Goal: Task Accomplishment & Management: Complete application form

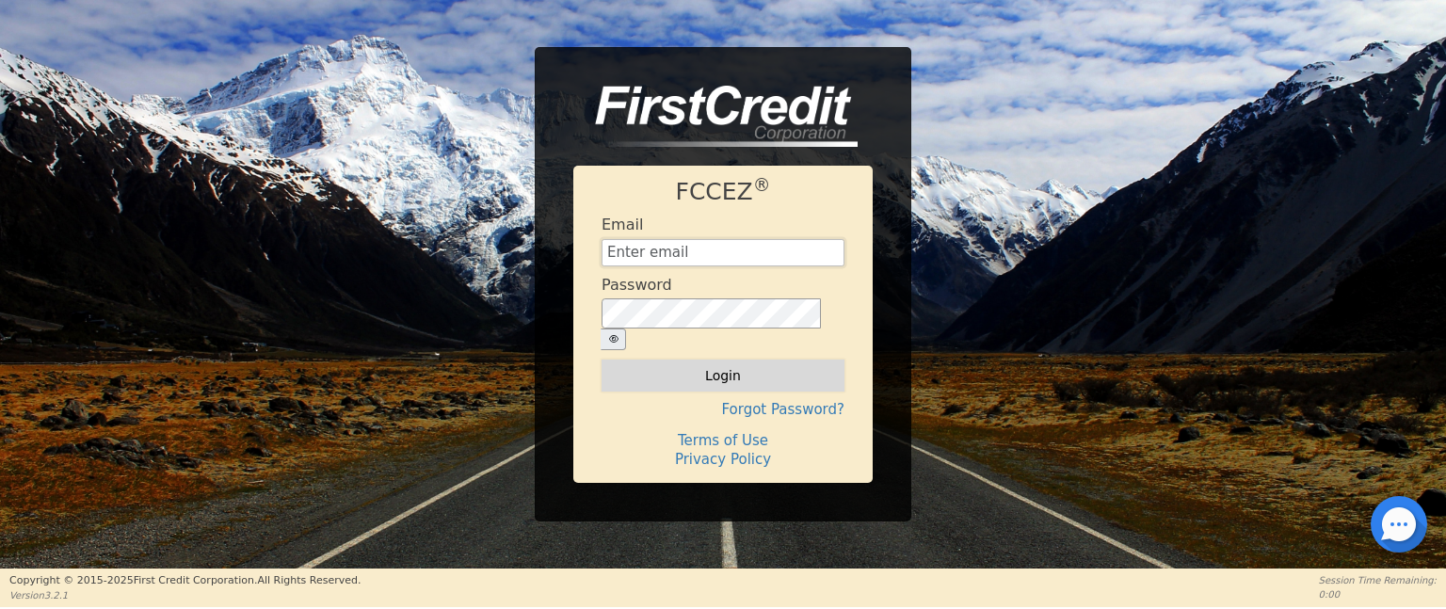
type input "[EMAIL_ADDRESS][DOMAIN_NAME]"
click at [654, 369] on button "Login" at bounding box center [723, 376] width 243 height 32
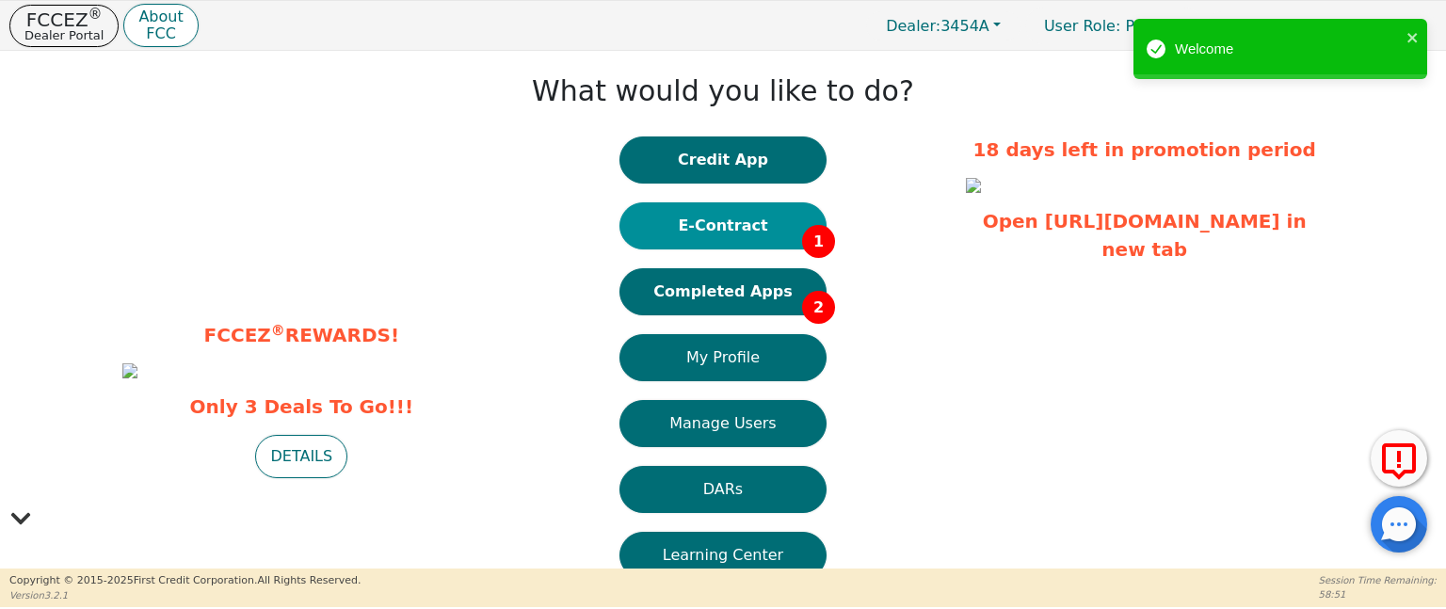
click at [763, 239] on button "E-Contract 1" at bounding box center [723, 225] width 207 height 47
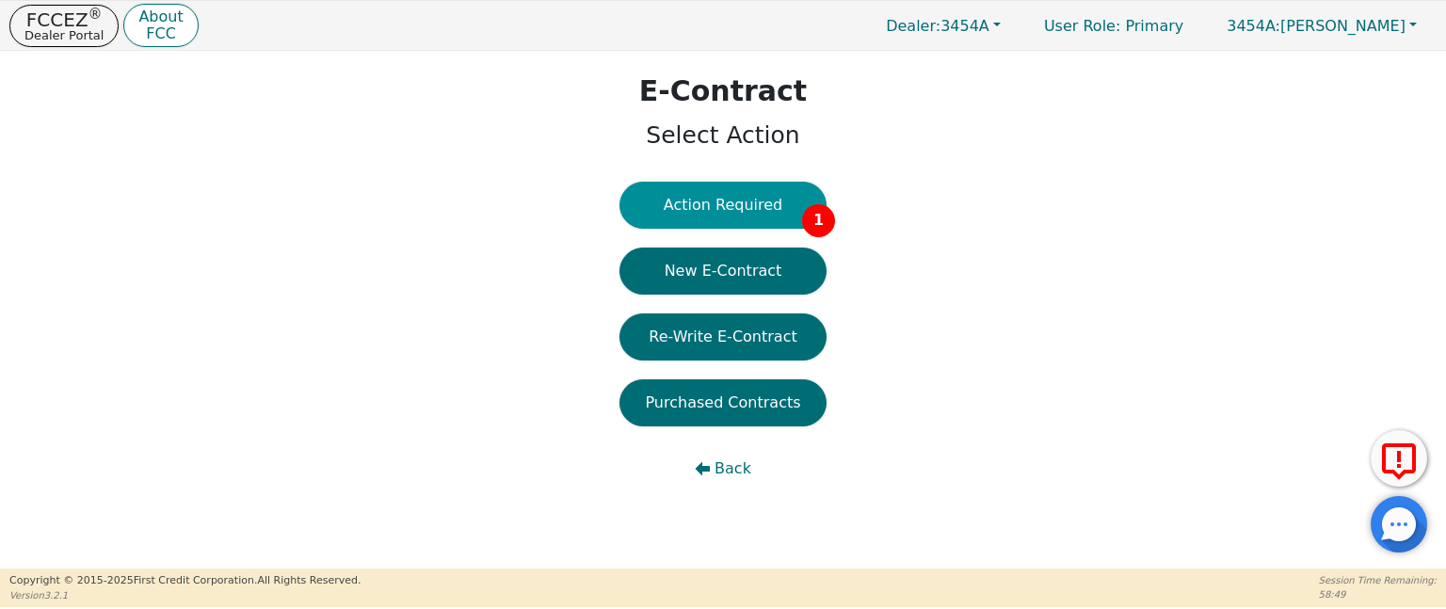
click at [719, 185] on button "Action Required 1" at bounding box center [723, 205] width 207 height 47
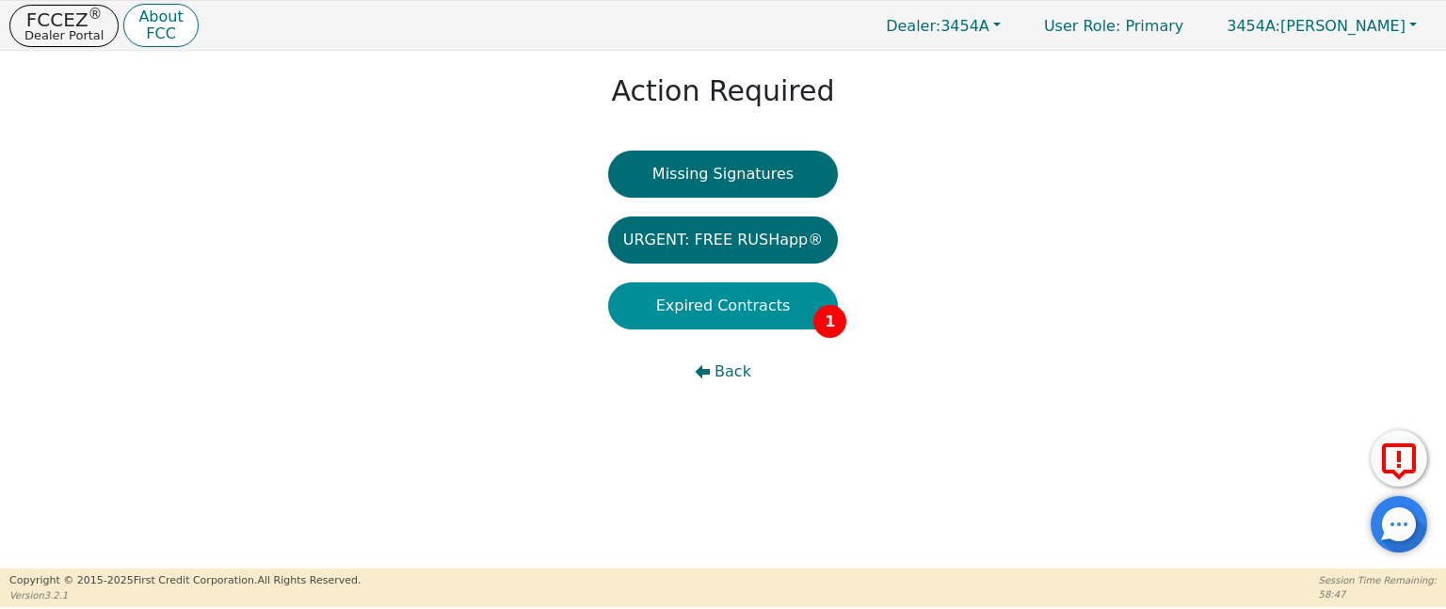
click at [733, 315] on button "Expired Contracts 1" at bounding box center [723, 305] width 231 height 47
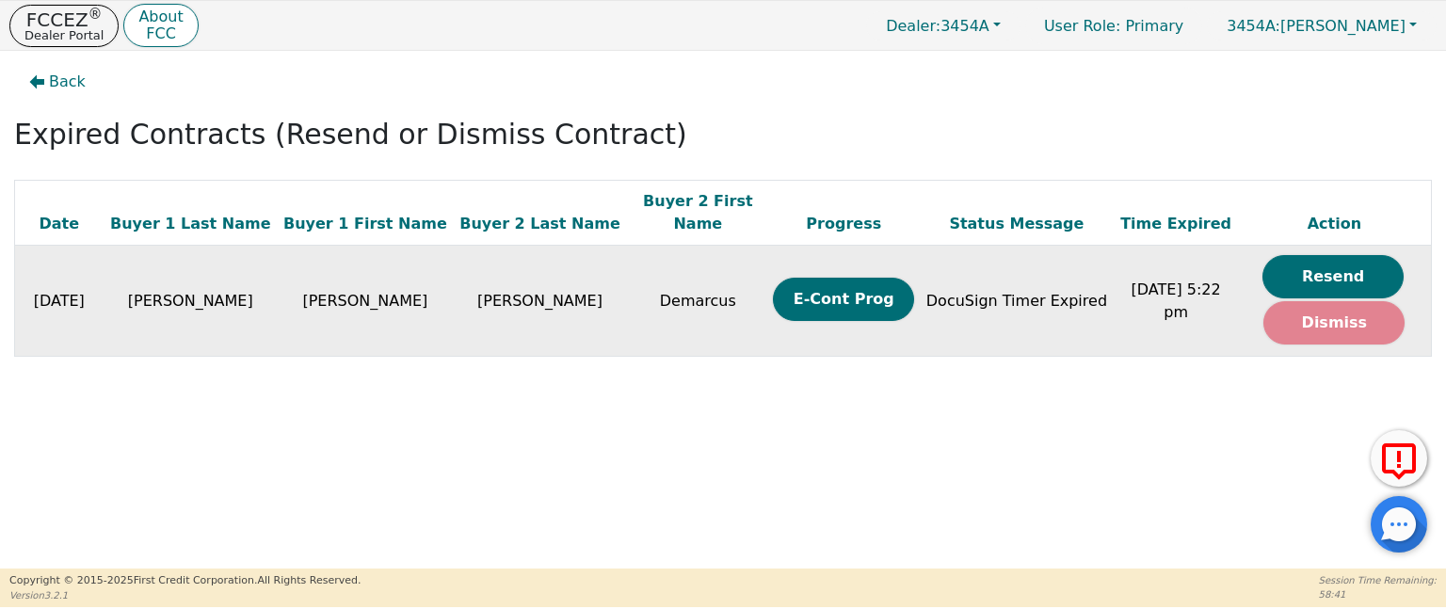
click at [1347, 308] on button "Dismiss" at bounding box center [1334, 322] width 141 height 43
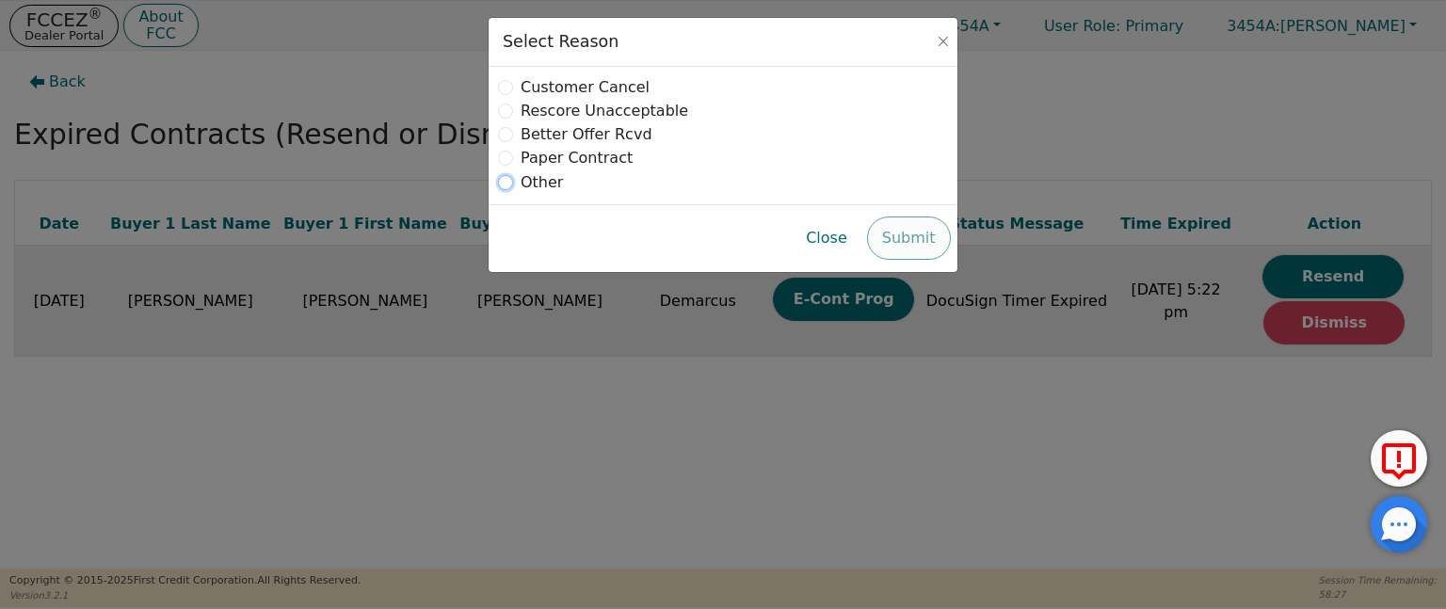
click at [511, 186] on input "radio" at bounding box center [505, 182] width 15 height 15
radio input "true"
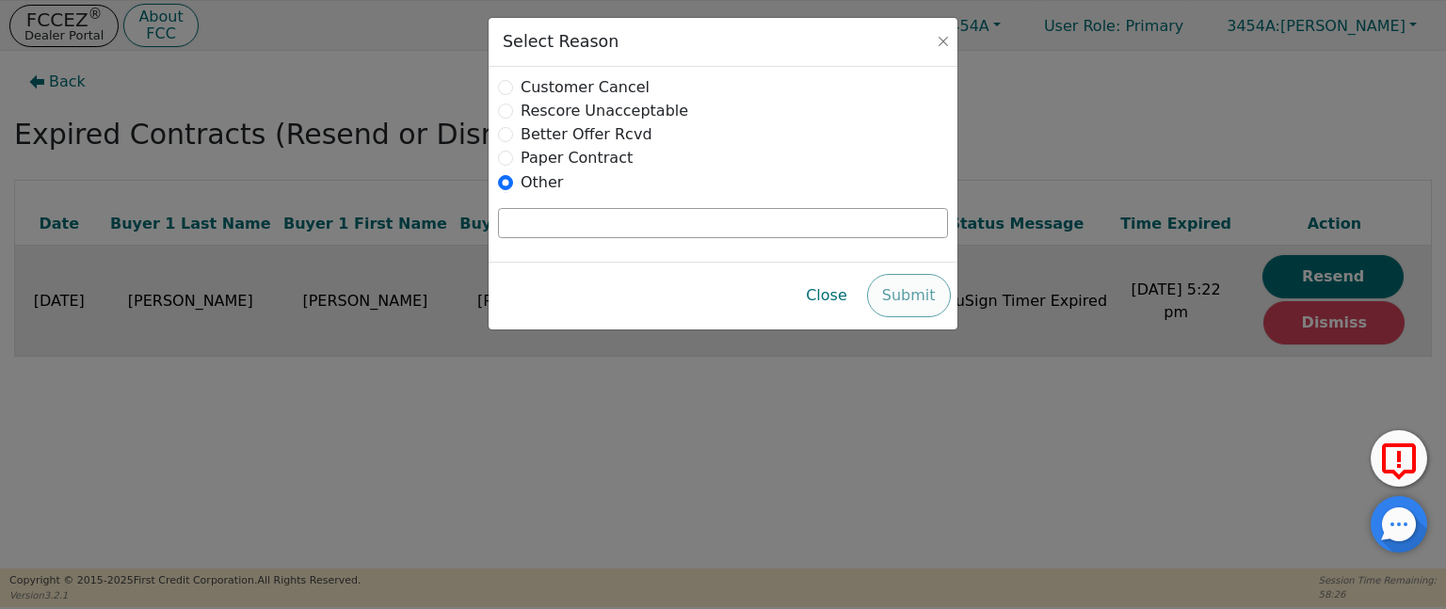
click at [912, 295] on div "Close Submit" at bounding box center [723, 295] width 455 height 53
click at [908, 294] on div "Close Submit" at bounding box center [723, 295] width 455 height 53
click at [850, 297] on button "Close" at bounding box center [827, 295] width 72 height 43
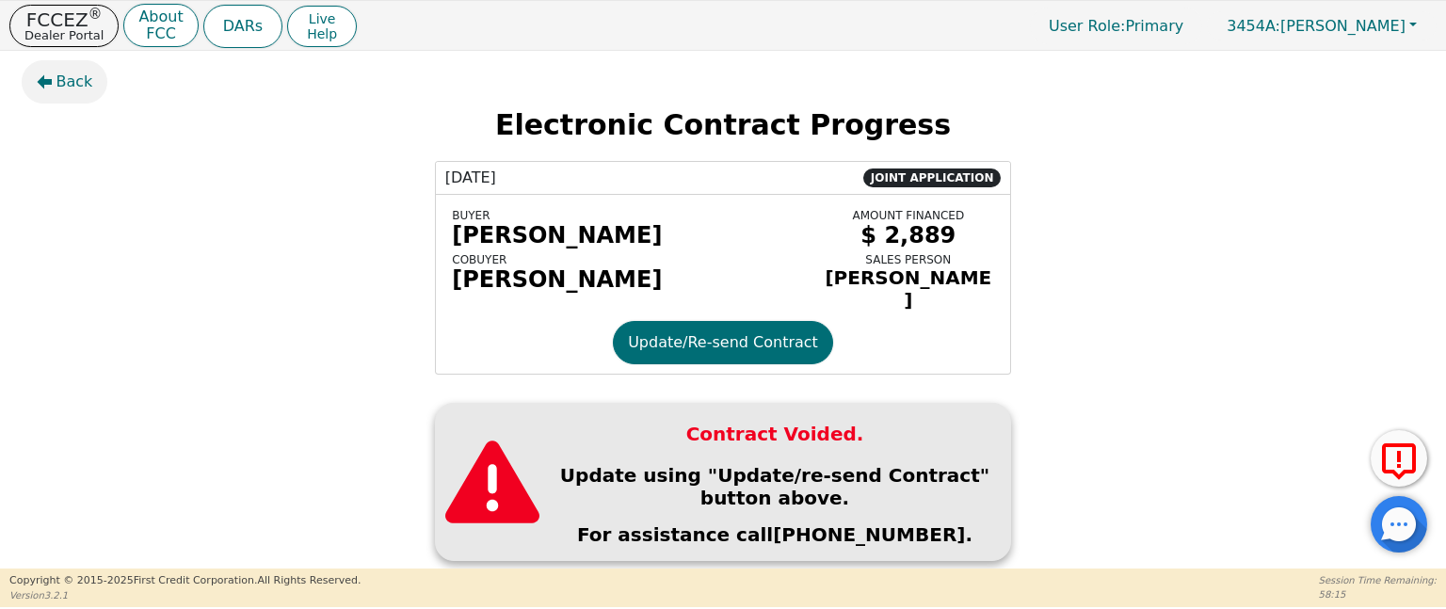
click at [73, 77] on span "Back" at bounding box center [74, 82] width 37 height 23
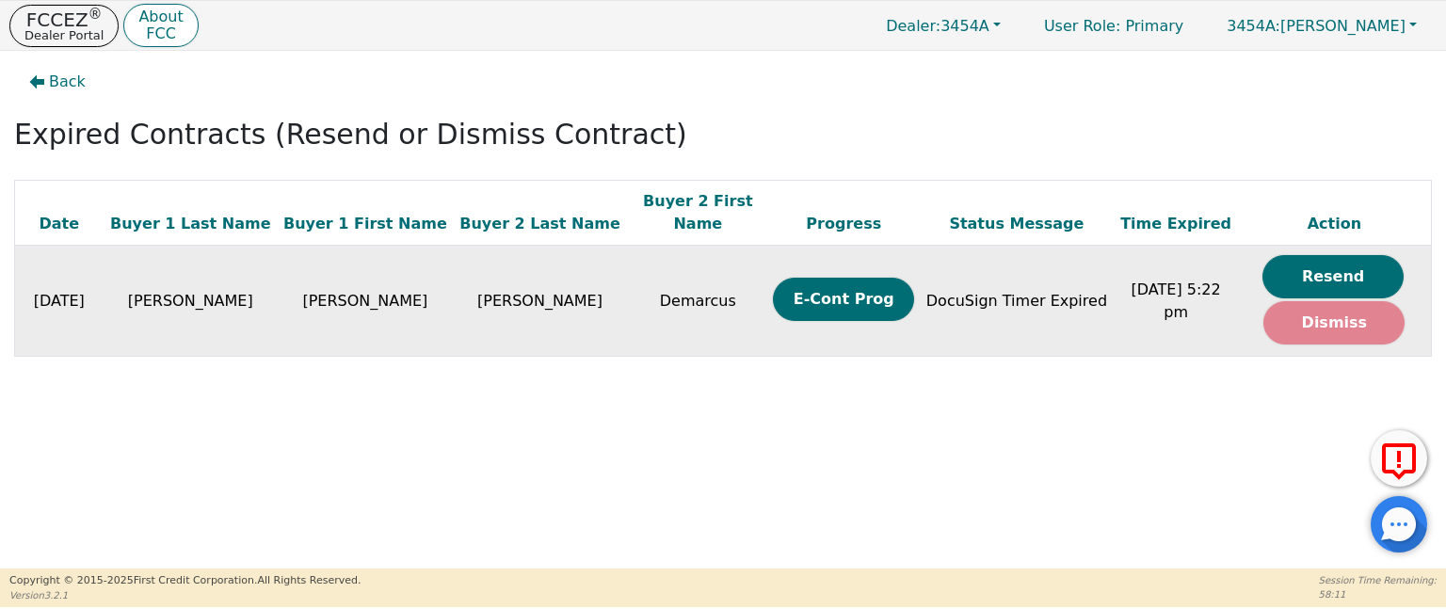
click at [1333, 304] on button "Dismiss" at bounding box center [1334, 322] width 141 height 43
click at [54, 81] on span "Back" at bounding box center [67, 82] width 37 height 23
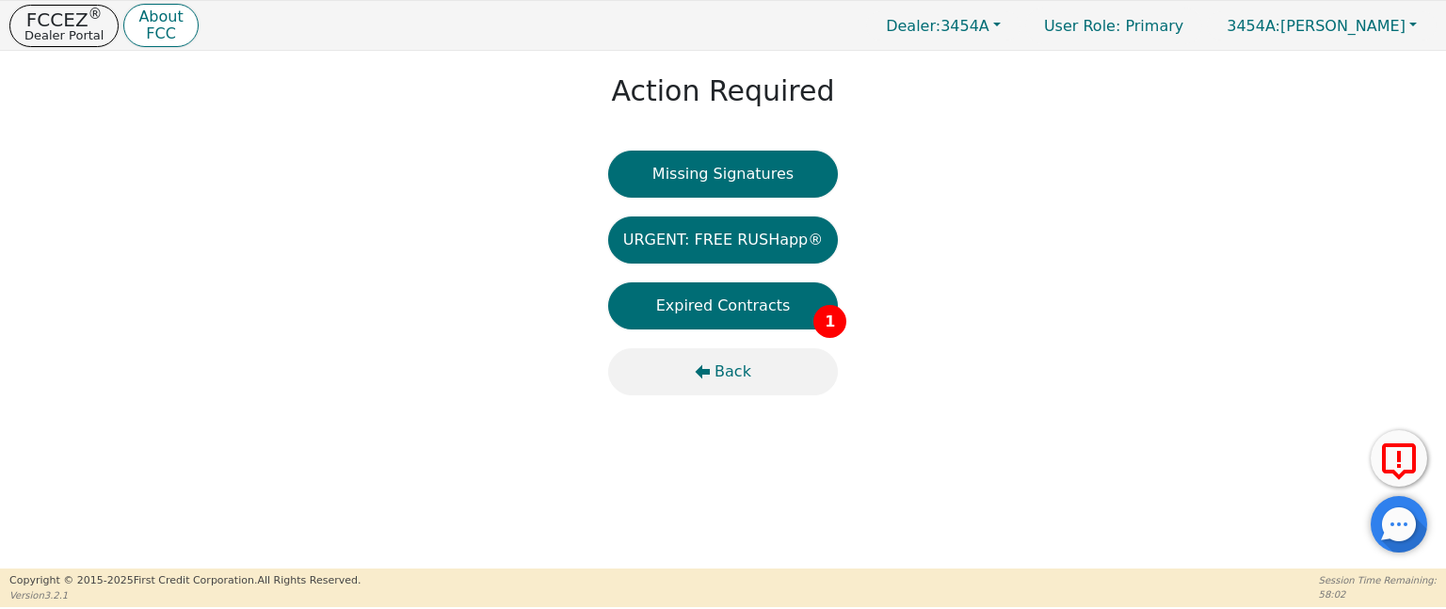
click at [711, 368] on icon "button" at bounding box center [703, 372] width 15 height 14
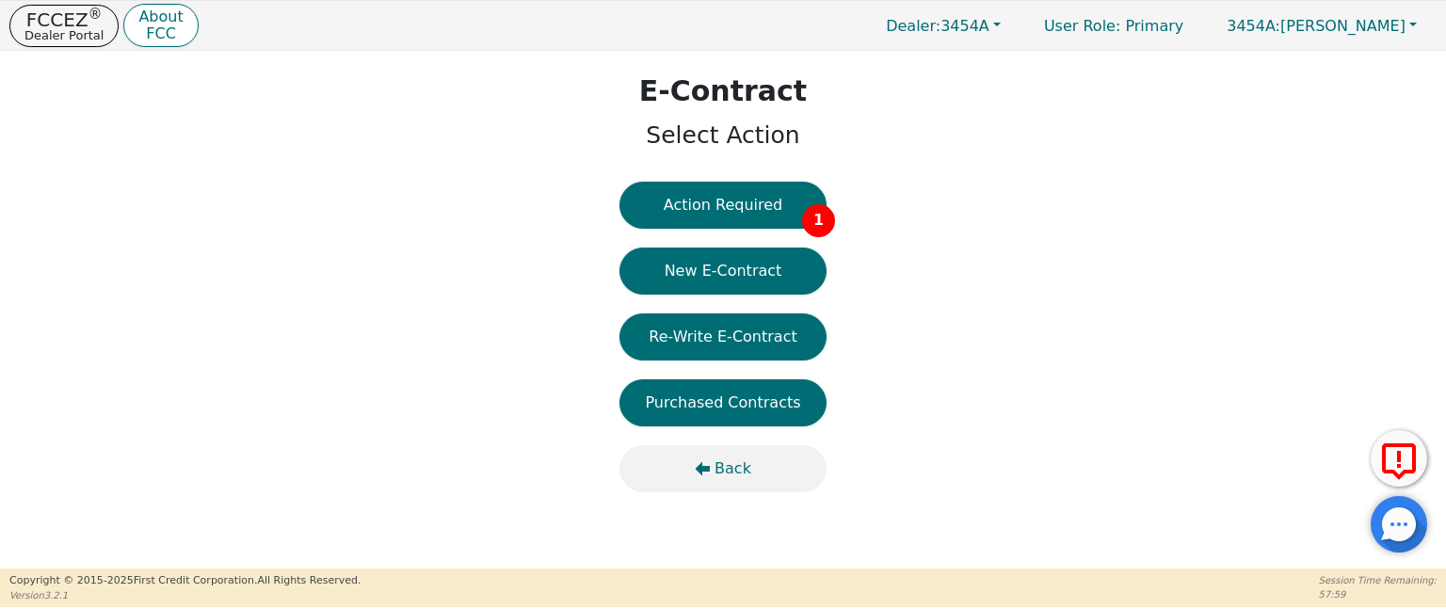
click at [710, 474] on icon "button" at bounding box center [702, 468] width 15 height 15
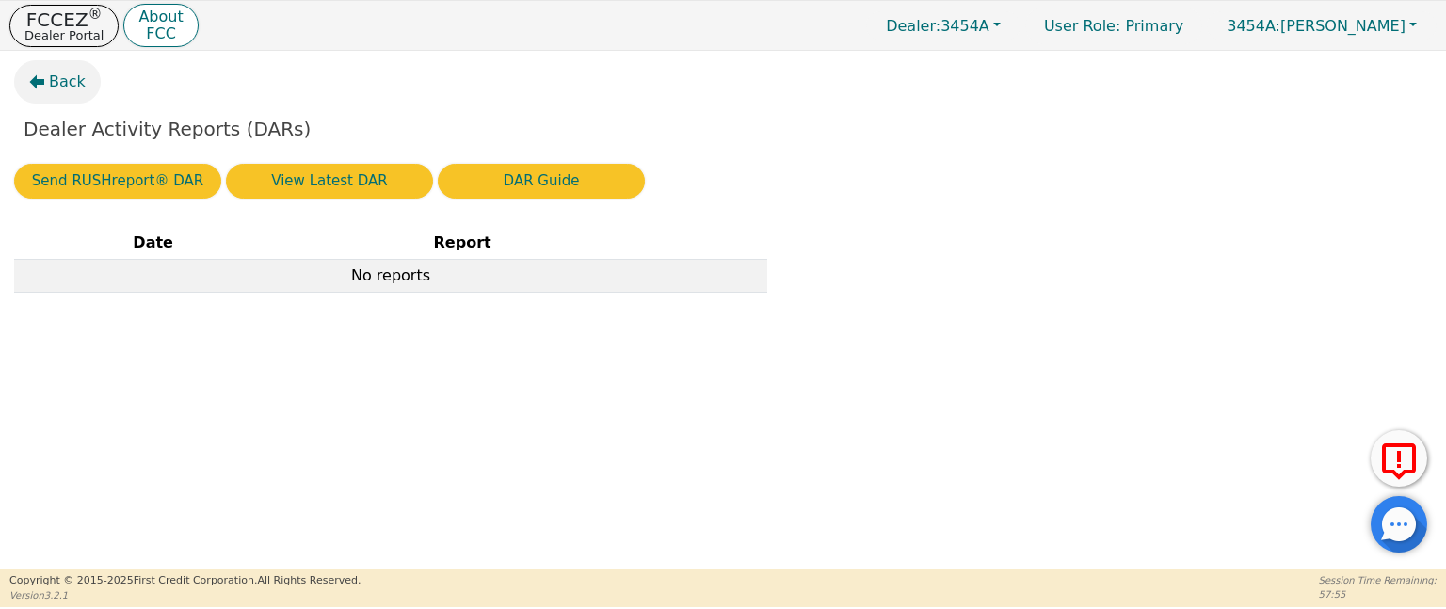
click at [33, 67] on button "Back" at bounding box center [57, 81] width 87 height 43
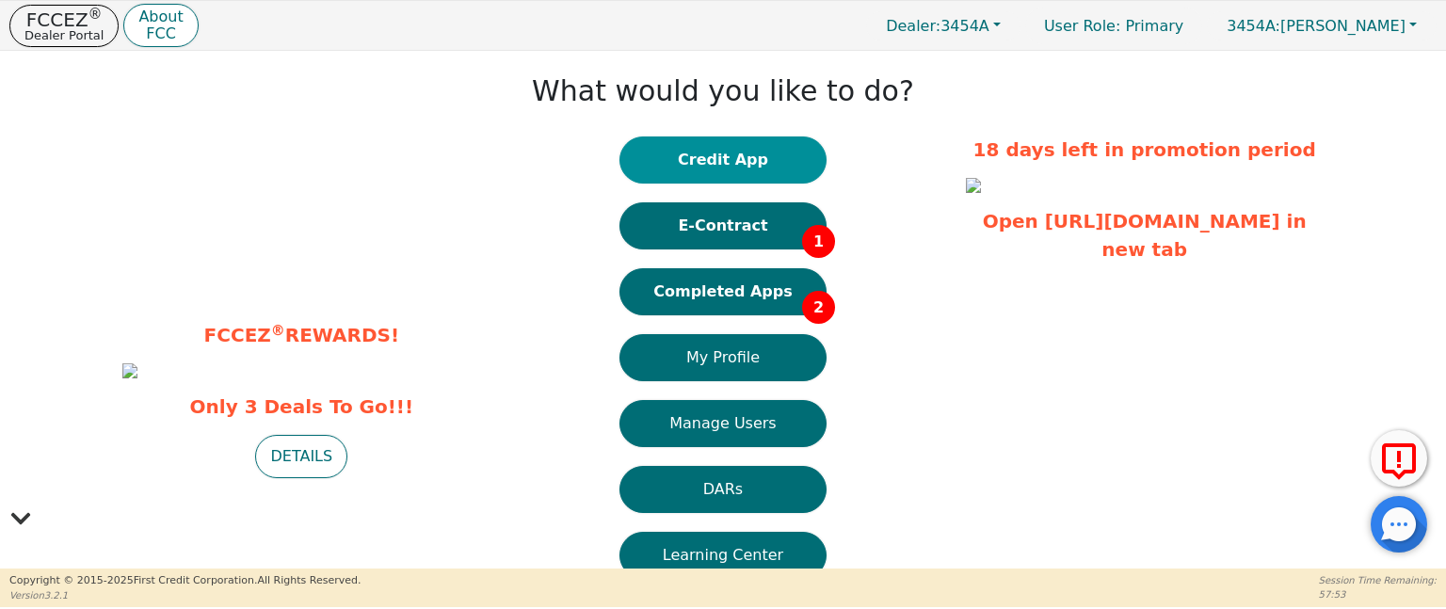
click at [753, 166] on button "Credit App" at bounding box center [723, 160] width 207 height 47
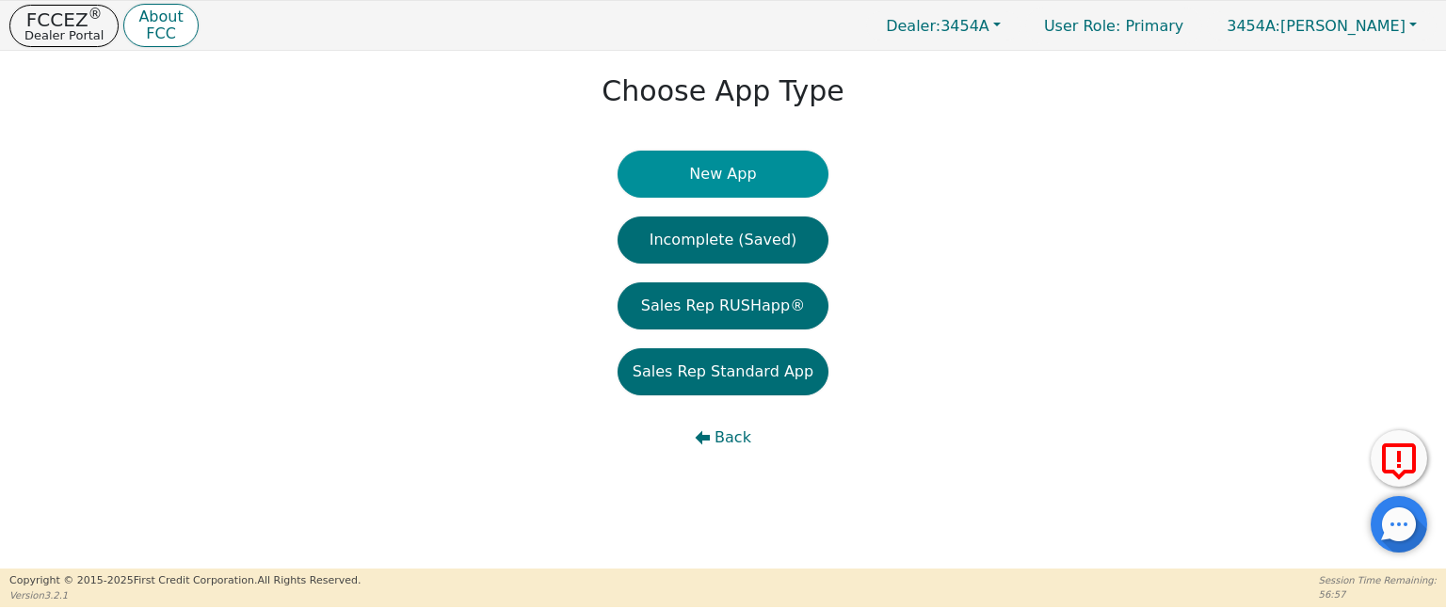
click at [762, 182] on button "New App" at bounding box center [723, 174] width 211 height 47
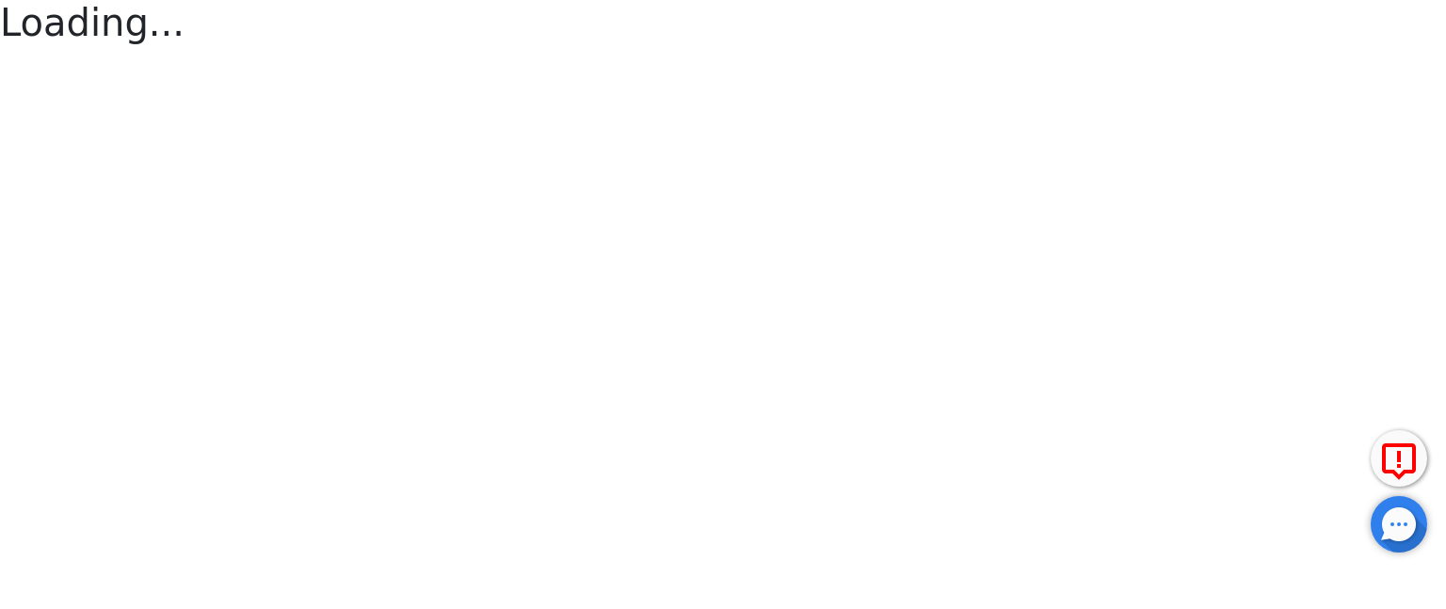
click at [762, 50] on html "FCCEZ ® Dealer Portal About FCC Dealer: 3454A User Role : Primary 3454A: [PERSO…" at bounding box center [723, 25] width 1446 height 50
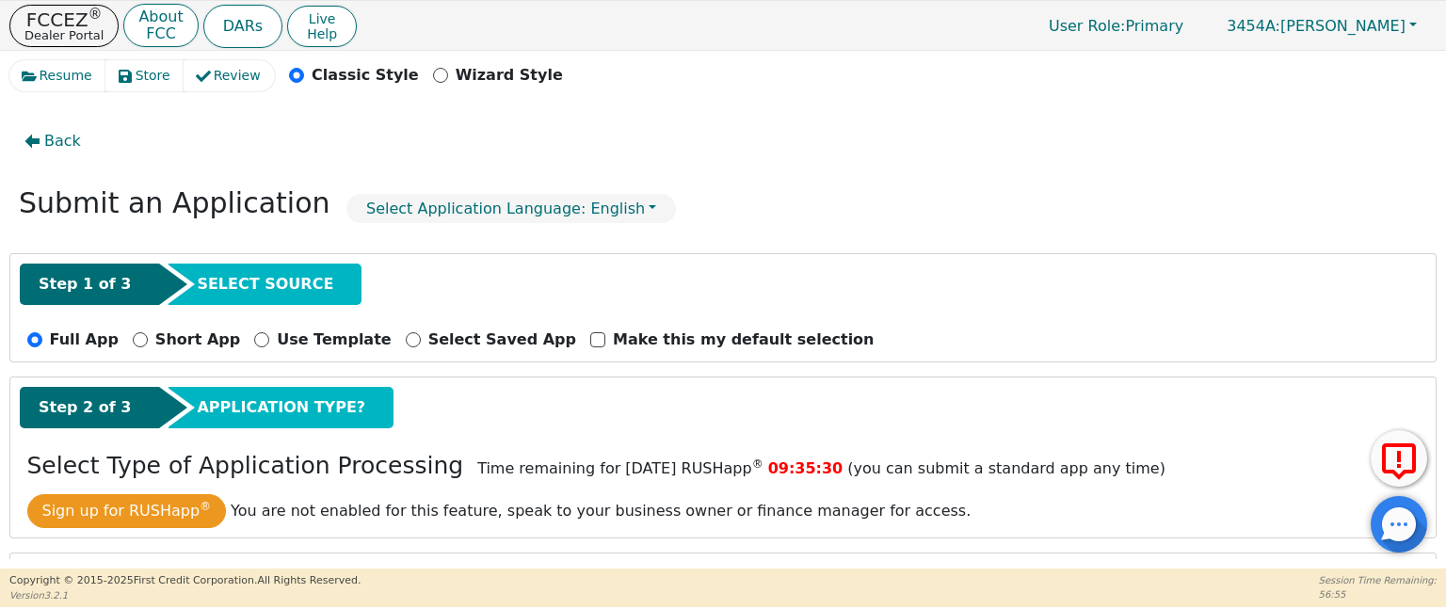
click at [973, 117] on div "Back Submit an Application Select Application Language: English Step 1 of 3 SEL…" at bounding box center [723, 330] width 1428 height 459
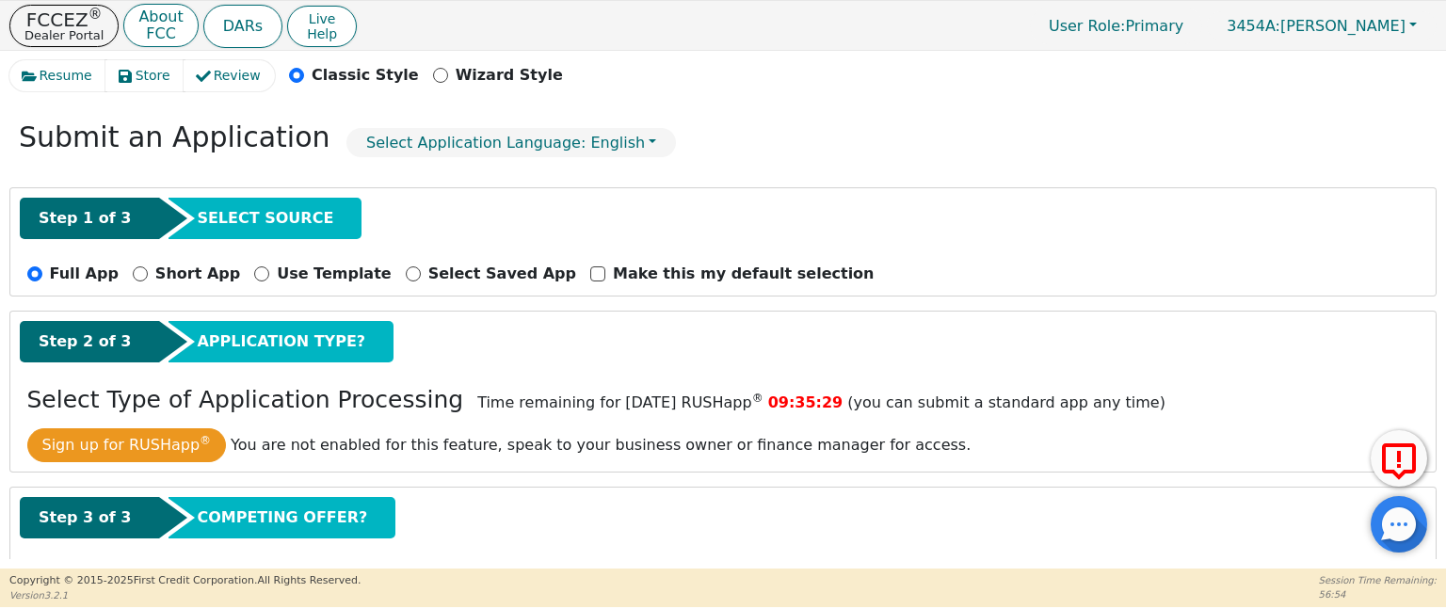
scroll to position [161, 0]
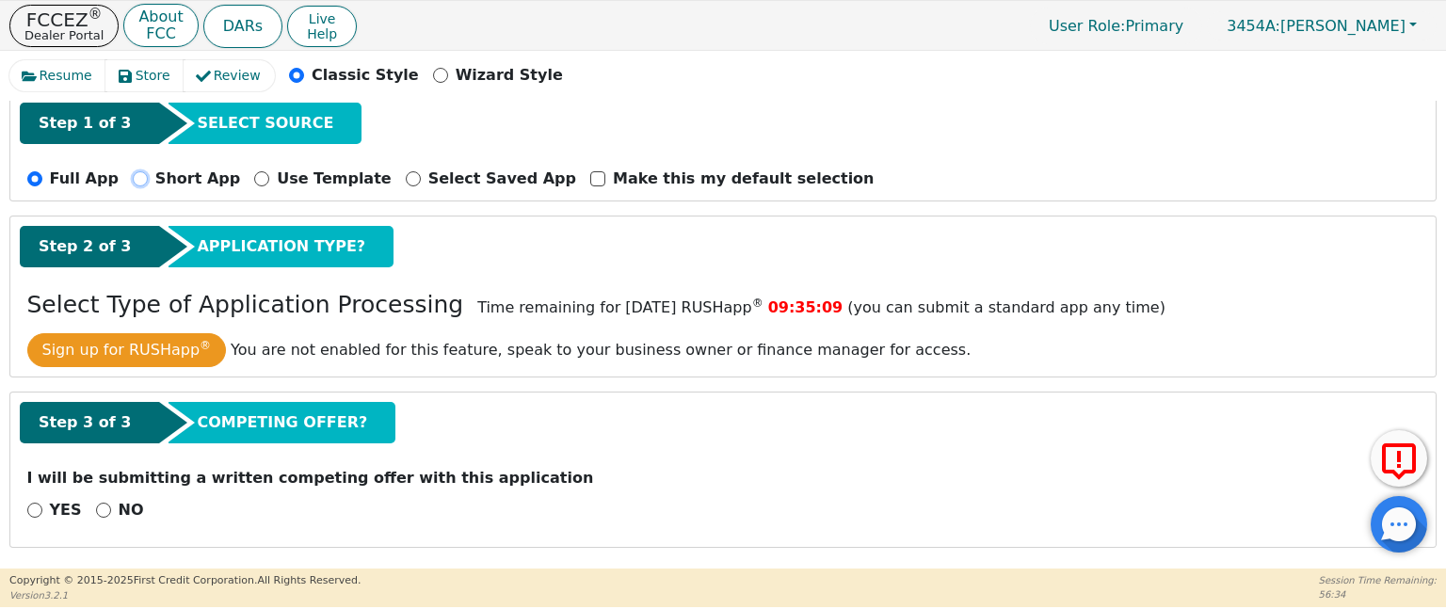
click at [133, 176] on input "Short App" at bounding box center [140, 178] width 15 height 15
radio input "true"
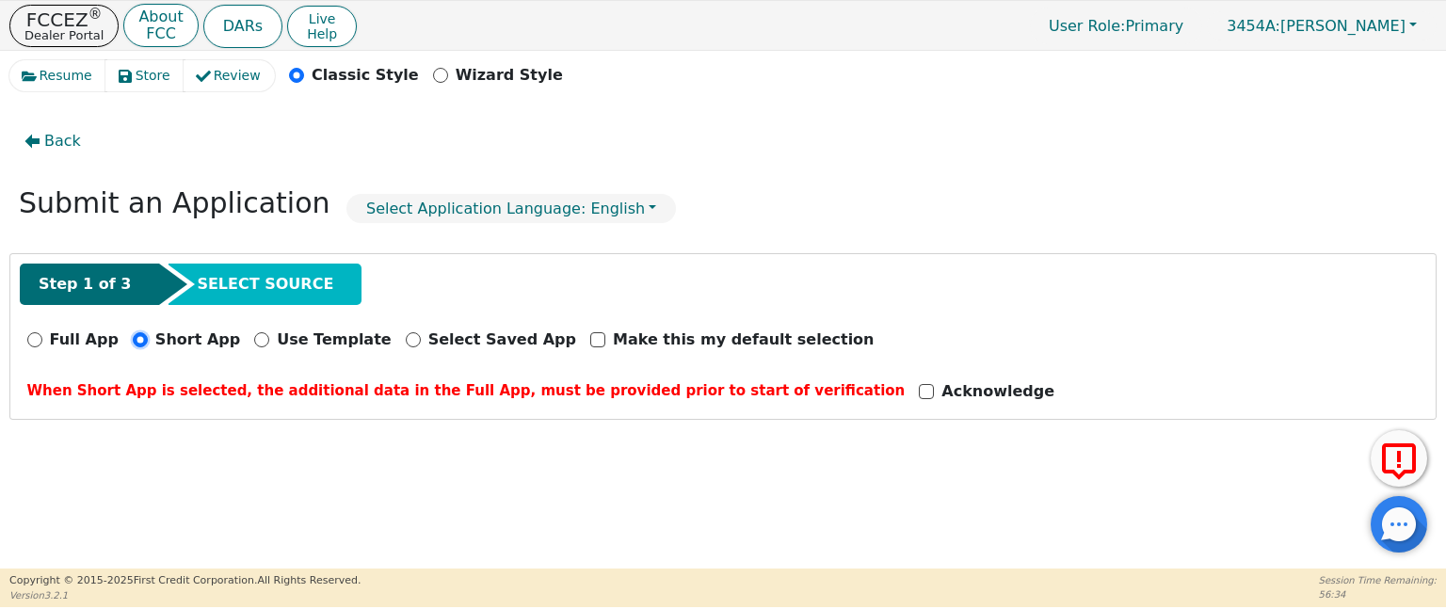
scroll to position [0, 0]
click at [33, 345] on input "Full App" at bounding box center [34, 339] width 15 height 15
radio input "true"
click at [33, 345] on input "Full App" at bounding box center [34, 339] width 15 height 15
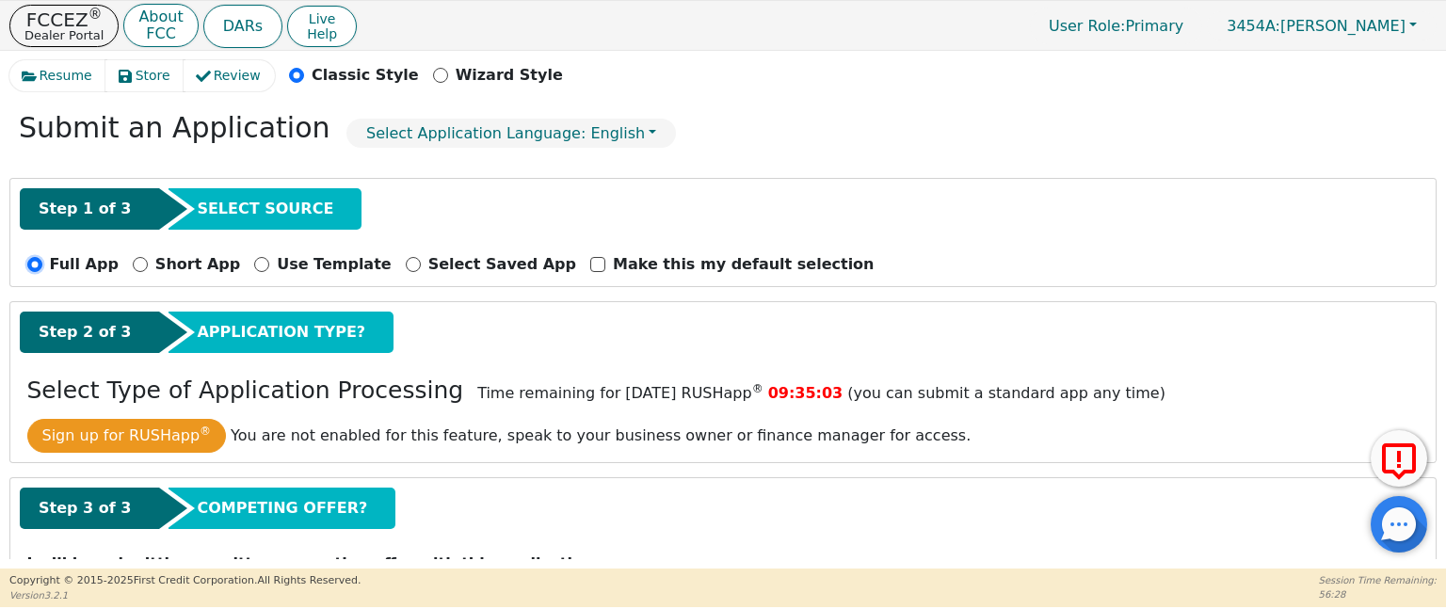
scroll to position [161, 0]
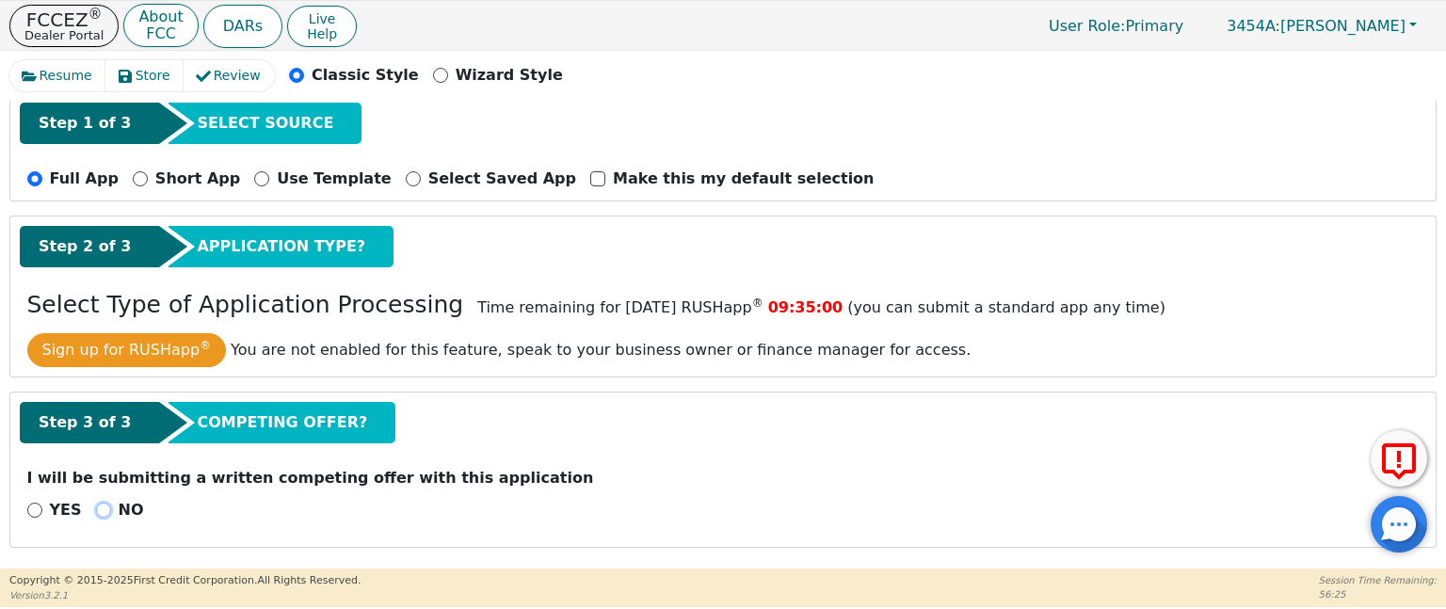
click at [99, 509] on input "NO" at bounding box center [103, 510] width 15 height 15
radio input "true"
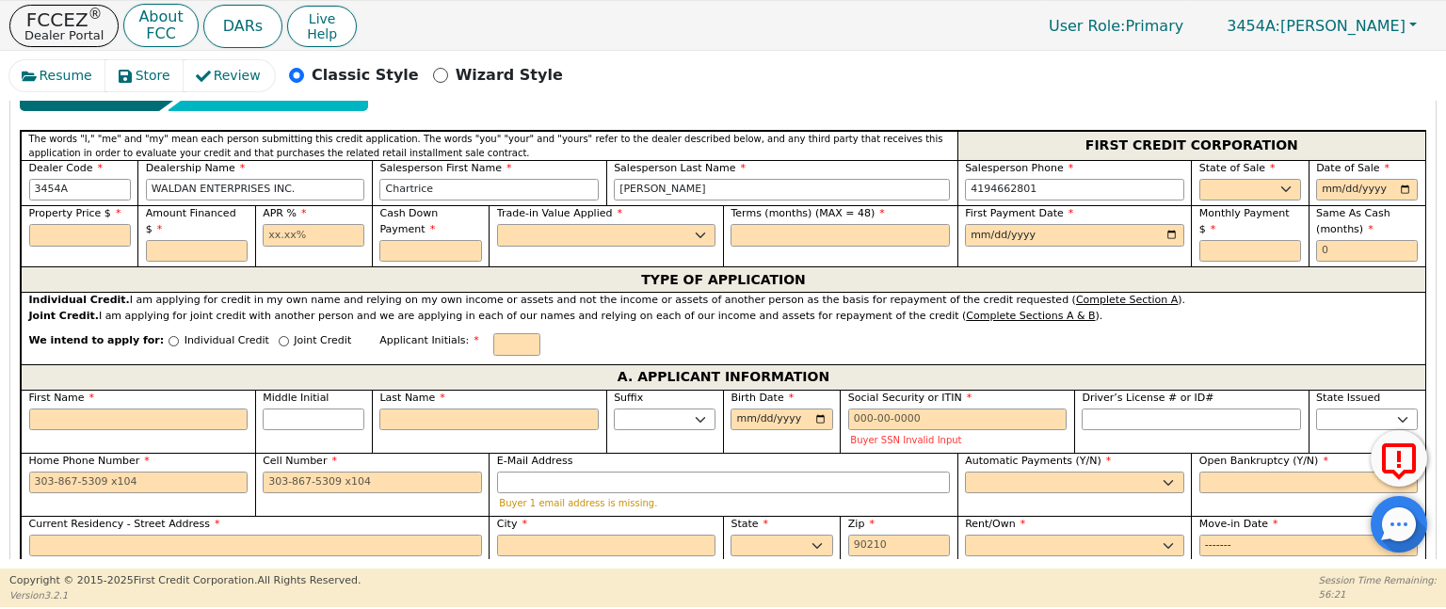
scroll to position [632, 0]
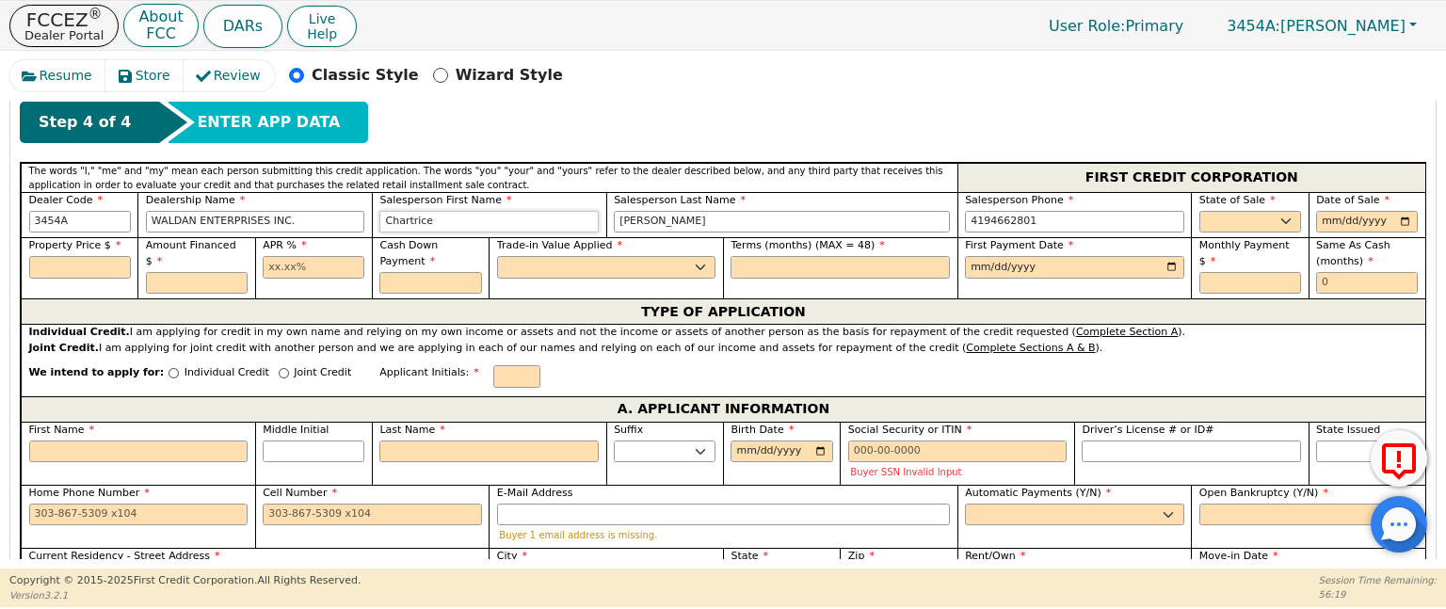
click at [460, 225] on input "Chartrice" at bounding box center [488, 222] width 219 height 23
type input "[PERSON_NAME]"
click at [666, 218] on input "[PERSON_NAME]" at bounding box center [782, 222] width 336 height 23
type input "Jordan"
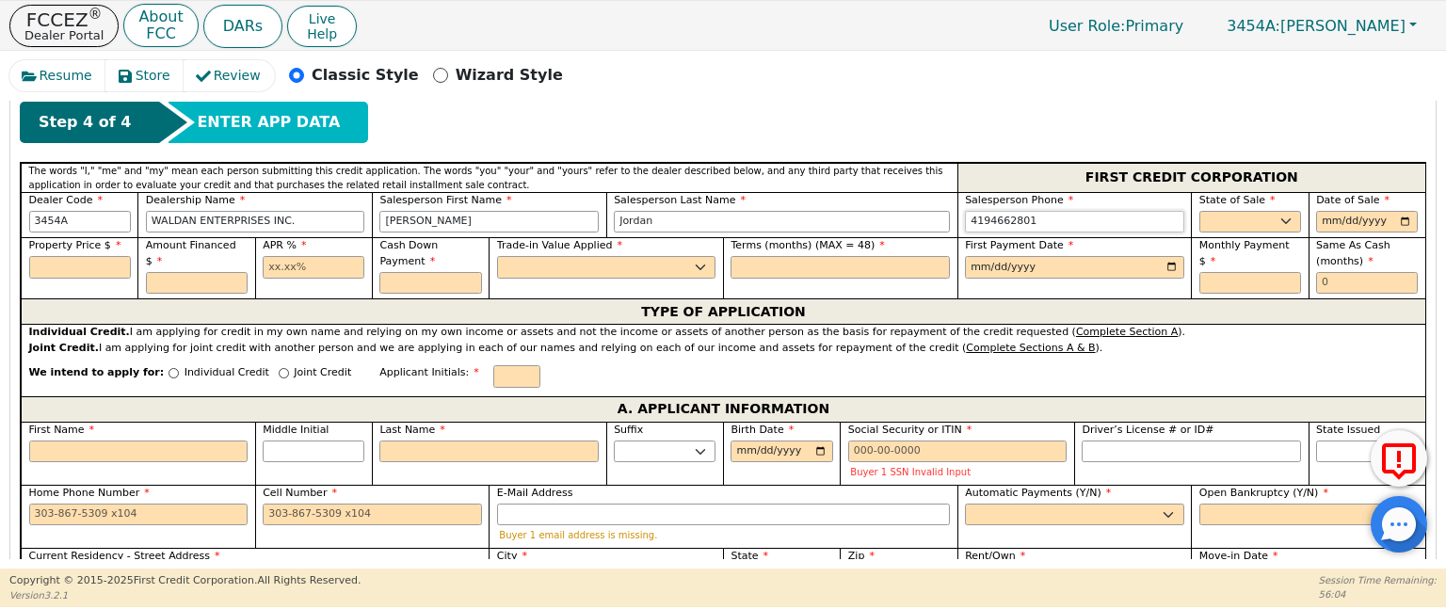
click at [1043, 216] on input "4194662801" at bounding box center [1074, 222] width 219 height 23
type input "4"
click at [1273, 221] on select "AK AL AR AZ CA CO CT DC DE FL [GEOGRAPHIC_DATA] HI IA ID IL IN KS [GEOGRAPHIC_D…" at bounding box center [1251, 222] width 102 height 23
type input "[PHONE_NUMBER]"
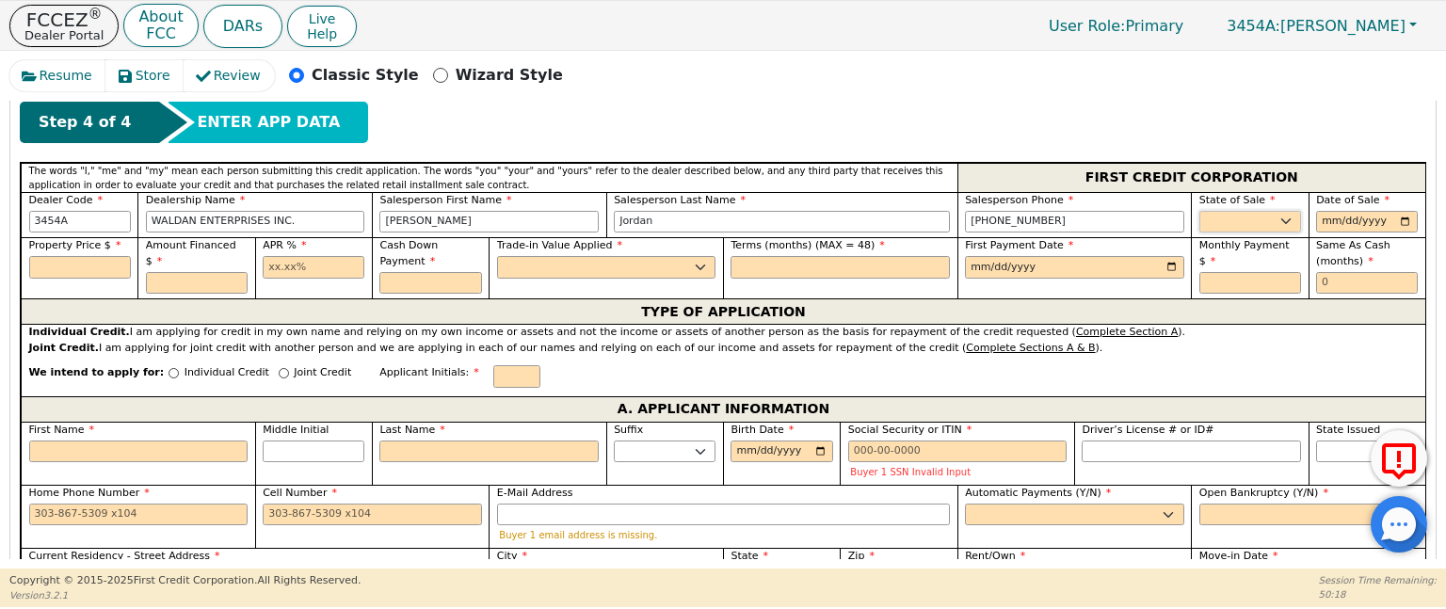
click at [1290, 221] on select "AK AL AR AZ CA CO CT DC DE FL [GEOGRAPHIC_DATA] HI IA ID IL IN KS [GEOGRAPHIC_D…" at bounding box center [1251, 222] width 102 height 23
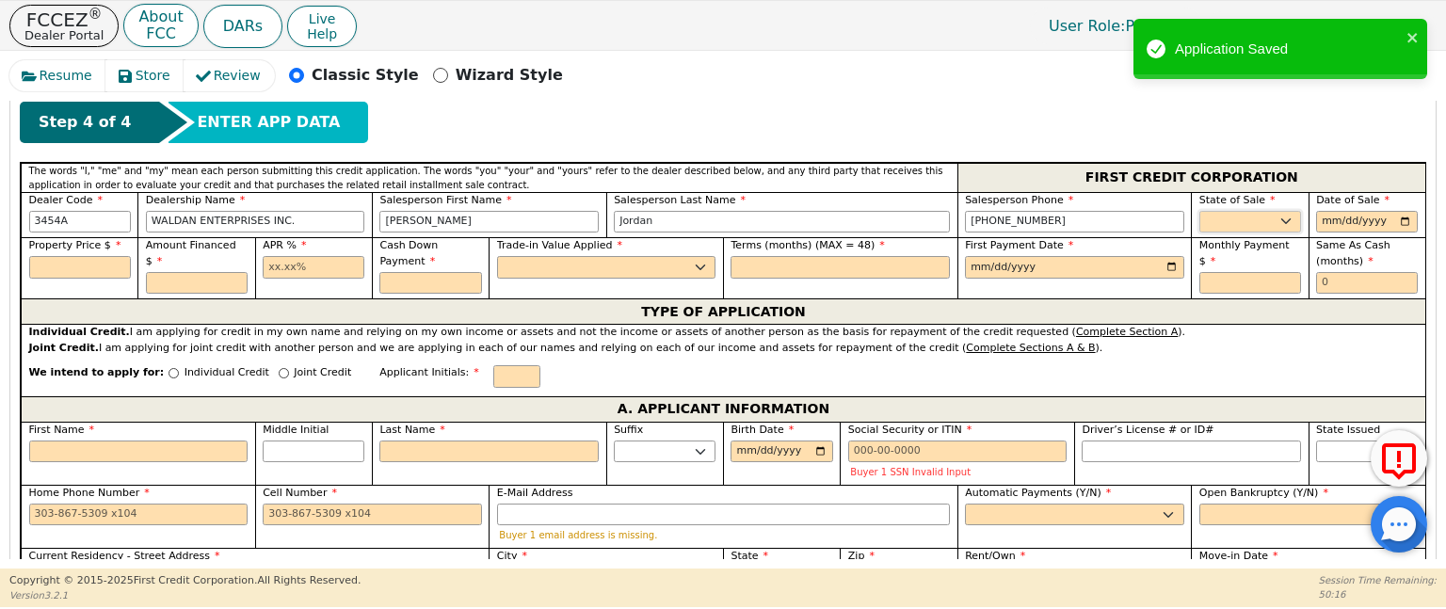
select select "IN"
click at [1200, 211] on select "AK AL AR AZ CA CO CT DC DE FL [GEOGRAPHIC_DATA] HI IA ID IL IN KS [GEOGRAPHIC_D…" at bounding box center [1251, 222] width 102 height 23
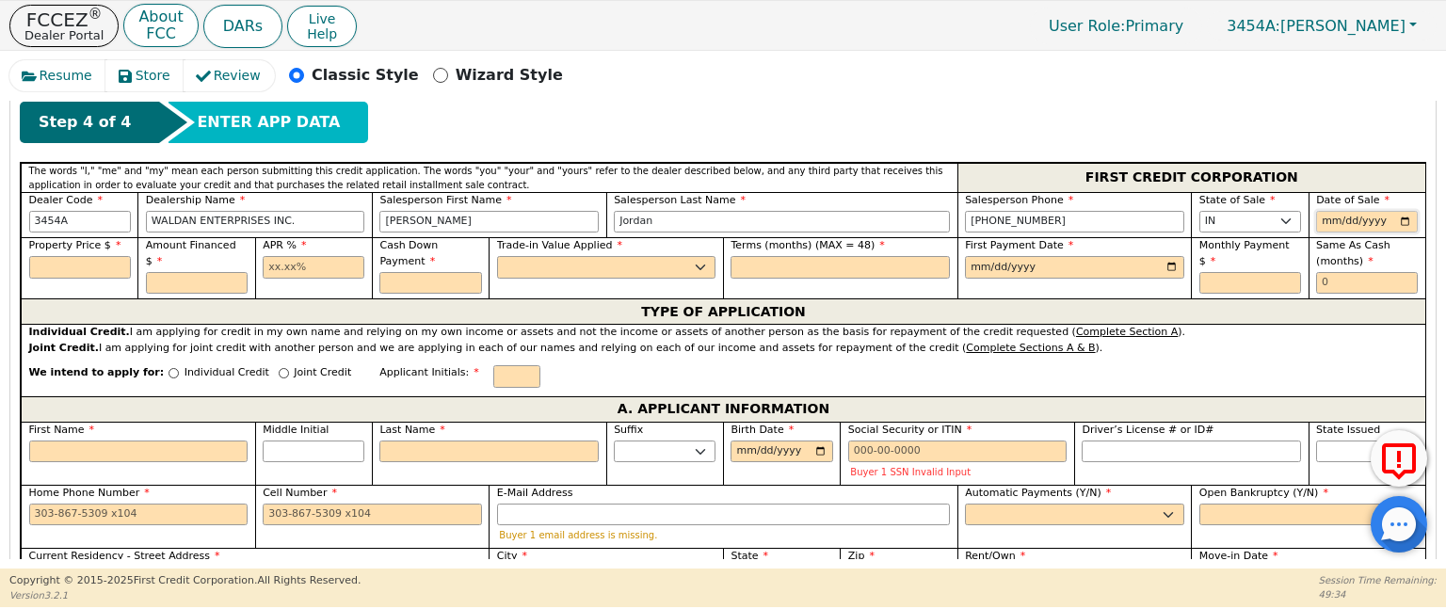
click at [1347, 217] on input "date" at bounding box center [1367, 222] width 102 height 23
click at [1404, 217] on input "date" at bounding box center [1367, 222] width 102 height 23
type input "[DATE]"
click at [83, 266] on input "text" at bounding box center [80, 267] width 102 height 23
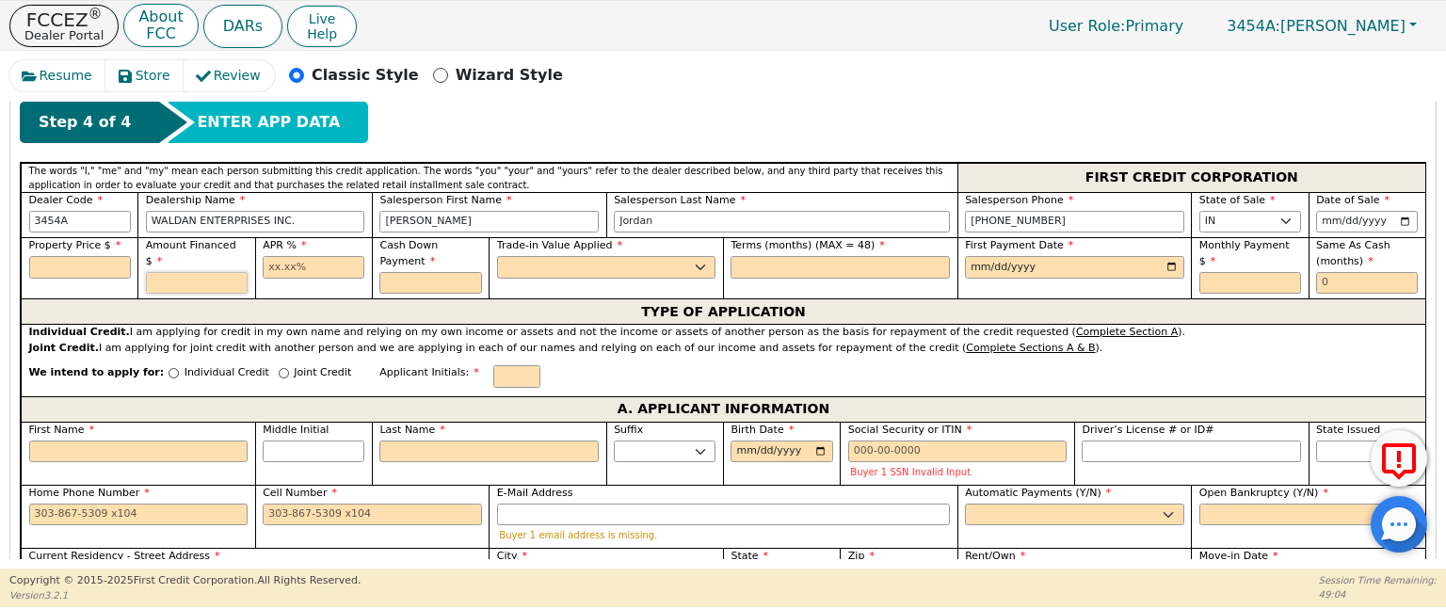
click at [216, 272] on input "text" at bounding box center [197, 283] width 102 height 23
type input "2895.98"
click at [289, 265] on input "text" at bounding box center [314, 267] width 102 height 23
type input "22.99"
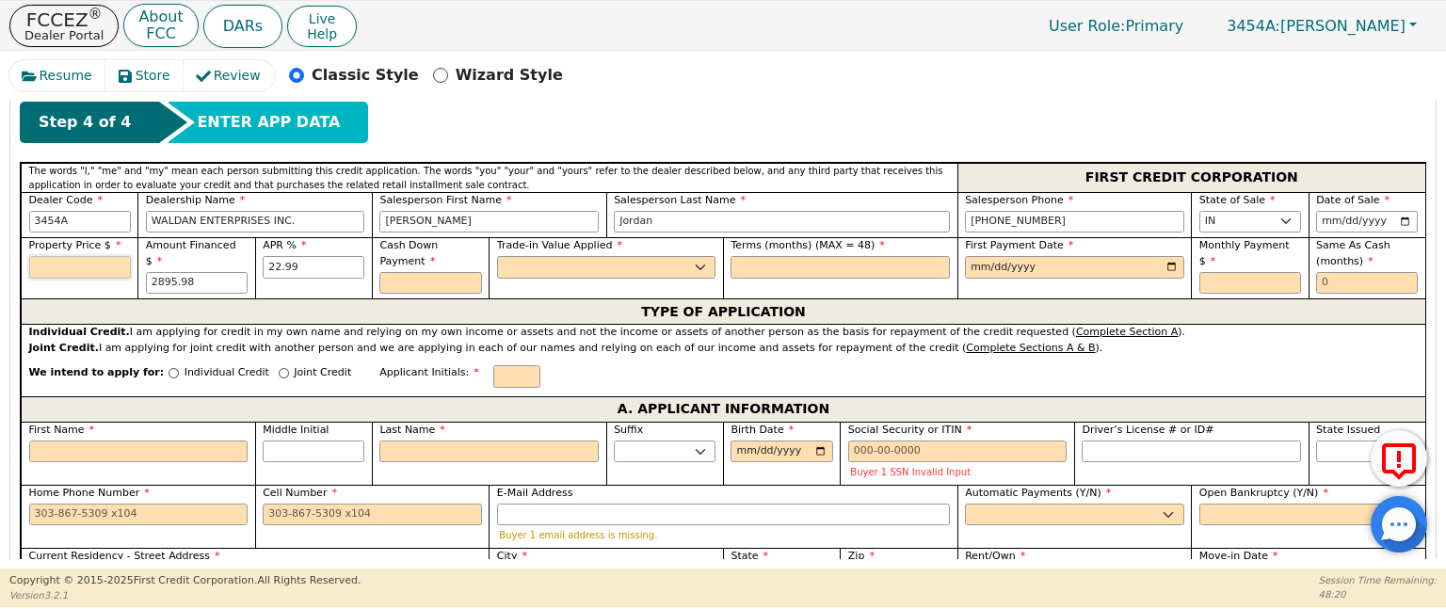
click at [83, 263] on input "text" at bounding box center [80, 267] width 102 height 23
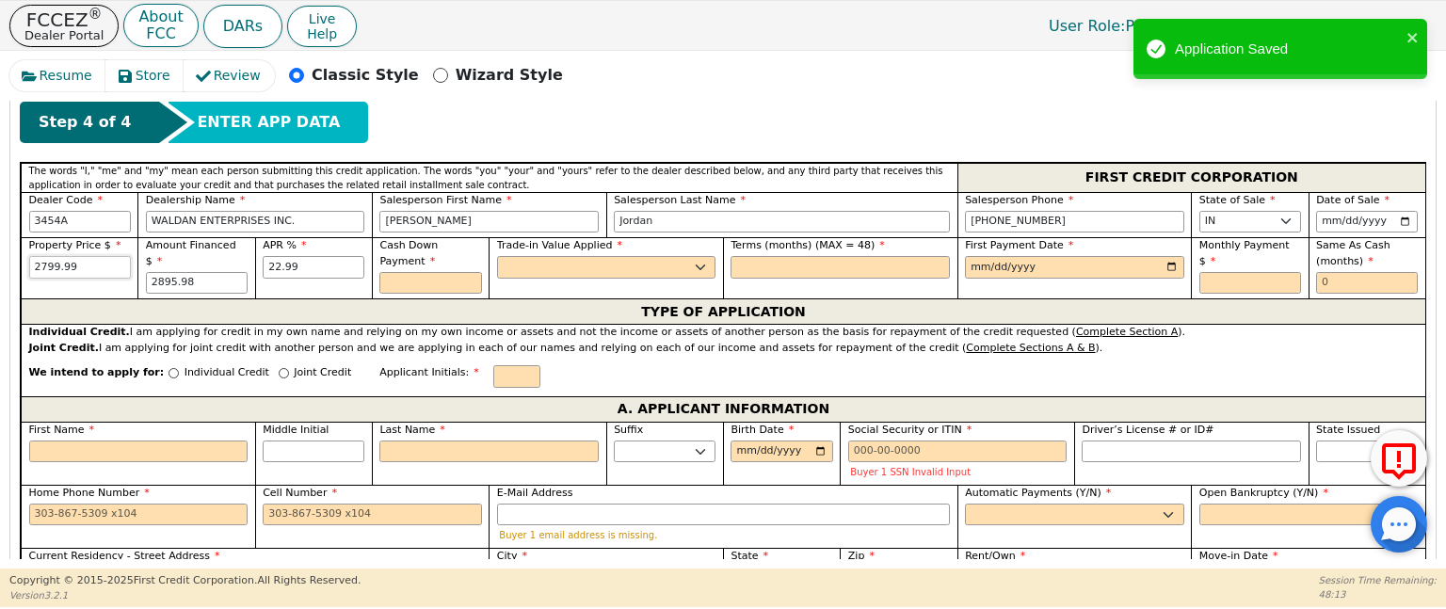
type input "2799.99"
click at [412, 275] on input "text" at bounding box center [430, 283] width 102 height 23
type input "100.00"
click at [603, 266] on select "Yes No" at bounding box center [606, 267] width 219 height 23
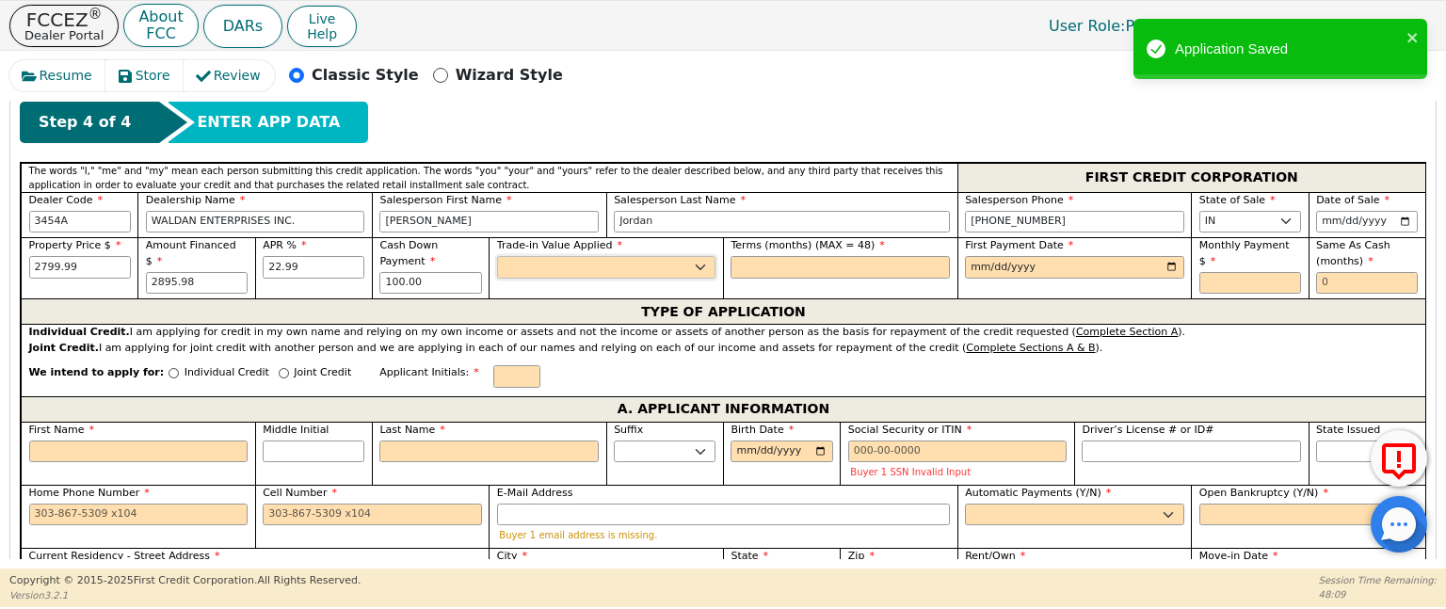
click at [603, 266] on select "Yes No" at bounding box center [606, 267] width 219 height 23
click at [610, 266] on select "Yes No" at bounding box center [606, 267] width 219 height 23
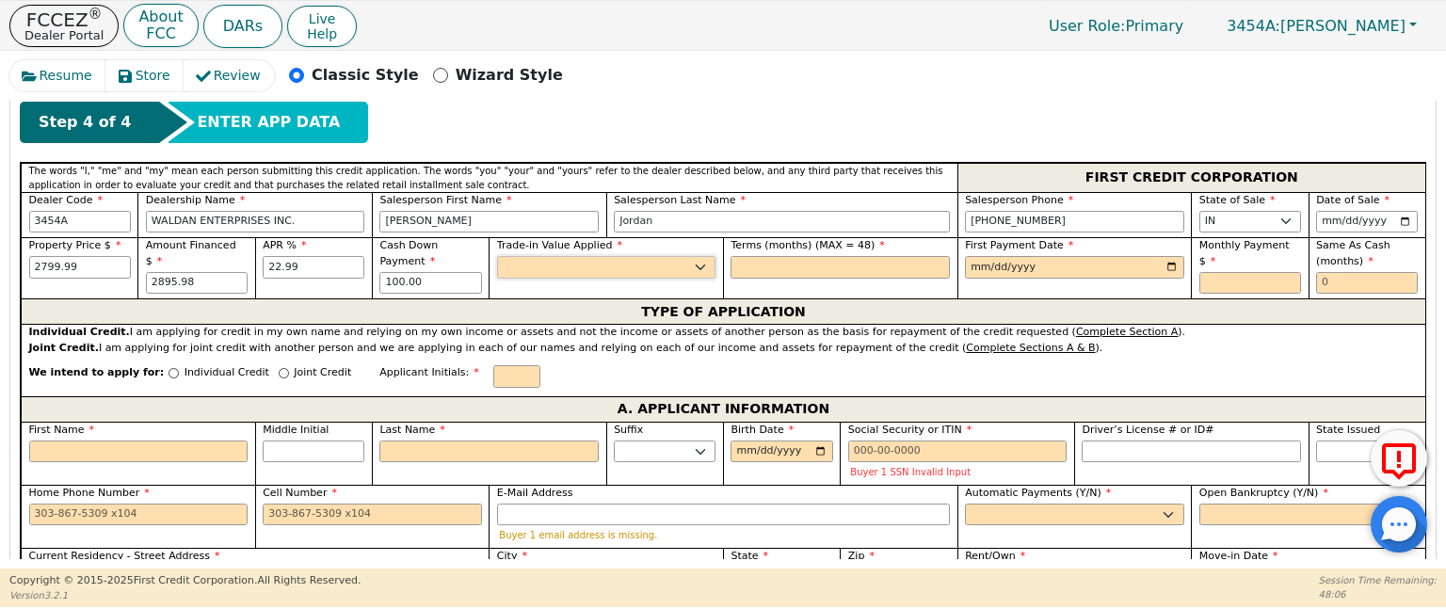
select select "y"
click at [497, 256] on select "Yes No" at bounding box center [606, 267] width 219 height 23
click at [810, 263] on input "text" at bounding box center [840, 267] width 219 height 23
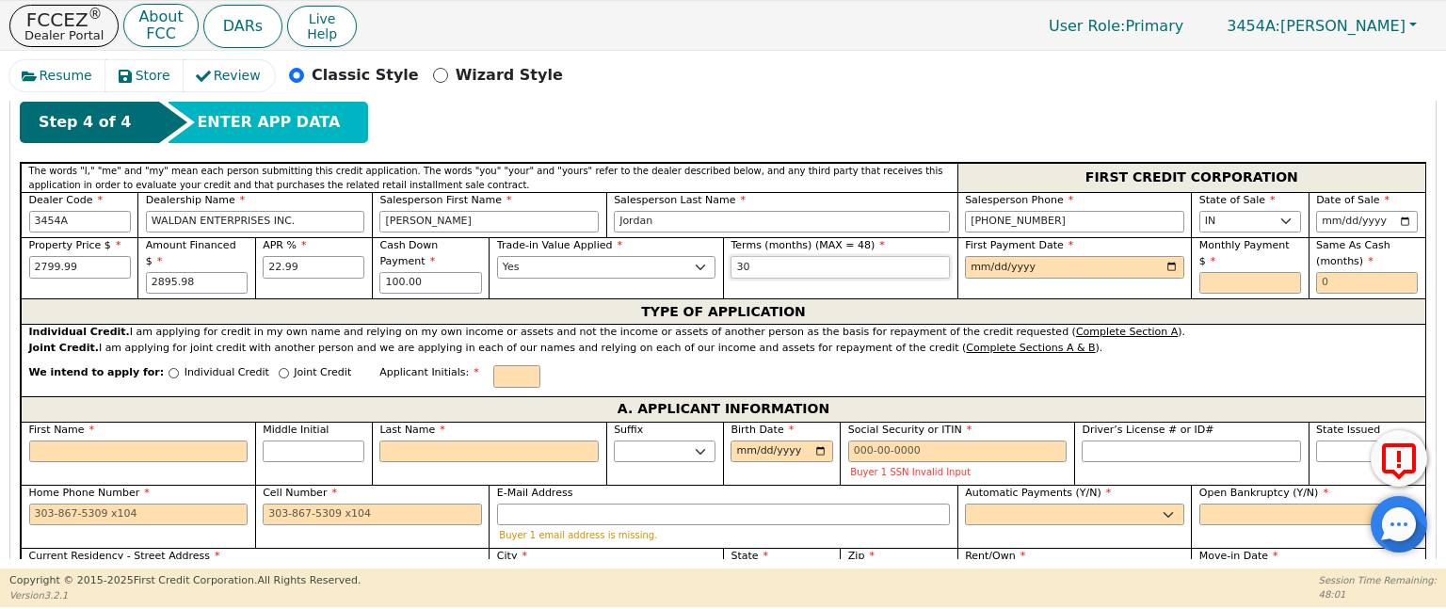
type input "30"
click at [1008, 265] on input "date" at bounding box center [1074, 267] width 219 height 23
click at [976, 264] on input "date" at bounding box center [1074, 267] width 219 height 23
click at [1172, 259] on input "date" at bounding box center [1074, 267] width 219 height 23
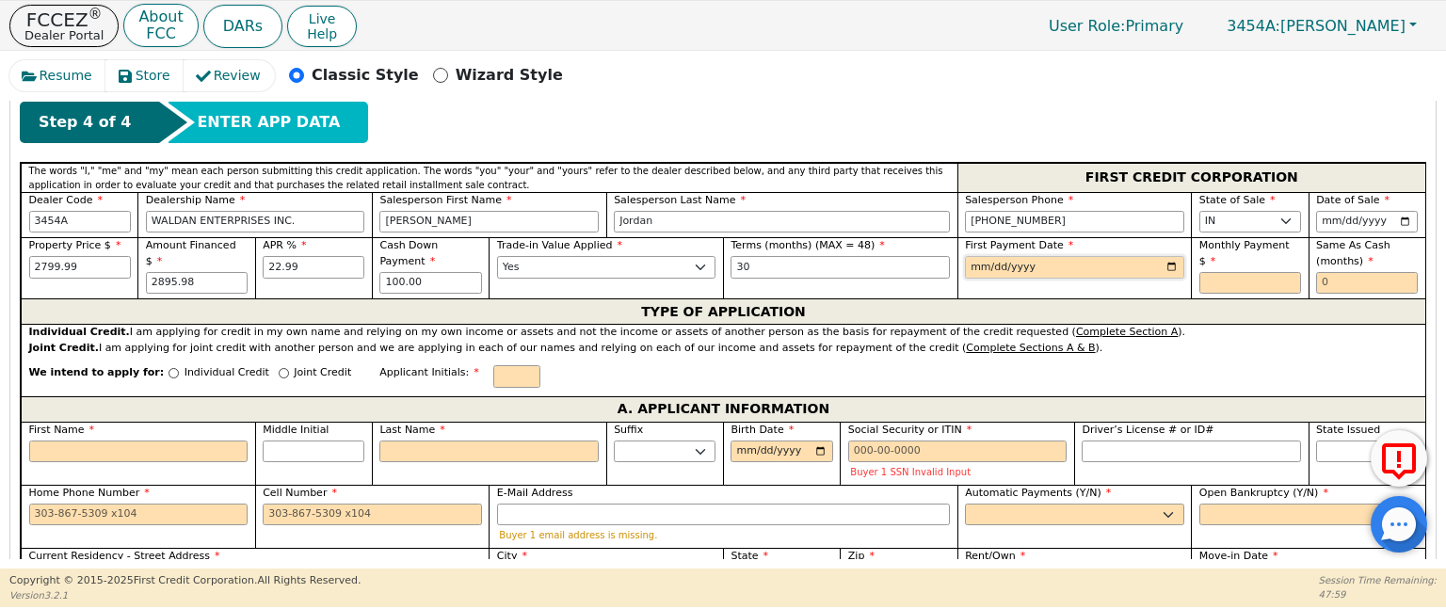
click at [1172, 259] on input "date" at bounding box center [1074, 267] width 219 height 23
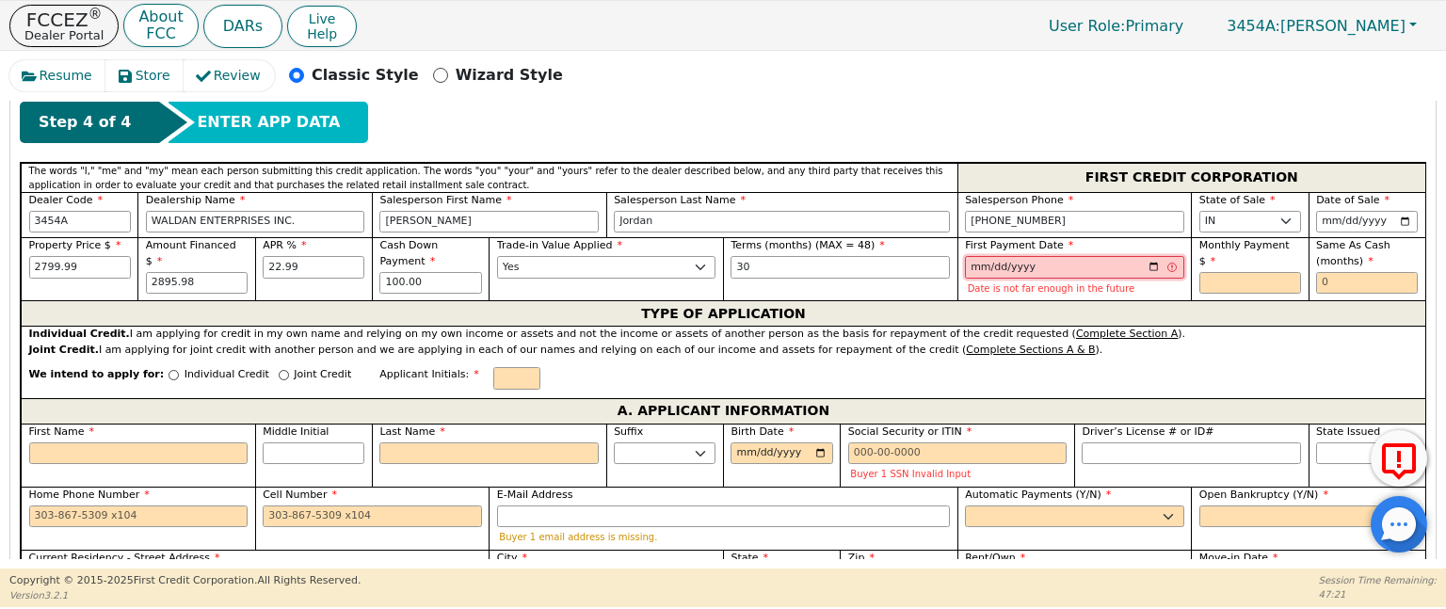
click at [1148, 259] on input "[DATE]" at bounding box center [1074, 267] width 219 height 23
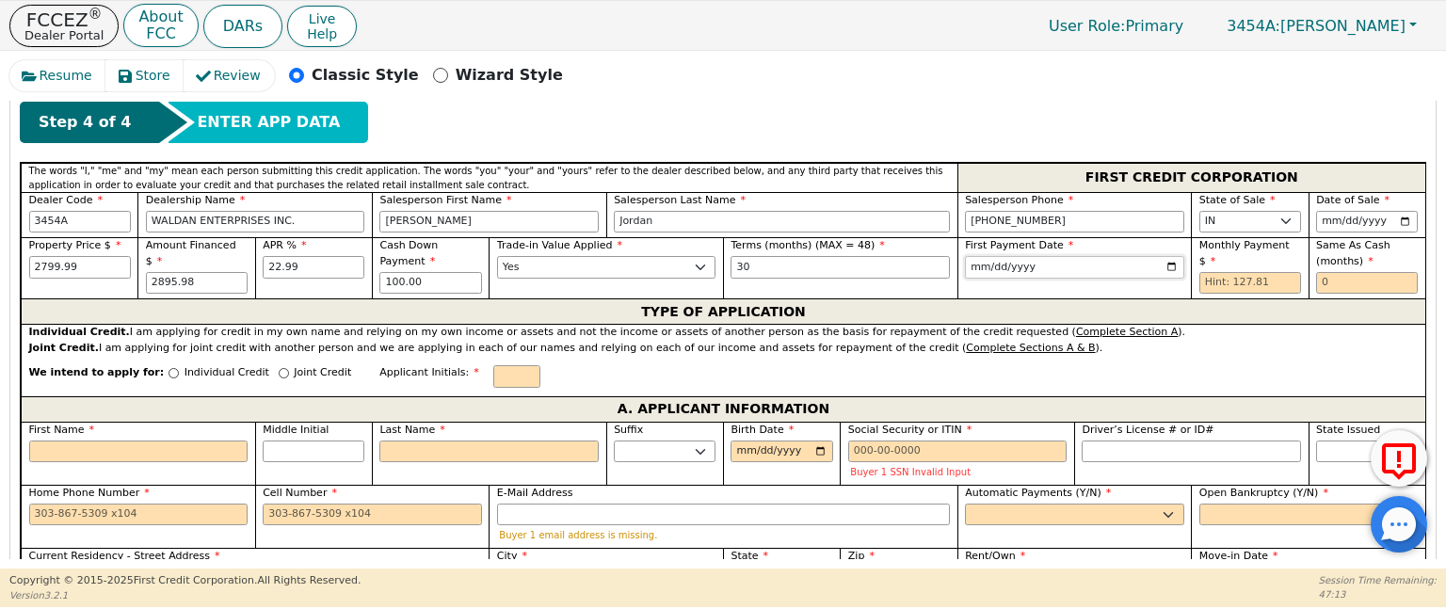
type input "[DATE]"
click at [1246, 272] on input "text" at bounding box center [1251, 283] width 102 height 23
type input "127.81"
click at [1352, 288] on input "text" at bounding box center [1367, 283] width 102 height 23
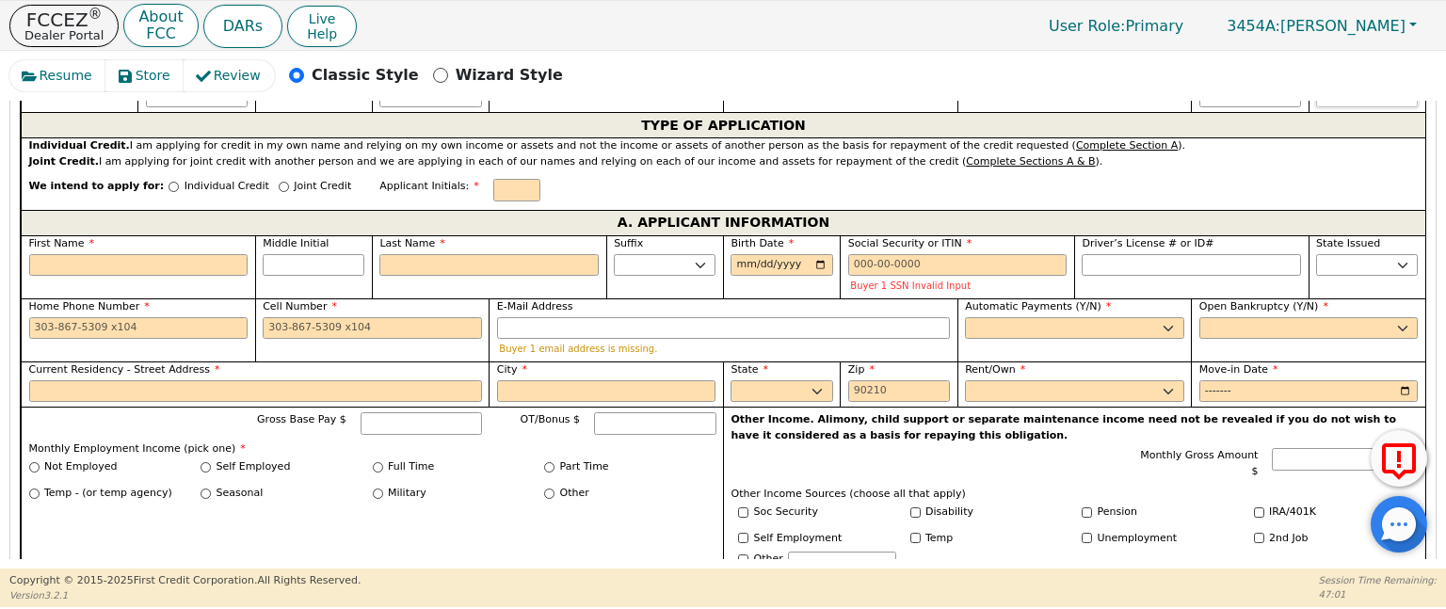
scroll to position [726, 0]
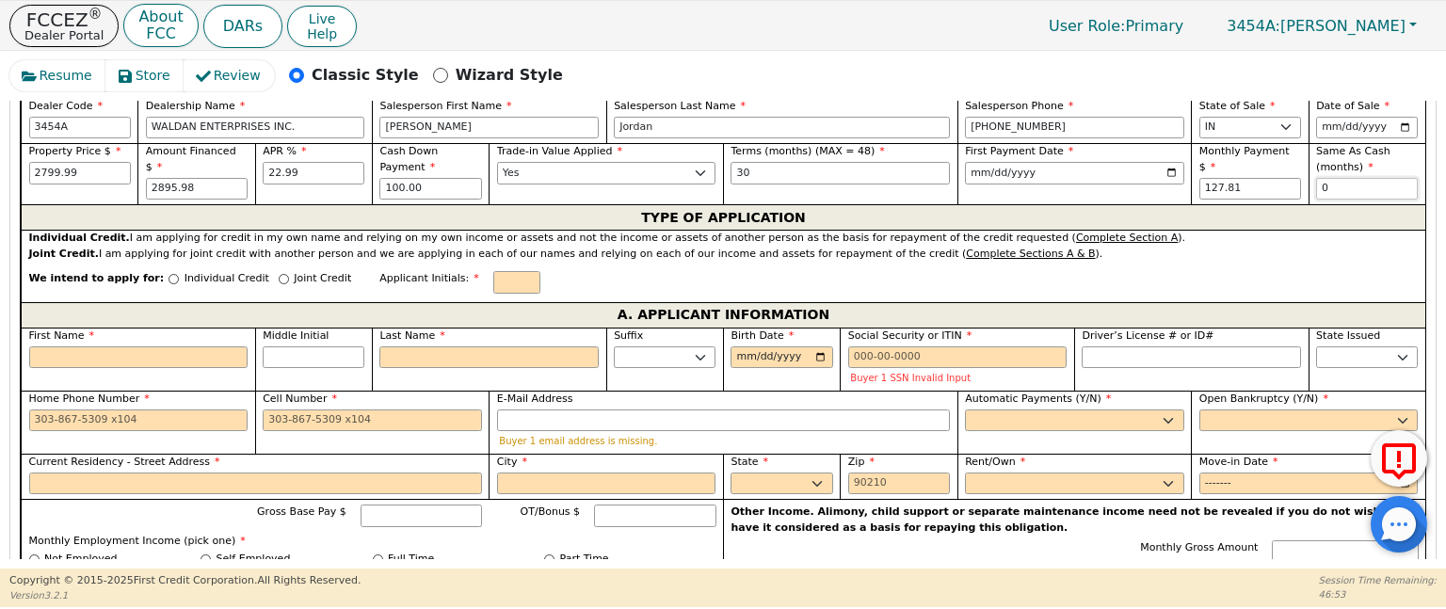
type input "0"
click at [169, 274] on input "Individual Credit" at bounding box center [174, 279] width 10 height 10
radio input "true"
click at [169, 274] on input "Individual Credit" at bounding box center [174, 279] width 10 height 10
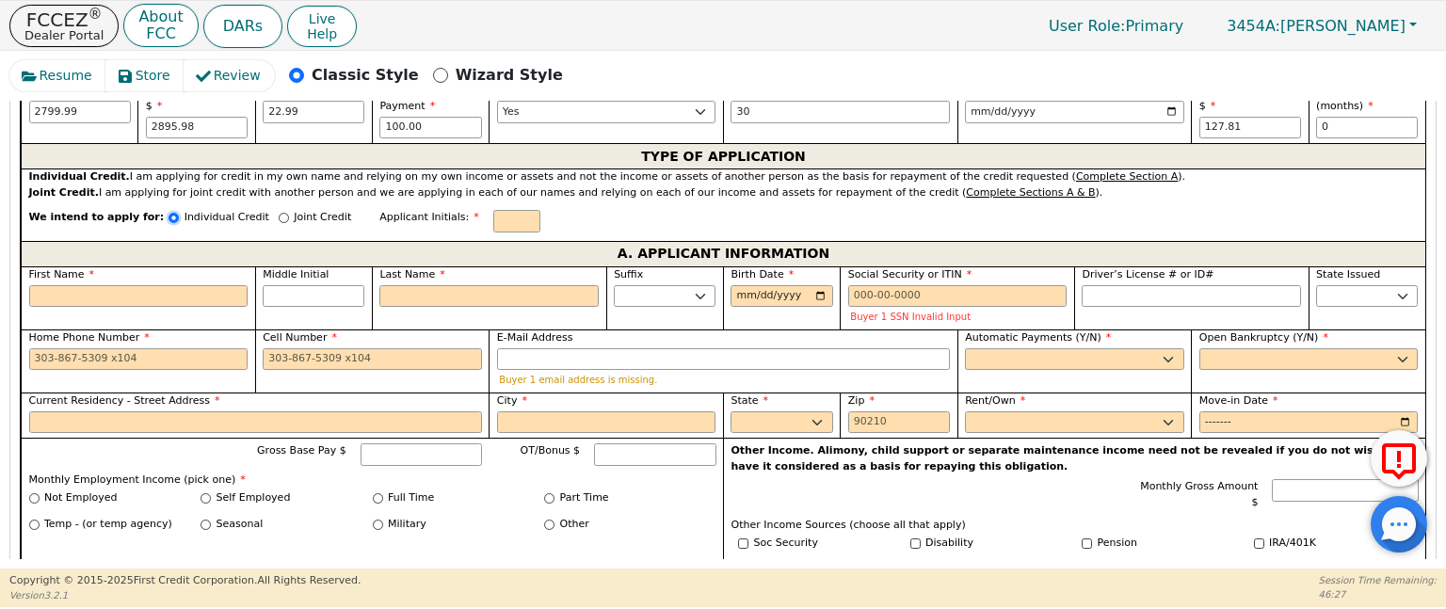
scroll to position [820, 0]
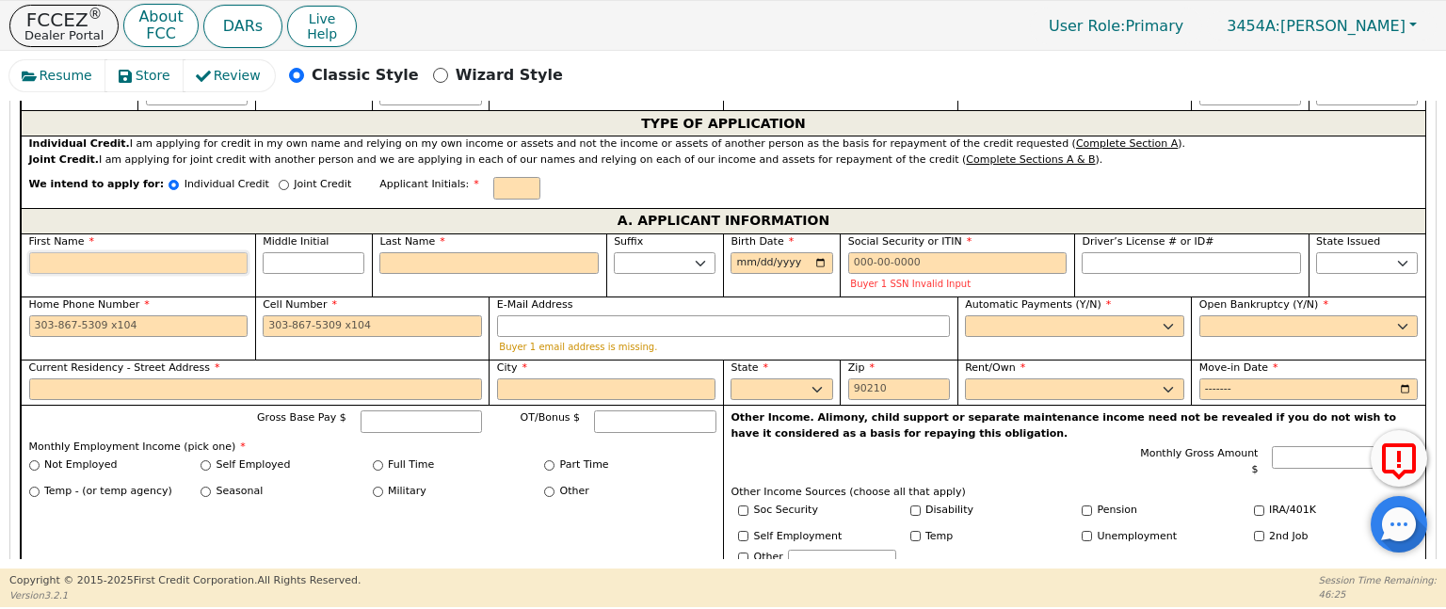
click at [141, 264] on input "First Name" at bounding box center [138, 263] width 219 height 23
type input "K"
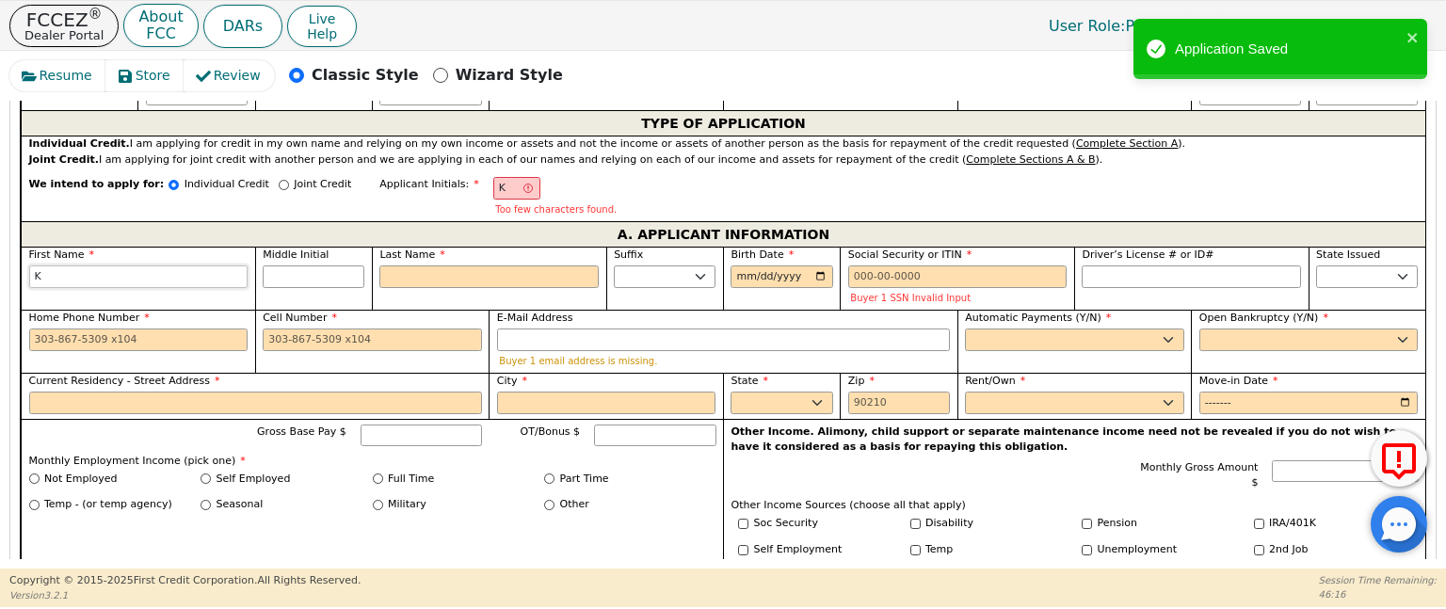
type input "Ki"
type input "Kio"
type input "Kios"
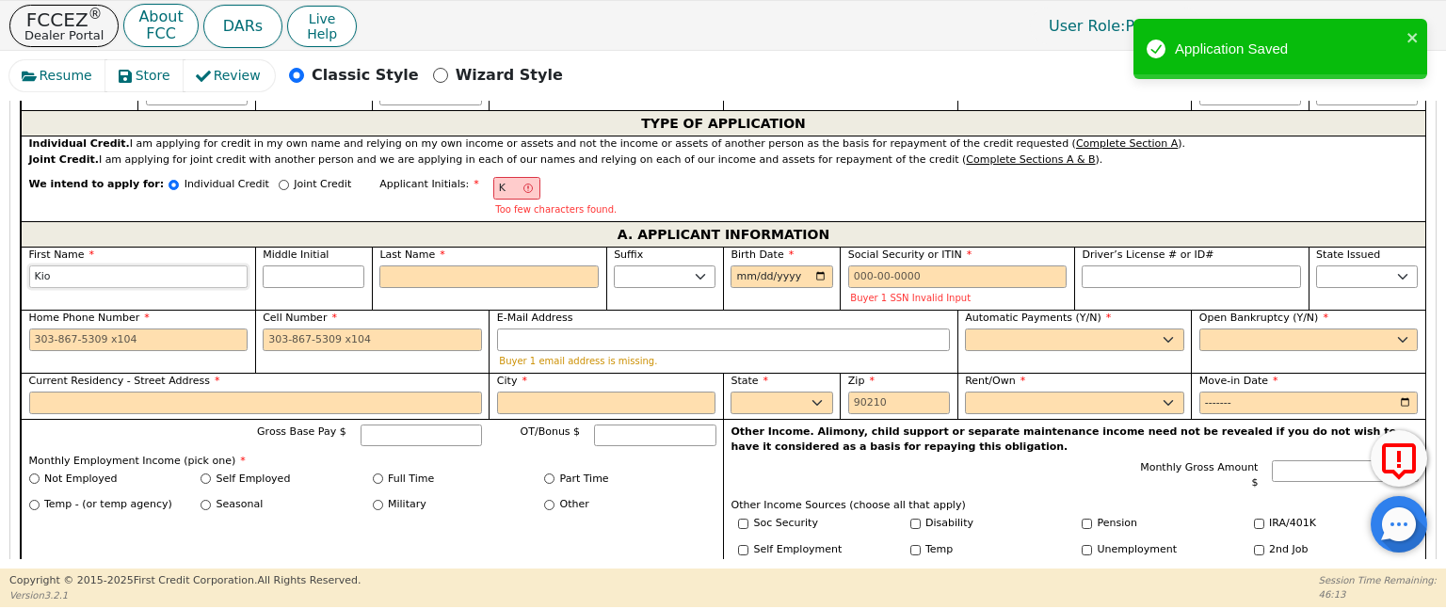
type input "Kios"
type input "Kiosh"
type input "Kiosha"
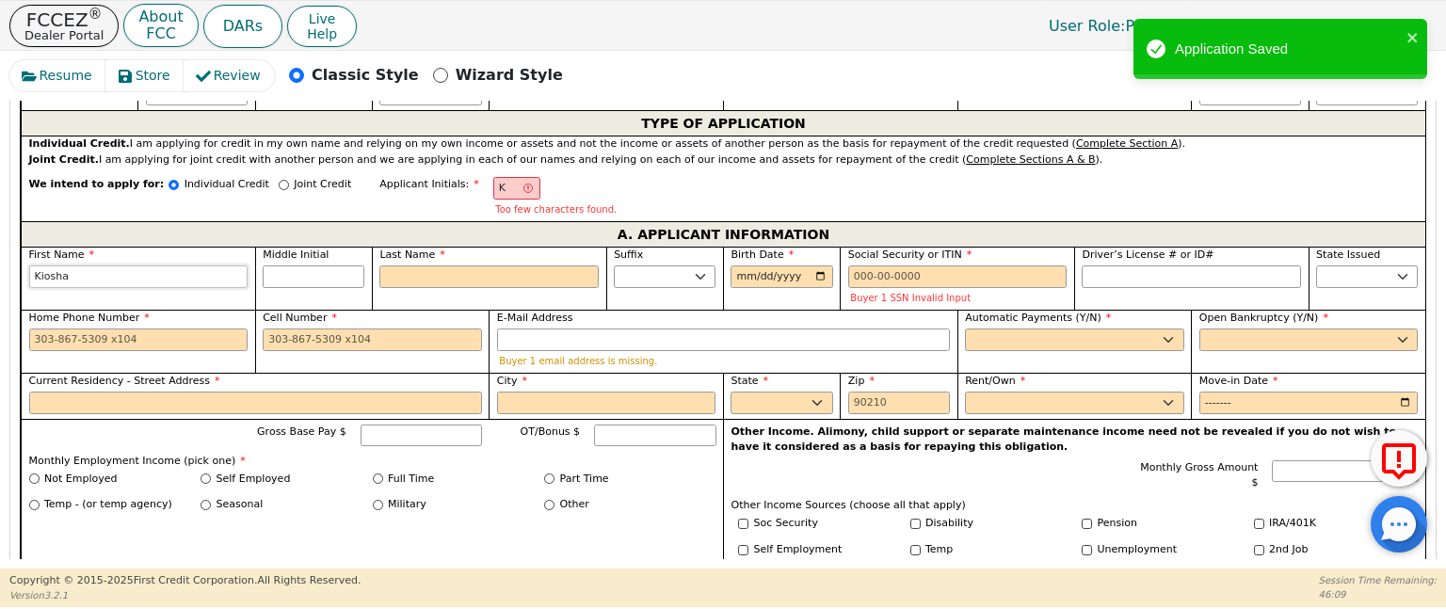
type input "Kiosha"
click at [405, 279] on input "Last Name" at bounding box center [488, 277] width 219 height 23
type input "KR"
type input "R"
type input "Kiosha R"
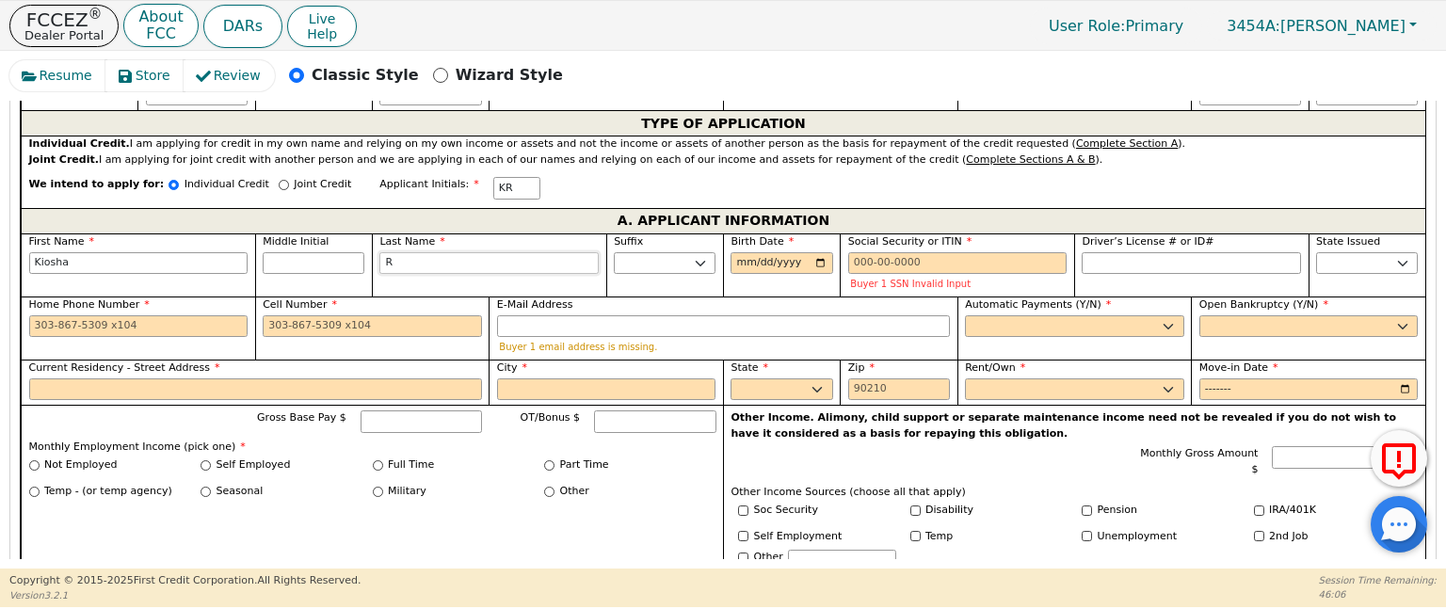
type input "Ru"
type input "Kiosha Ru"
type input "Ruf"
type input "[PERSON_NAME]"
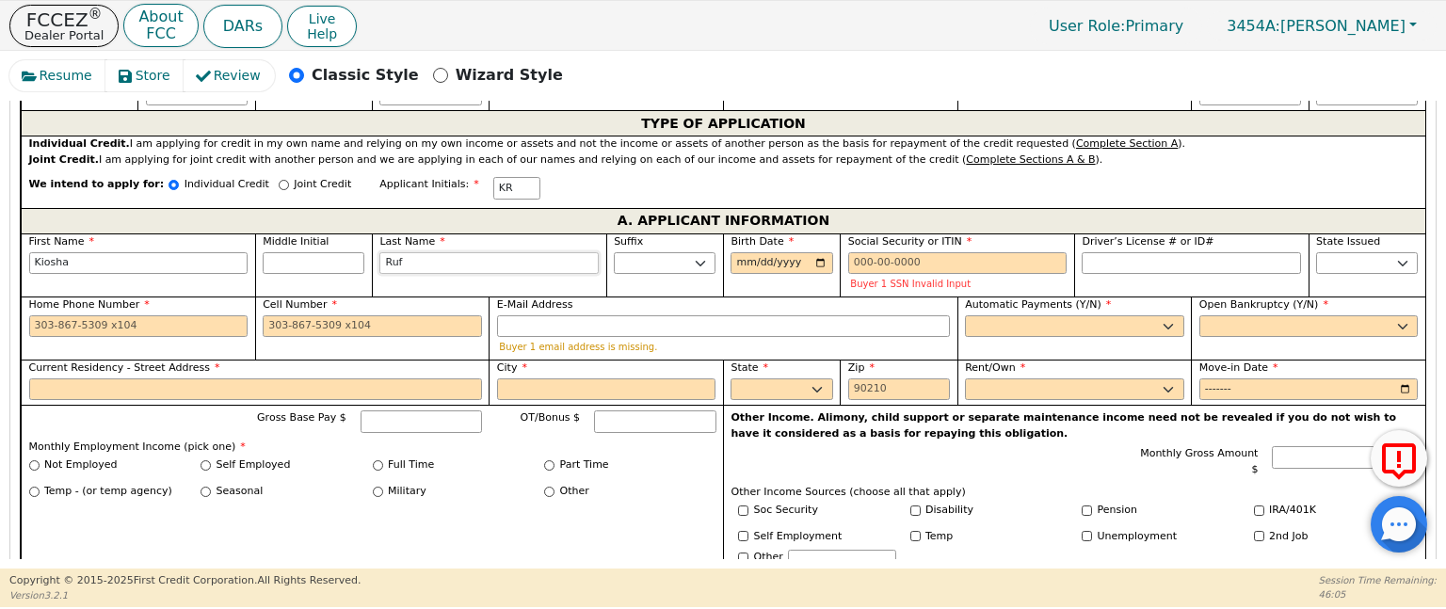
type input "[PERSON_NAME]"
type input "Ruffi"
type input "[PERSON_NAME]"
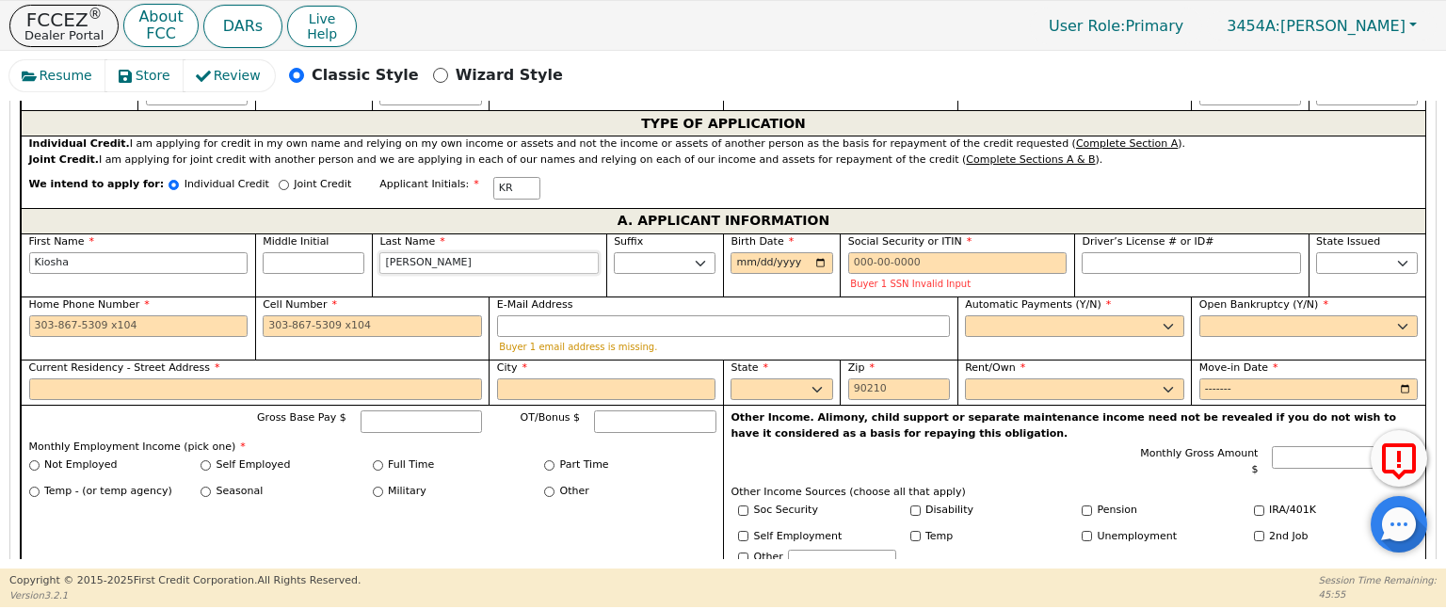
type input "[PERSON_NAME]"
click at [817, 259] on input "Birth Date" at bounding box center [782, 263] width 102 height 23
click at [775, 263] on input "[DATE]" at bounding box center [782, 263] width 102 height 23
type input "[DATE]"
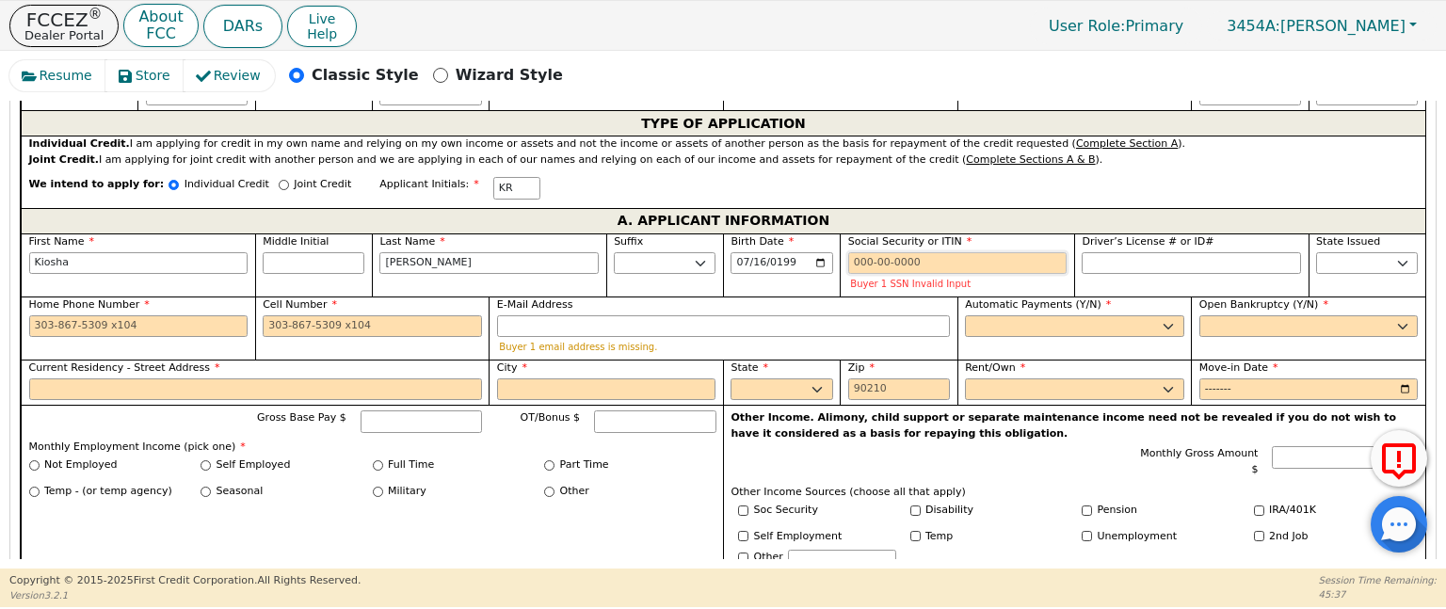
click at [929, 261] on input "Social Security or ITIN" at bounding box center [957, 263] width 219 height 23
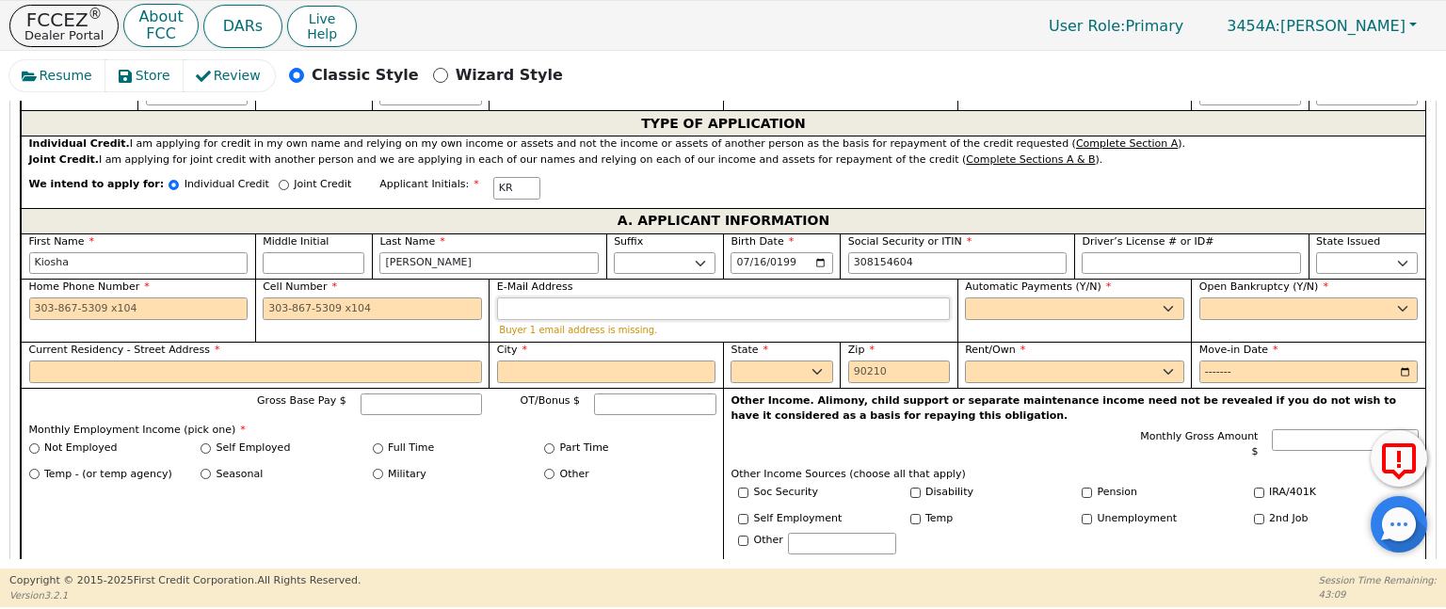
type input "***-**-4604"
click at [569, 306] on input "E-Mail Address" at bounding box center [723, 309] width 453 height 23
click at [1032, 305] on select "Yes No" at bounding box center [1074, 309] width 219 height 23
click at [965, 298] on select "Yes No" at bounding box center [1074, 309] width 219 height 23
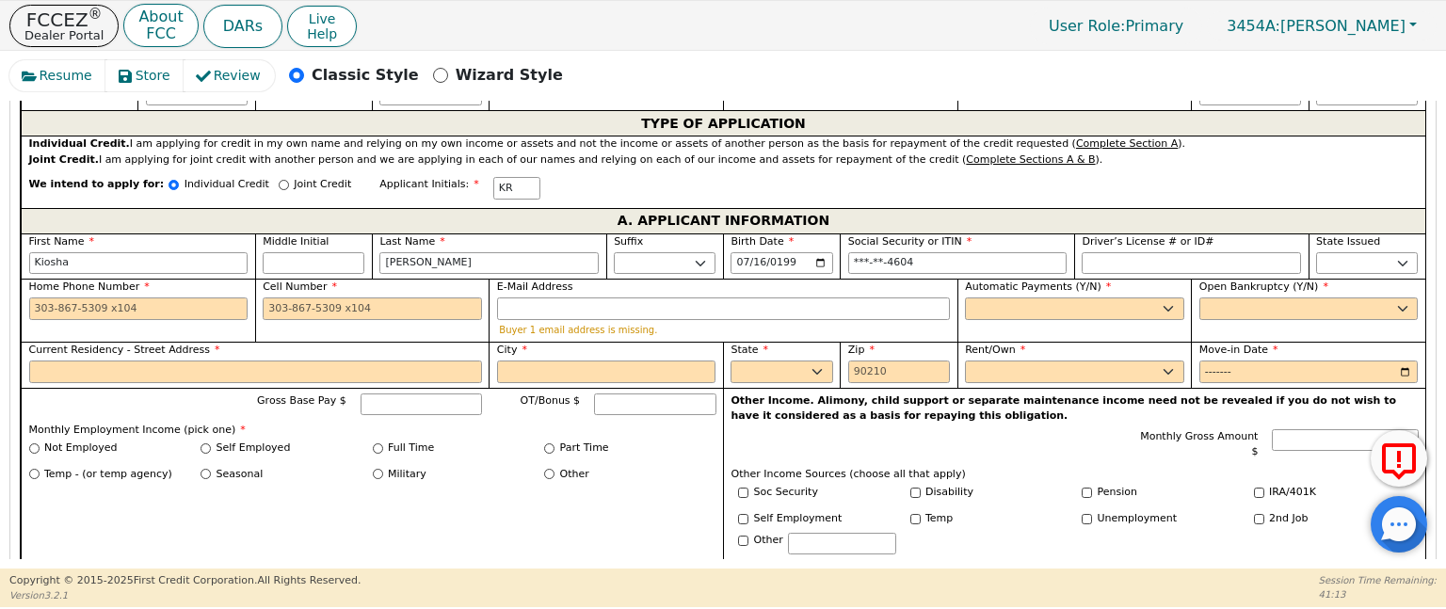
click at [1028, 335] on div "Automatic Payments (Y/N) Yes No" at bounding box center [1075, 310] width 234 height 63
click at [1027, 300] on select "Yes No" at bounding box center [1074, 309] width 219 height 23
select select "y"
click at [965, 298] on select "Yes No" at bounding box center [1074, 309] width 219 height 23
drag, startPoint x: 1025, startPoint y: 313, endPoint x: 1025, endPoint y: 349, distance: 36.7
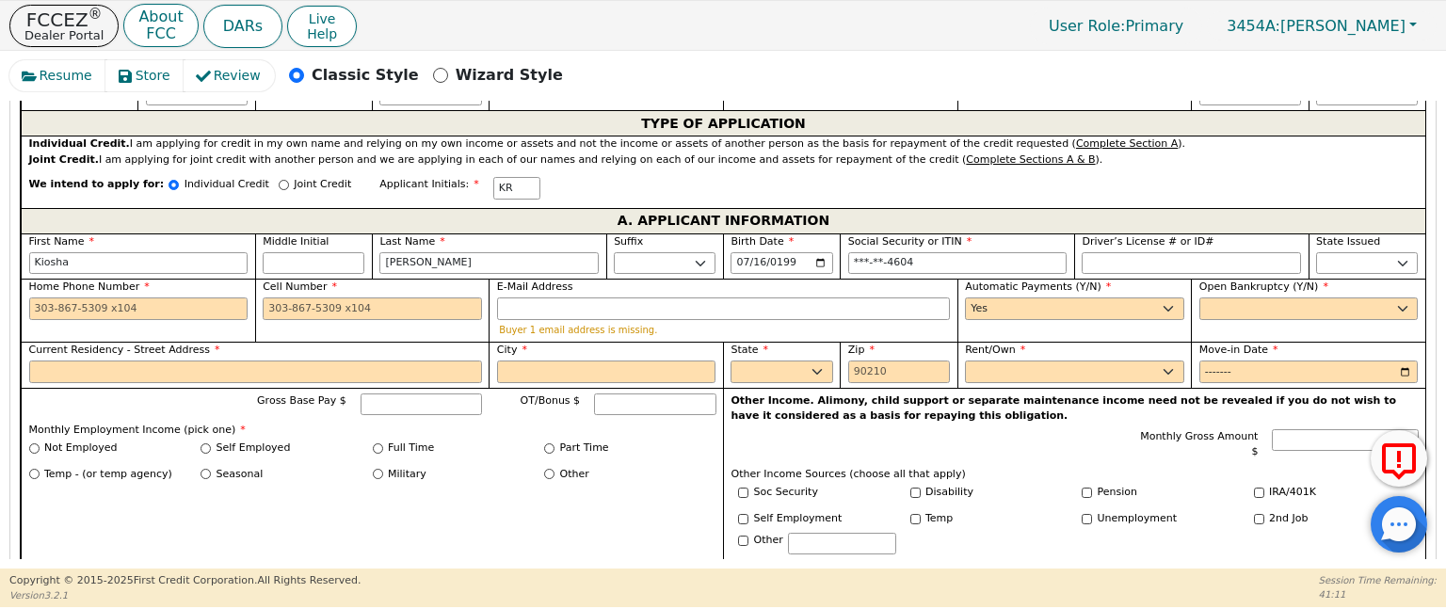
click at [1025, 349] on label "Rent/Own" at bounding box center [1074, 351] width 219 height 16
click at [1025, 361] on select "Rent Own" at bounding box center [1074, 372] width 219 height 23
type input "[PERSON_NAME]"
click at [1223, 298] on select "Yes No" at bounding box center [1309, 309] width 219 height 23
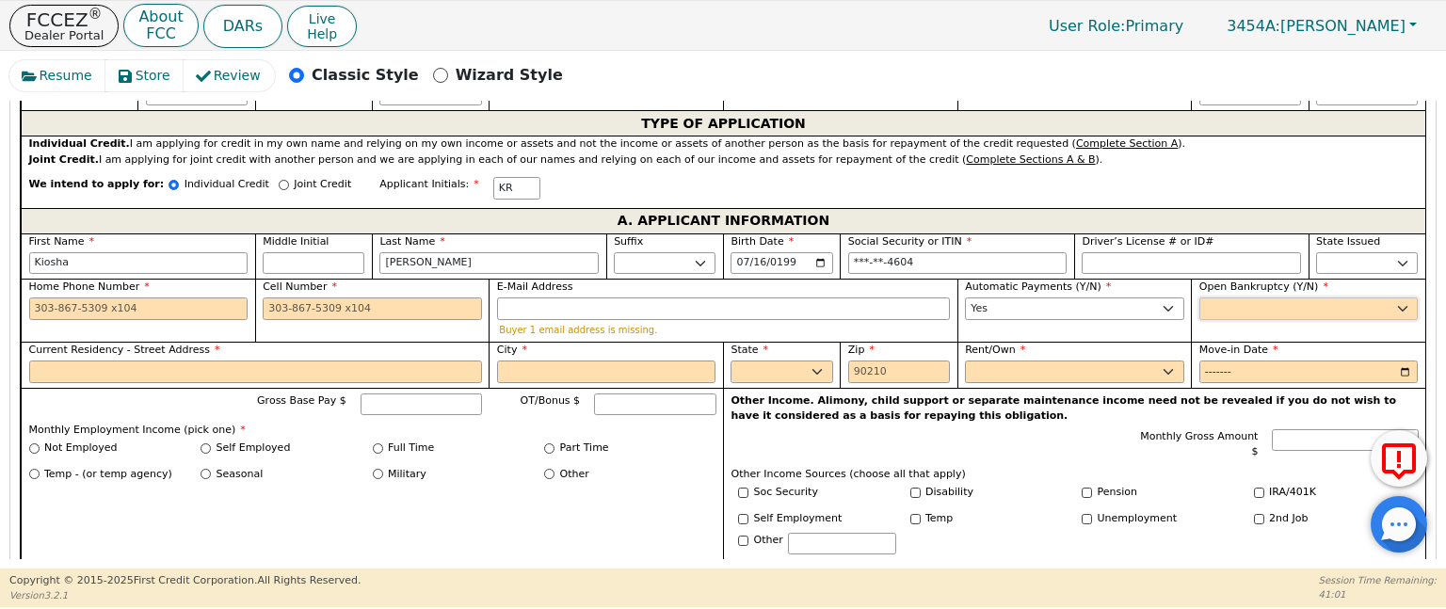
click at [1223, 298] on select "Yes No" at bounding box center [1309, 309] width 219 height 23
select select "n"
click at [1200, 298] on select "Yes No" at bounding box center [1309, 309] width 219 height 23
click at [178, 366] on input "Current Residency - Street Address" at bounding box center [255, 372] width 453 height 23
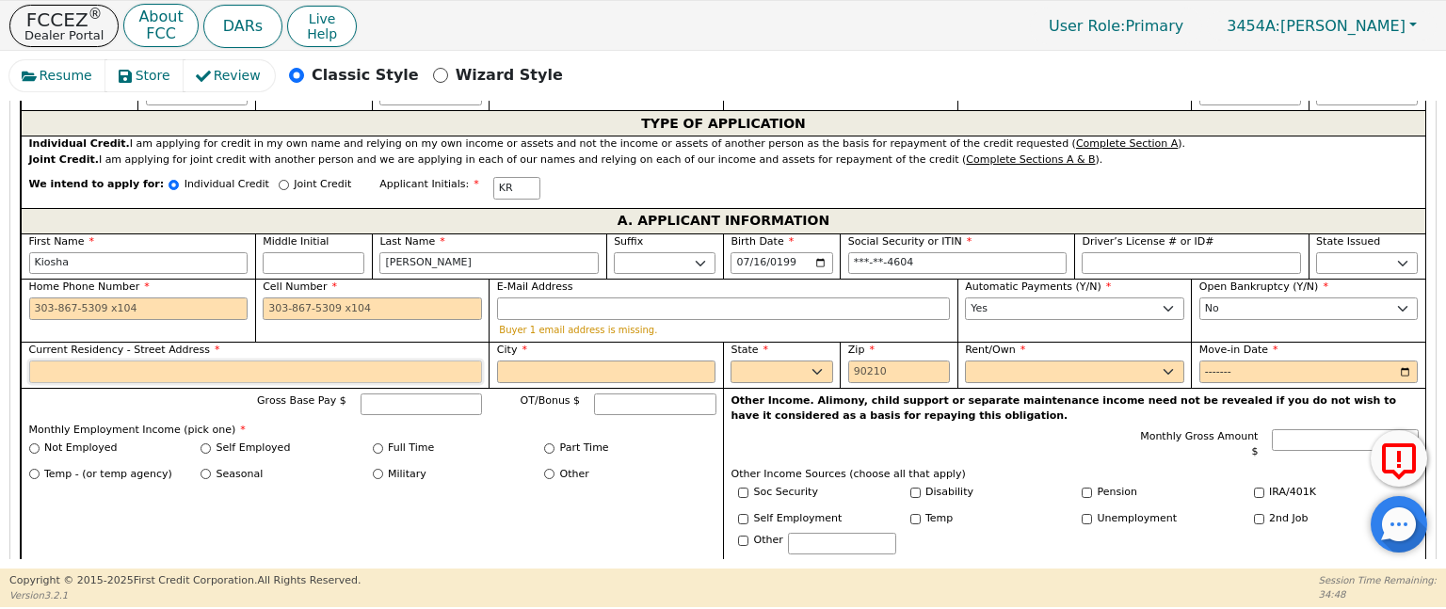
click at [180, 368] on input "Current Residency - Street Address" at bounding box center [255, 372] width 453 height 23
click at [1390, 259] on select "AK AL AR AZ CA CO CT DC DE FL [GEOGRAPHIC_DATA] HI IA ID IL IN KS [GEOGRAPHIC_D…" at bounding box center [1367, 263] width 102 height 23
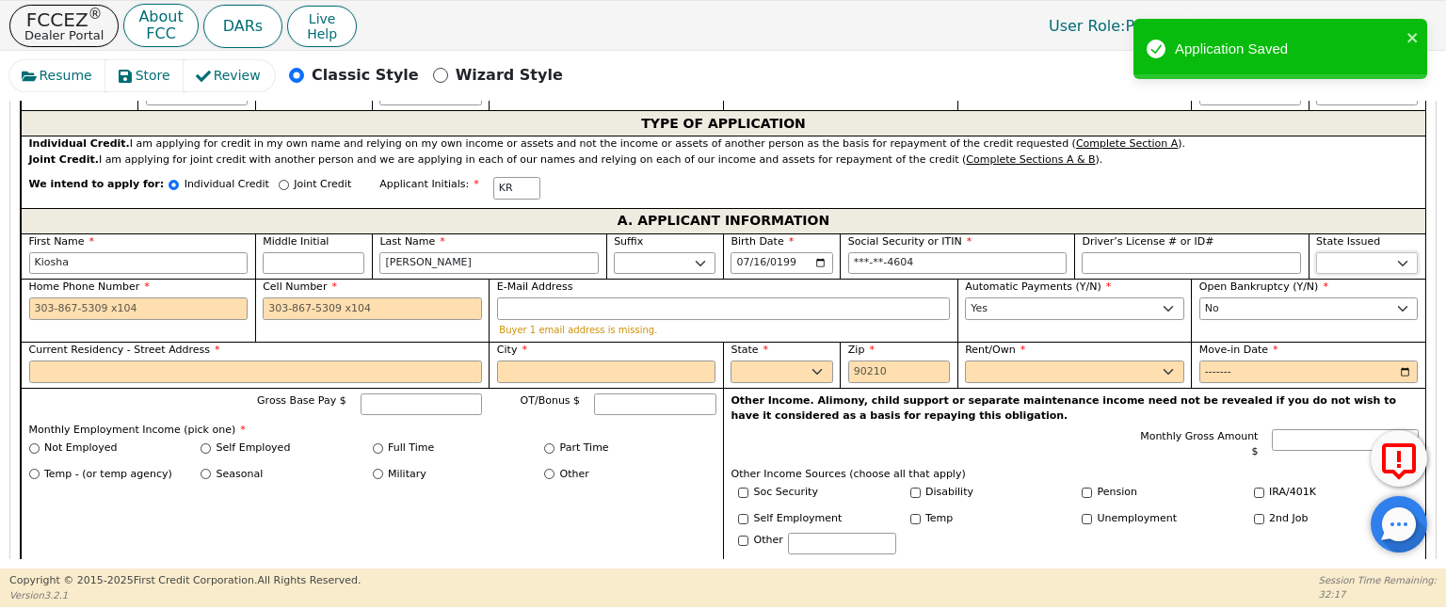
select select "IN"
click at [1316, 252] on select "AK AL AR AZ CA CO CT DC DE FL [GEOGRAPHIC_DATA] HI IA ID IL IN KS [GEOGRAPHIC_D…" at bounding box center [1367, 263] width 102 height 23
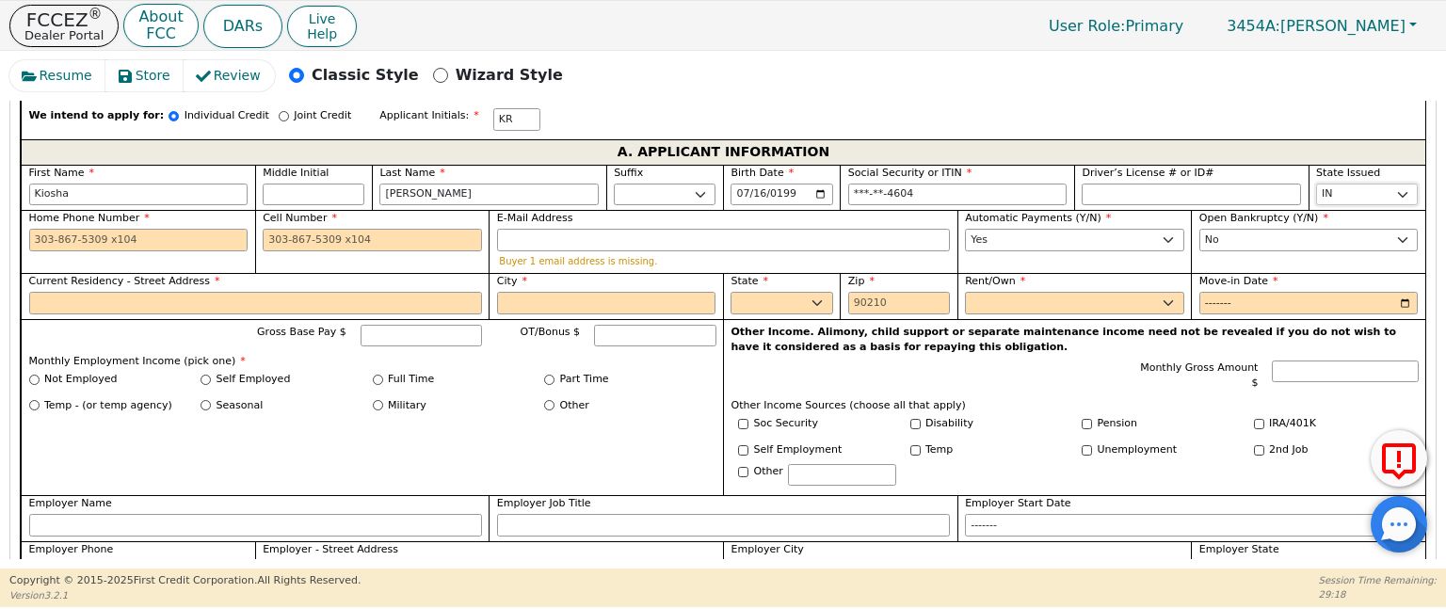
scroll to position [914, 0]
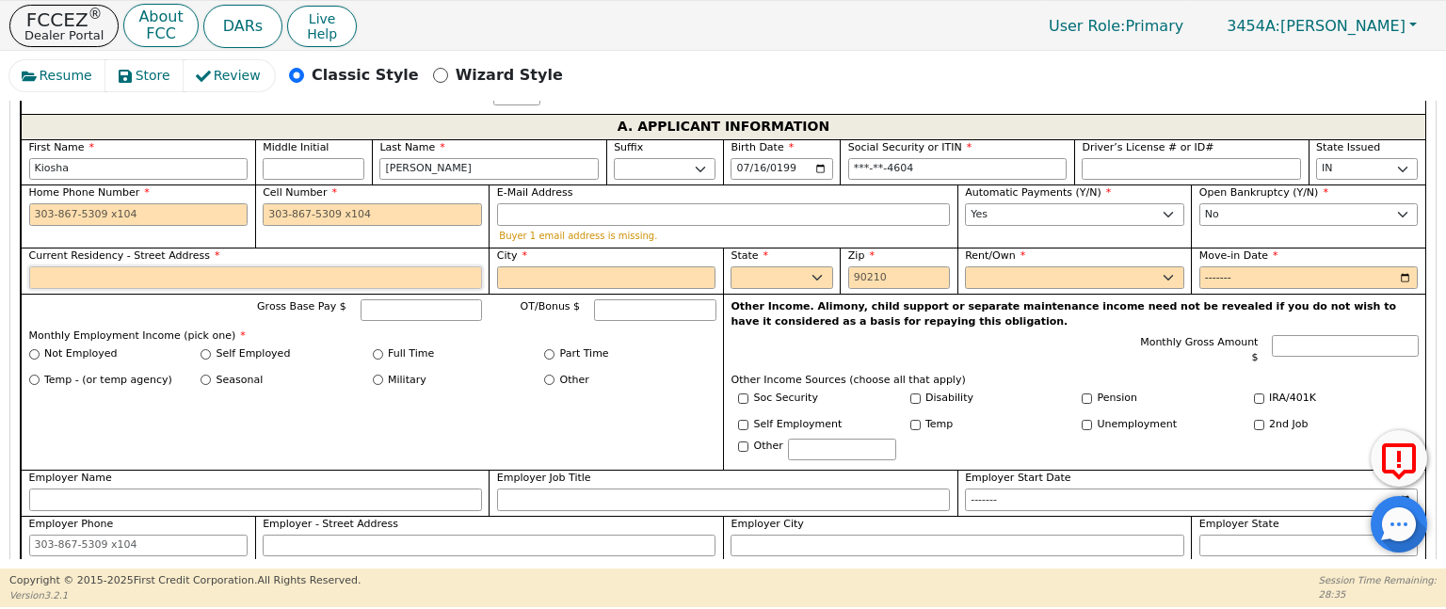
click at [469, 271] on input "Current Residency - Street Address" at bounding box center [255, 277] width 453 height 23
click at [532, 276] on input "City" at bounding box center [606, 277] width 219 height 23
click at [357, 278] on input "Current Residency - Street Address" at bounding box center [255, 277] width 453 height 23
click at [199, 273] on input "Current Residency - Street Address" at bounding box center [255, 277] width 453 height 23
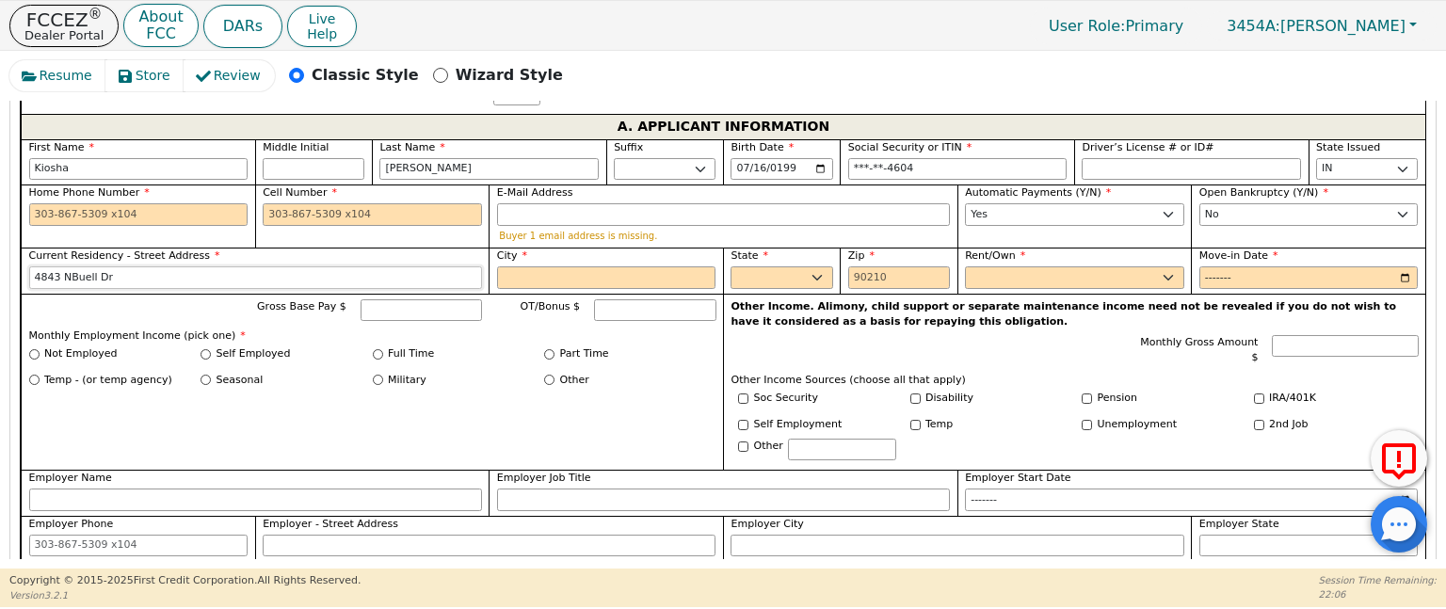
click at [64, 270] on input "4843 NBuell Dr" at bounding box center [255, 277] width 453 height 23
click at [120, 274] on input "[STREET_ADDRESS]" at bounding box center [255, 277] width 453 height 23
type input "[STREET_ADDRESS]"
click at [598, 278] on input "City" at bounding box center [606, 277] width 219 height 23
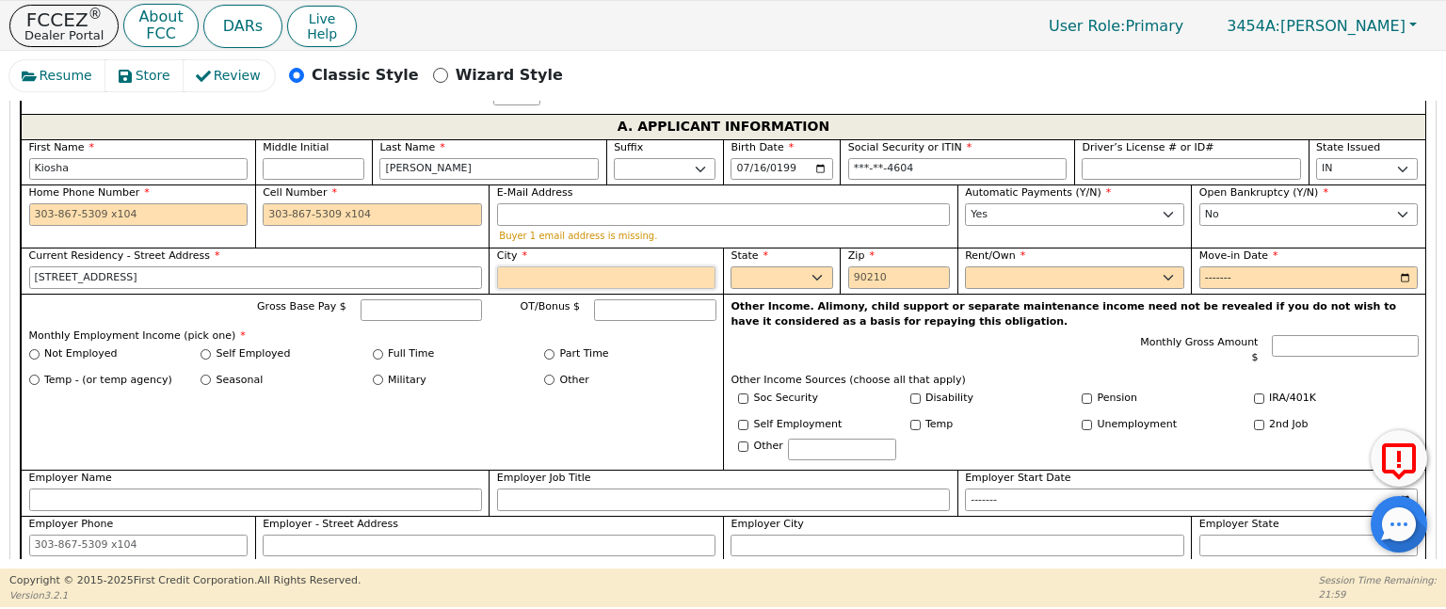
click at [598, 278] on input "City" at bounding box center [606, 277] width 219 height 23
type input "[GEOGRAPHIC_DATA][PERSON_NAME]"
click at [817, 276] on select "AK AL AR AZ CA CO CT DC DE FL [GEOGRAPHIC_DATA] HI IA ID IL IN KS [GEOGRAPHIC_D…" at bounding box center [782, 277] width 102 height 23
select select "IN"
click at [731, 266] on select "AK AL AR AZ CA CO CT DC DE FL [GEOGRAPHIC_DATA] HI IA ID IL IN KS [GEOGRAPHIC_D…" at bounding box center [782, 277] width 102 height 23
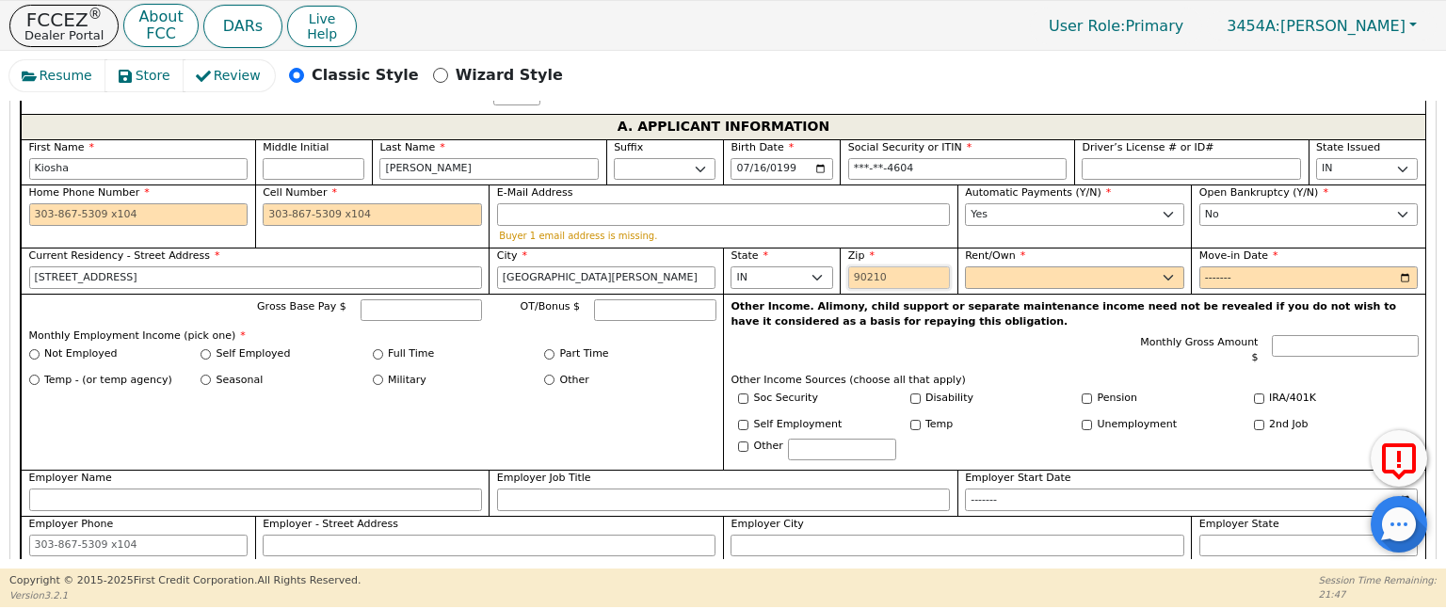
click at [881, 278] on input "Zip" at bounding box center [899, 277] width 102 height 23
type input "46807"
click at [1164, 275] on select "Rent Own" at bounding box center [1074, 277] width 219 height 23
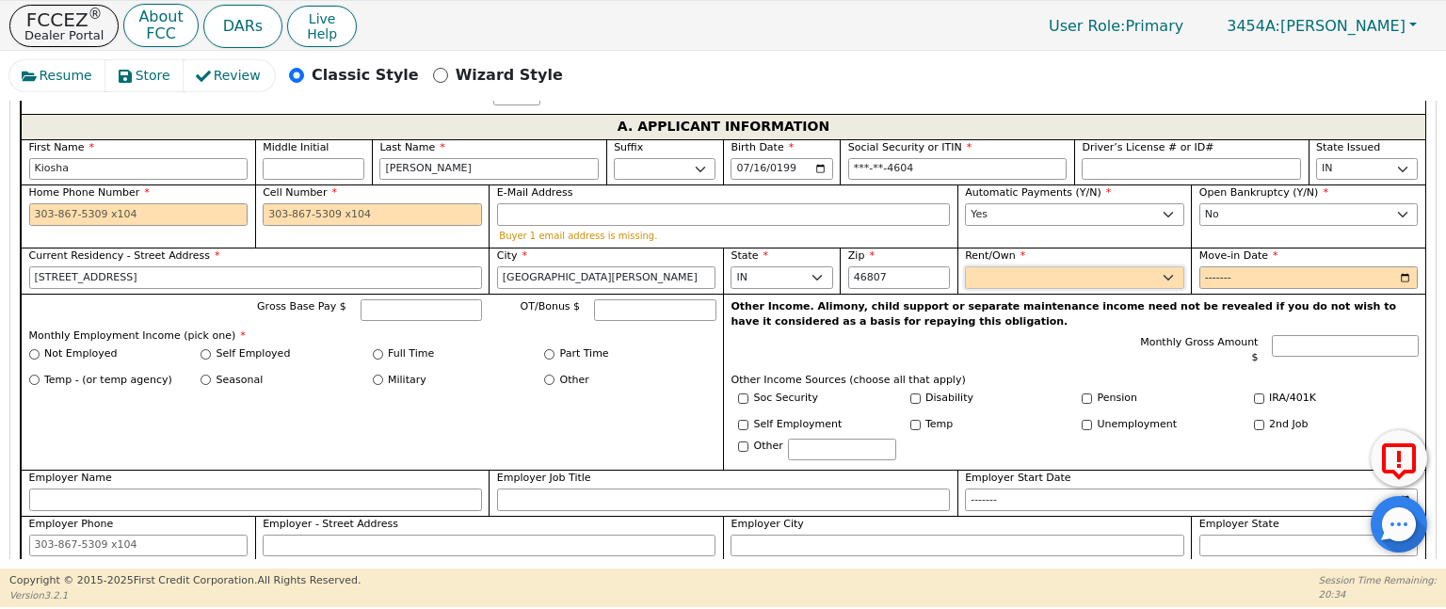
select select "Rent"
click at [965, 266] on select "Rent Own" at bounding box center [1074, 277] width 219 height 23
click at [1137, 314] on p "Other Income. Alimony, child support or separate maintenance income need not be…" at bounding box center [1075, 314] width 687 height 31
click at [1228, 279] on input "Move-in Date" at bounding box center [1309, 277] width 219 height 23
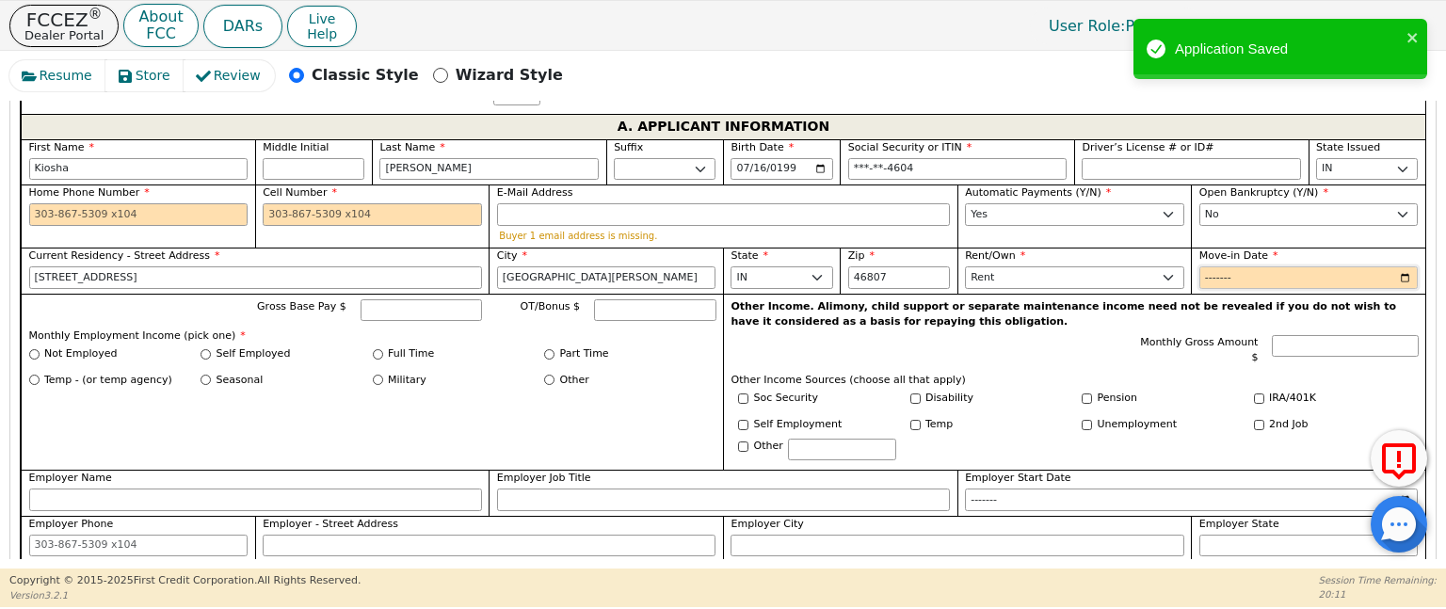
click at [1226, 275] on input "Move-in Date" at bounding box center [1309, 277] width 219 height 23
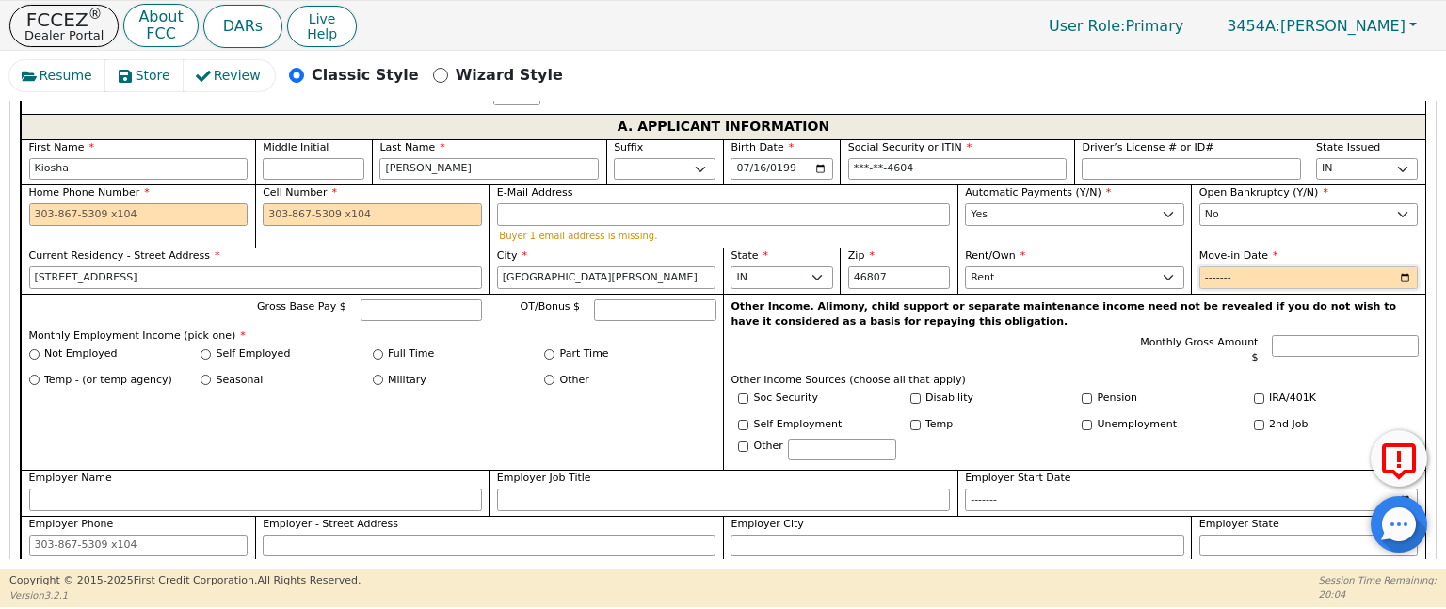
click at [1232, 274] on input "Move-in Date" at bounding box center [1309, 277] width 219 height 23
type input "2024-07"
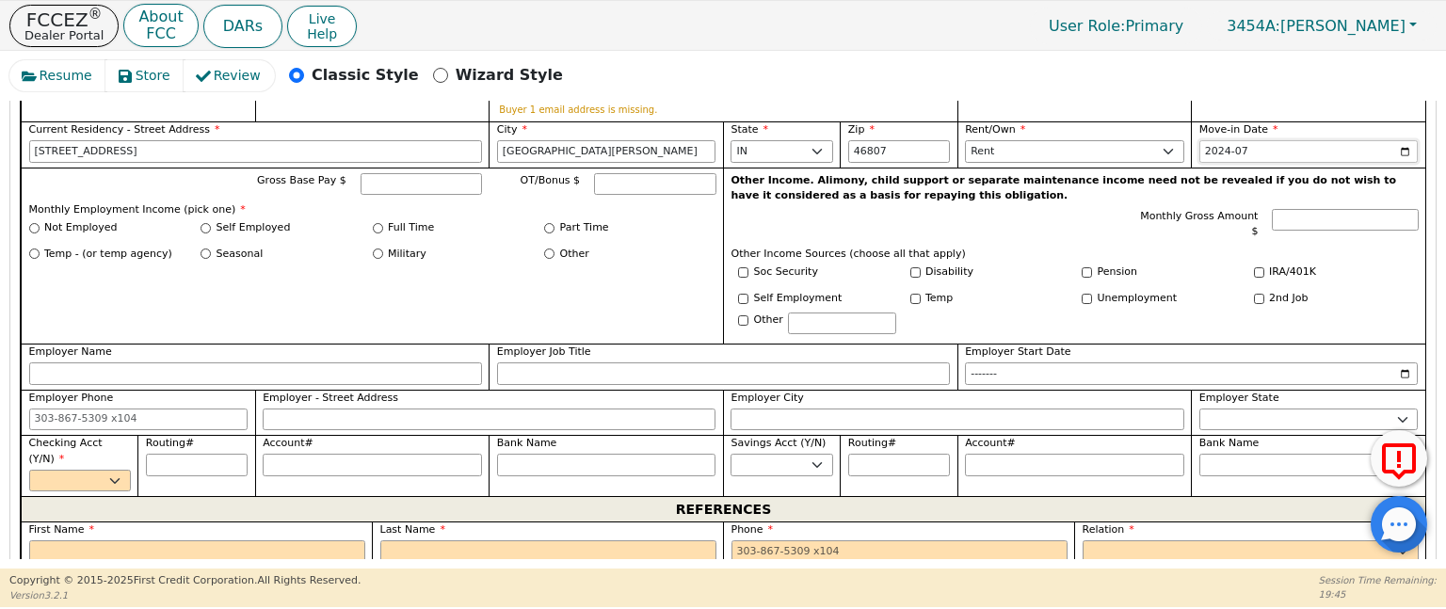
scroll to position [1008, 0]
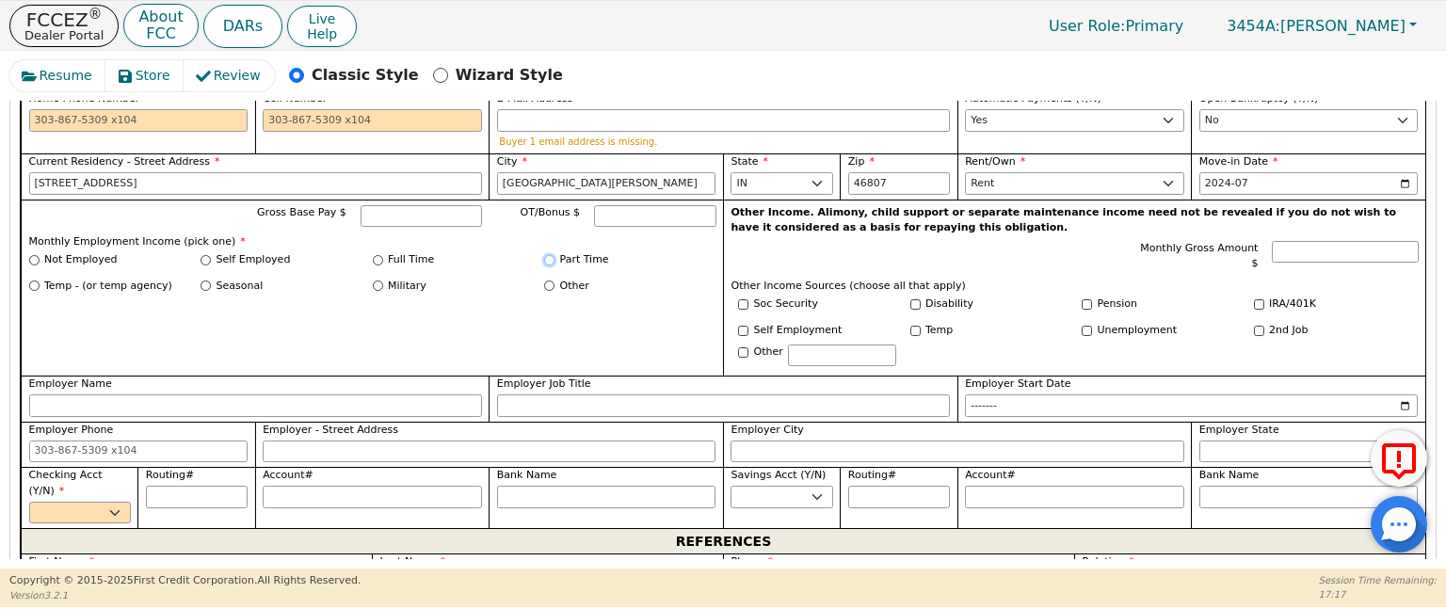
click at [550, 255] on input "Part Time" at bounding box center [549, 260] width 10 height 10
radio input "true"
click at [550, 255] on input "Part Time" at bounding box center [549, 260] width 10 height 10
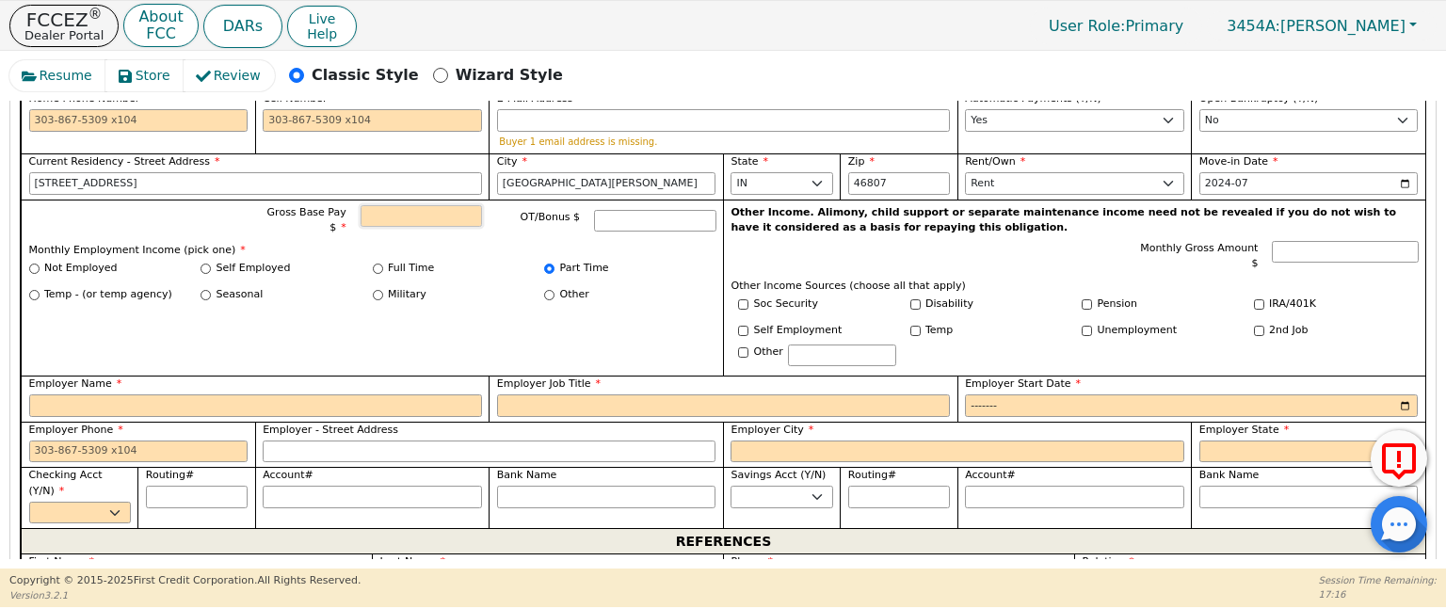
click at [432, 210] on input "Gross Base Pay $" at bounding box center [421, 216] width 121 height 23
type input "2000.00"
click at [742, 299] on input "Soc Security" at bounding box center [743, 304] width 10 height 10
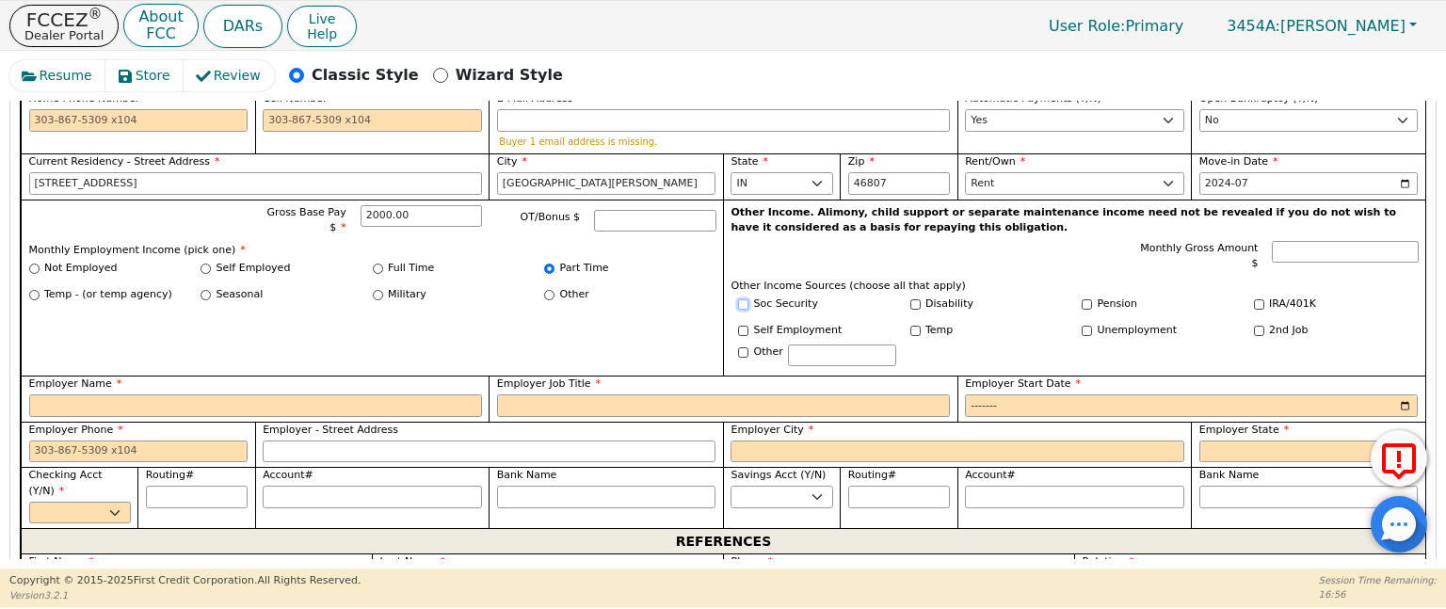
checkbox input "false"
click at [739, 347] on input "Other" at bounding box center [743, 352] width 10 height 10
checkbox input "true"
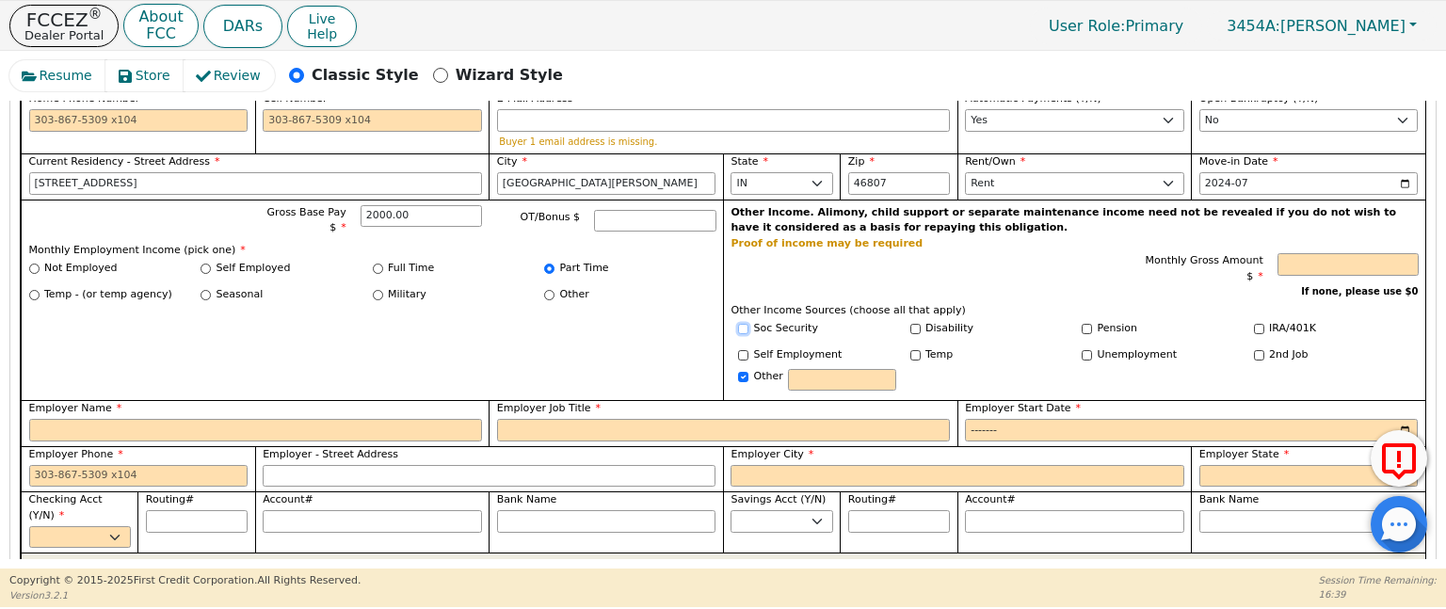
click at [742, 324] on input "Soc Security" at bounding box center [743, 329] width 10 height 10
checkbox input "true"
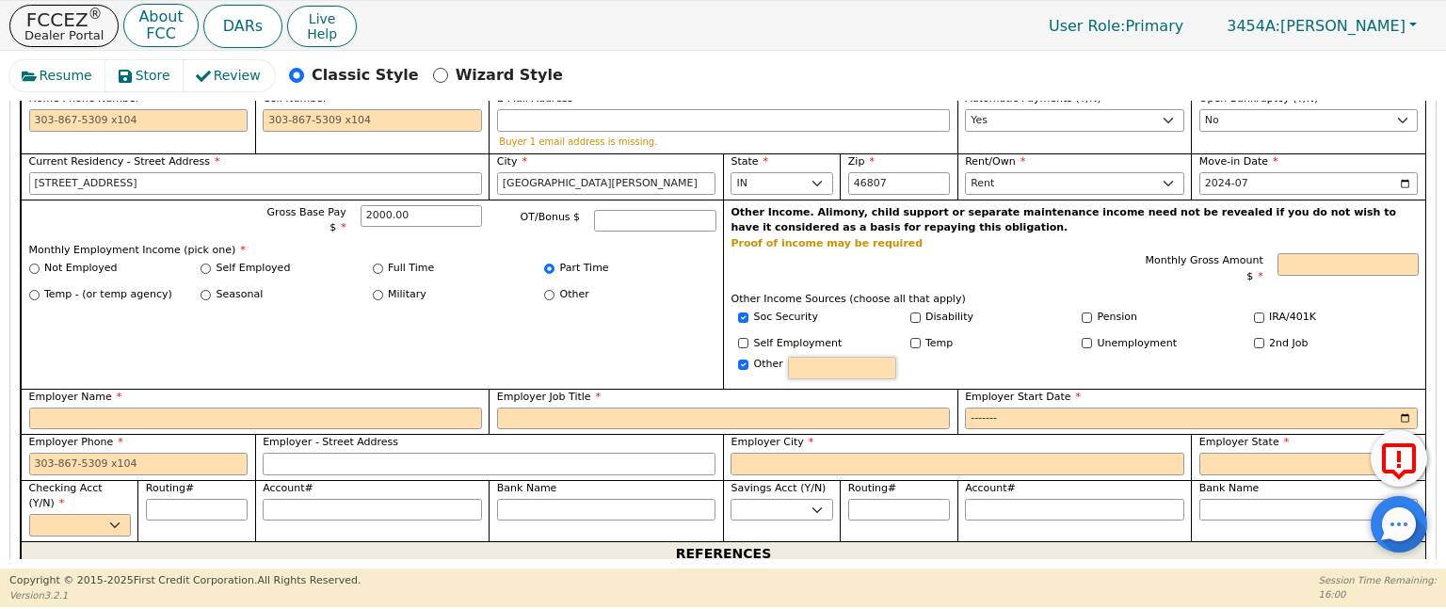
click at [861, 357] on input "text" at bounding box center [842, 368] width 108 height 23
click at [1324, 263] on input "Monthly Gross Amount $" at bounding box center [1348, 264] width 141 height 23
type input "1700.00"
click at [836, 357] on input "text" at bounding box center [842, 368] width 108 height 23
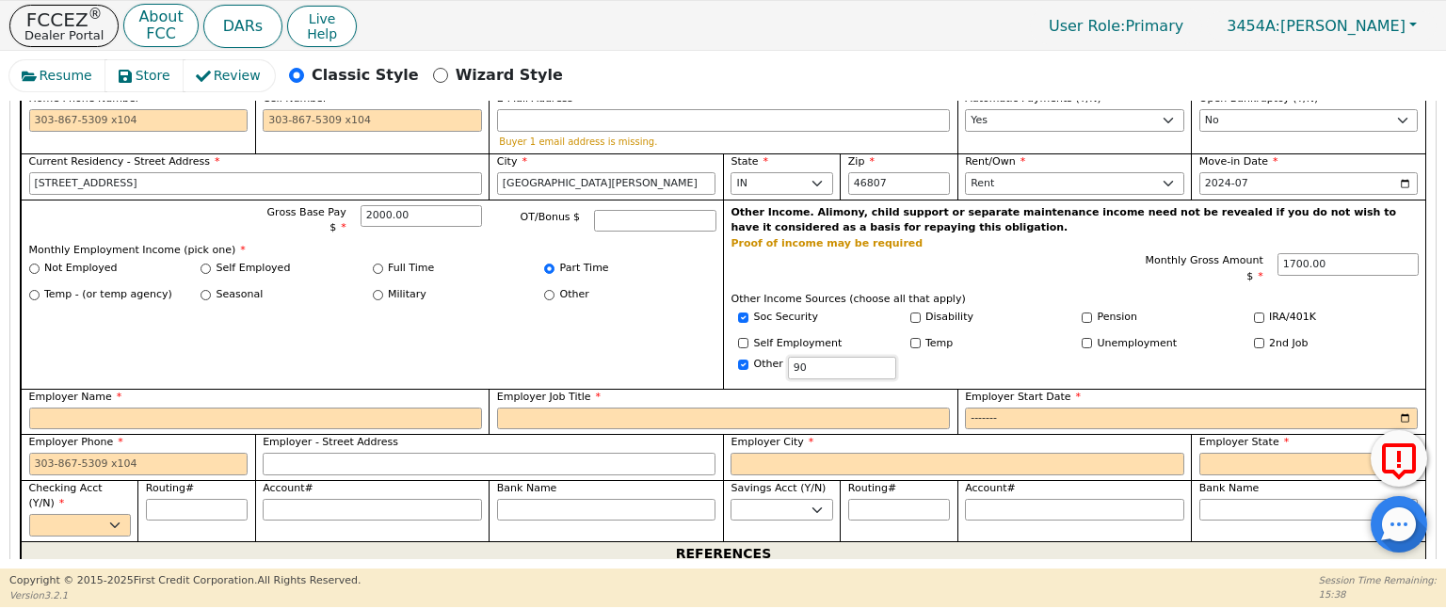
type input "9"
click at [1343, 261] on input "1700.00" at bounding box center [1348, 264] width 141 height 23
type input "2600.00"
click at [844, 357] on input "text" at bounding box center [842, 368] width 108 height 23
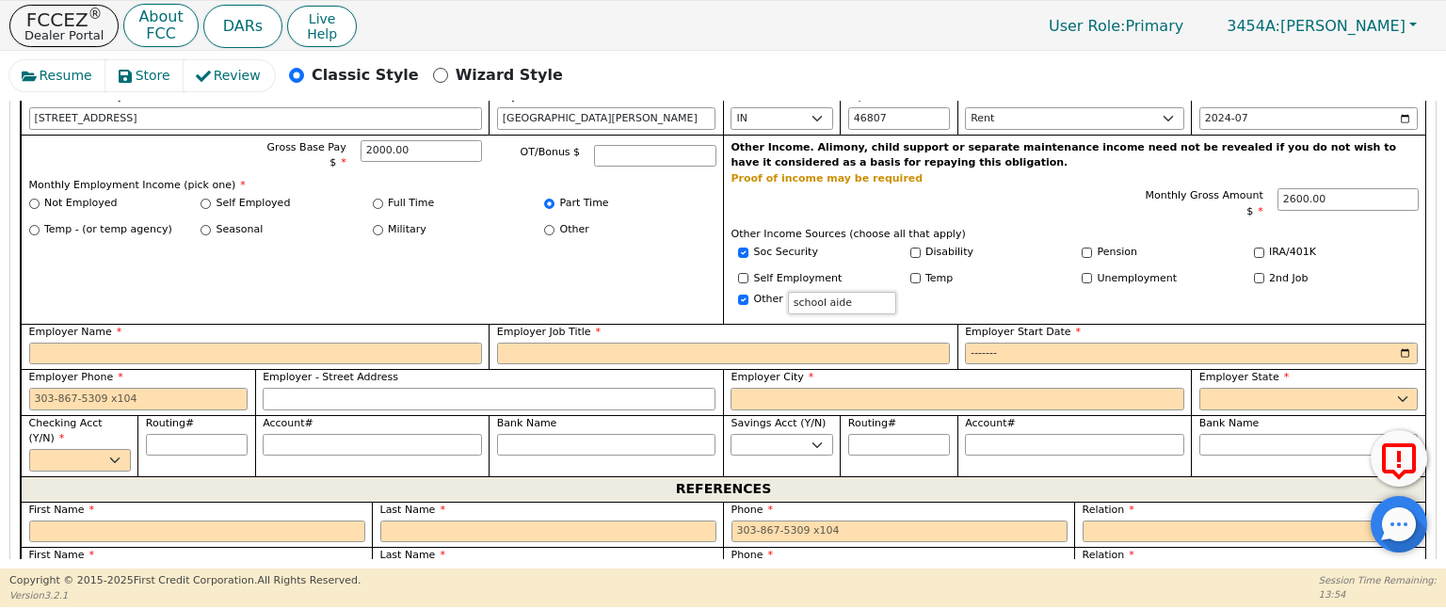
scroll to position [1103, 0]
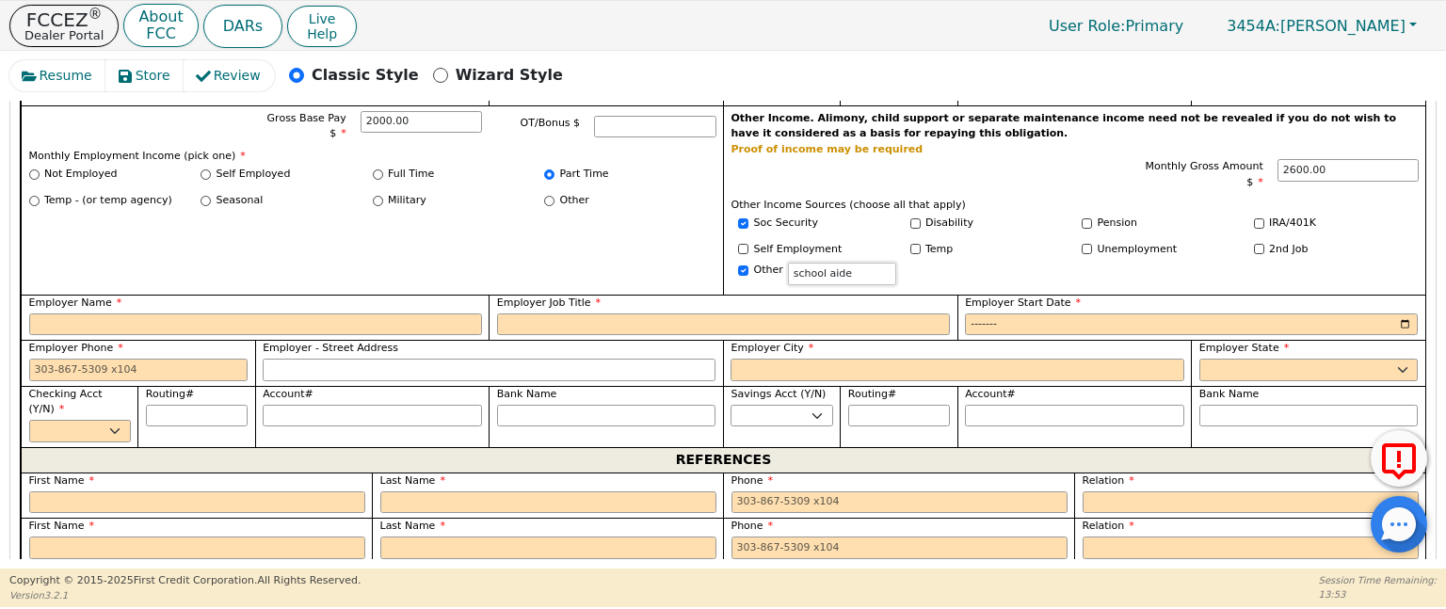
type input "school aide"
click at [359, 314] on input "Employer Name" at bounding box center [255, 325] width 453 height 23
click at [147, 359] on input "Employer Phone" at bounding box center [138, 370] width 219 height 23
click at [218, 314] on input "Employer Name" at bounding box center [255, 325] width 453 height 23
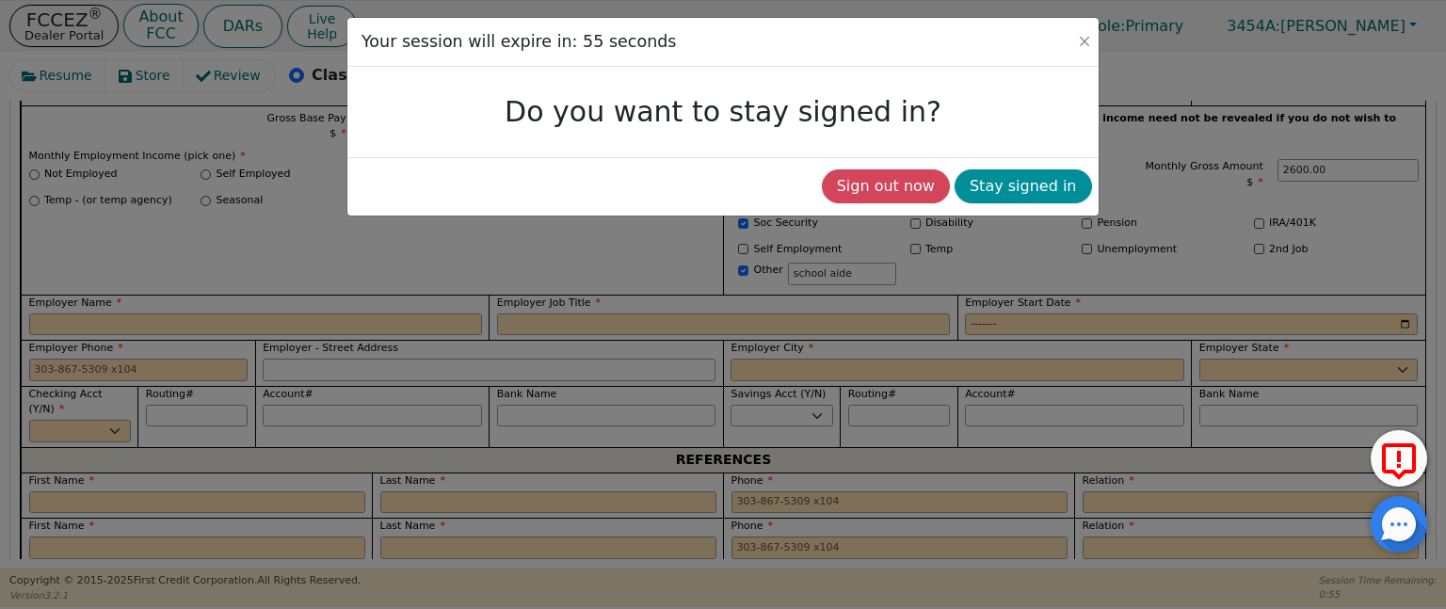
click at [1017, 190] on button "Stay signed in" at bounding box center [1023, 186] width 137 height 34
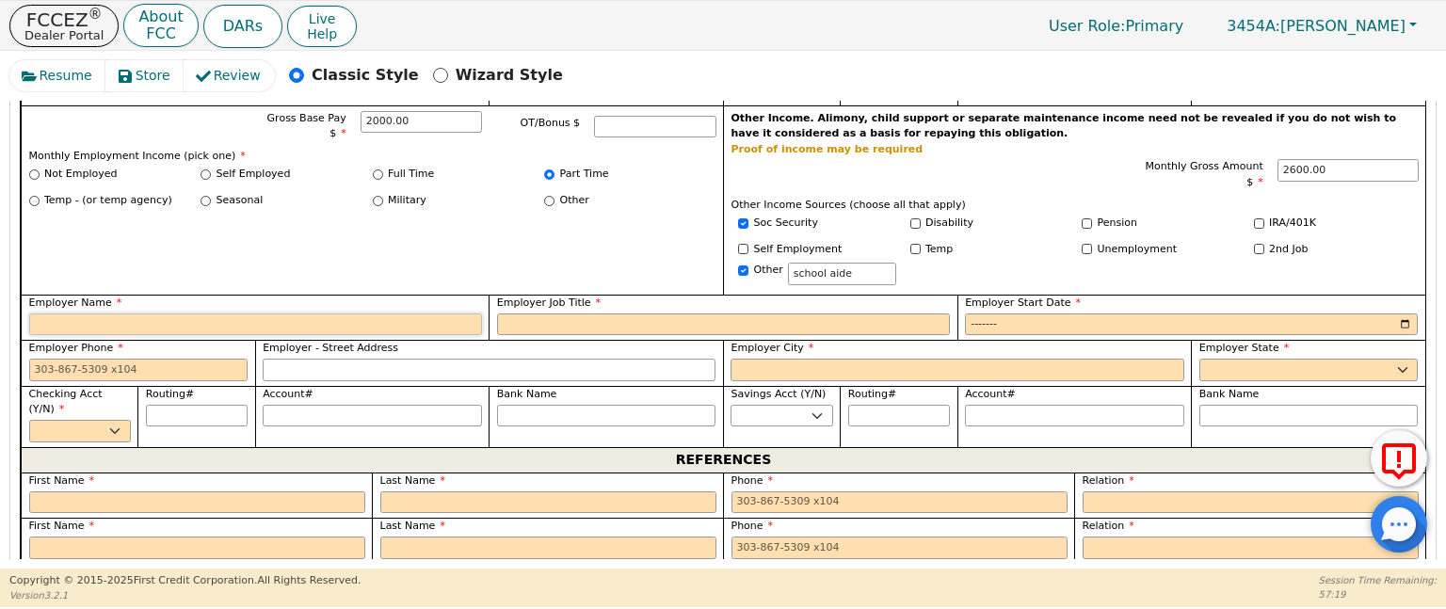
click at [410, 314] on input "Employer Name" at bounding box center [255, 325] width 453 height 23
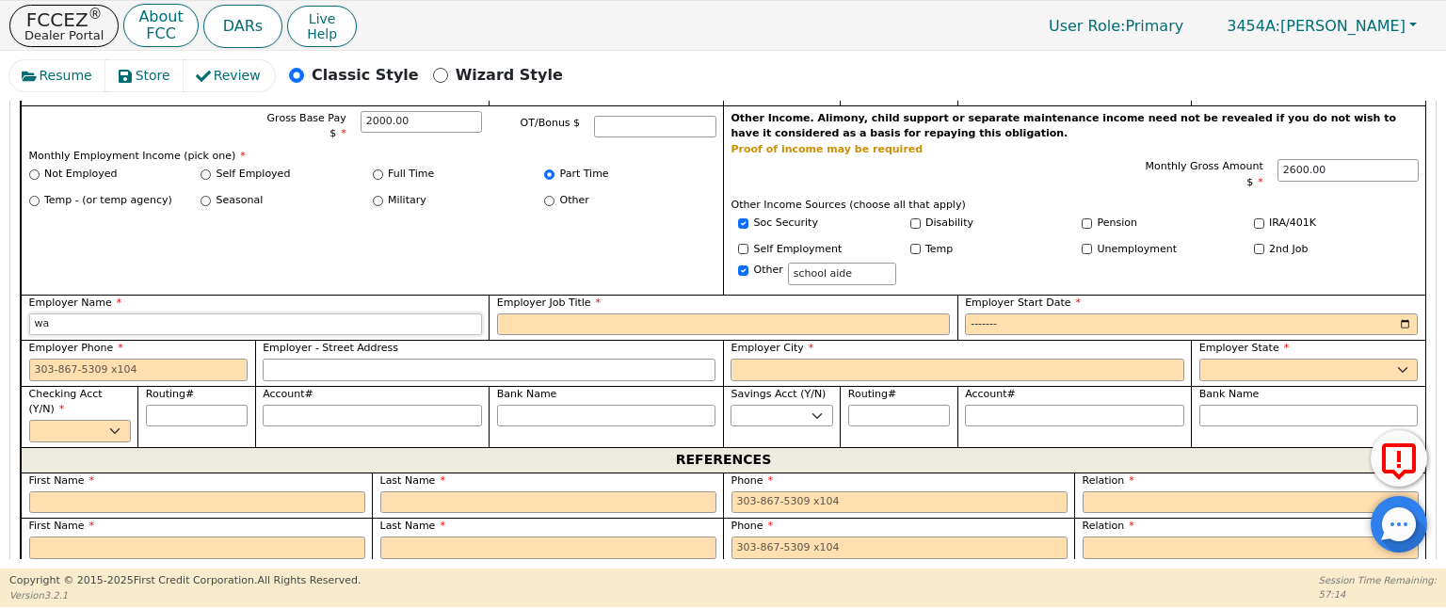
type input "w"
type input "Water of [GEOGRAPHIC_DATA][PERSON_NAME]"
click at [614, 314] on input "Employer Job Title" at bounding box center [723, 325] width 453 height 23
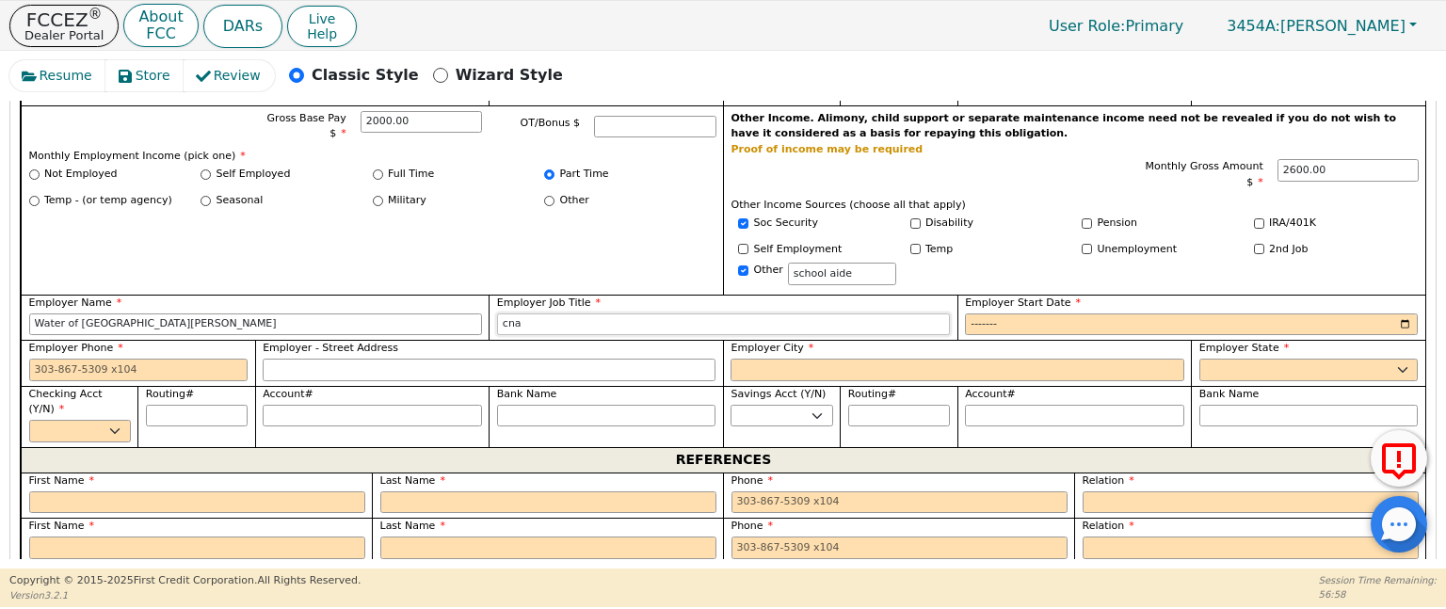
type input "cna"
click at [1017, 314] on input "Employer Start Date" at bounding box center [1191, 325] width 453 height 23
click at [976, 315] on input "Employer Start Date" at bounding box center [1191, 325] width 453 height 23
click at [1014, 314] on input "Employer Start Date" at bounding box center [1191, 325] width 453 height 23
click at [982, 314] on input "Employer Start Date" at bounding box center [1191, 325] width 453 height 23
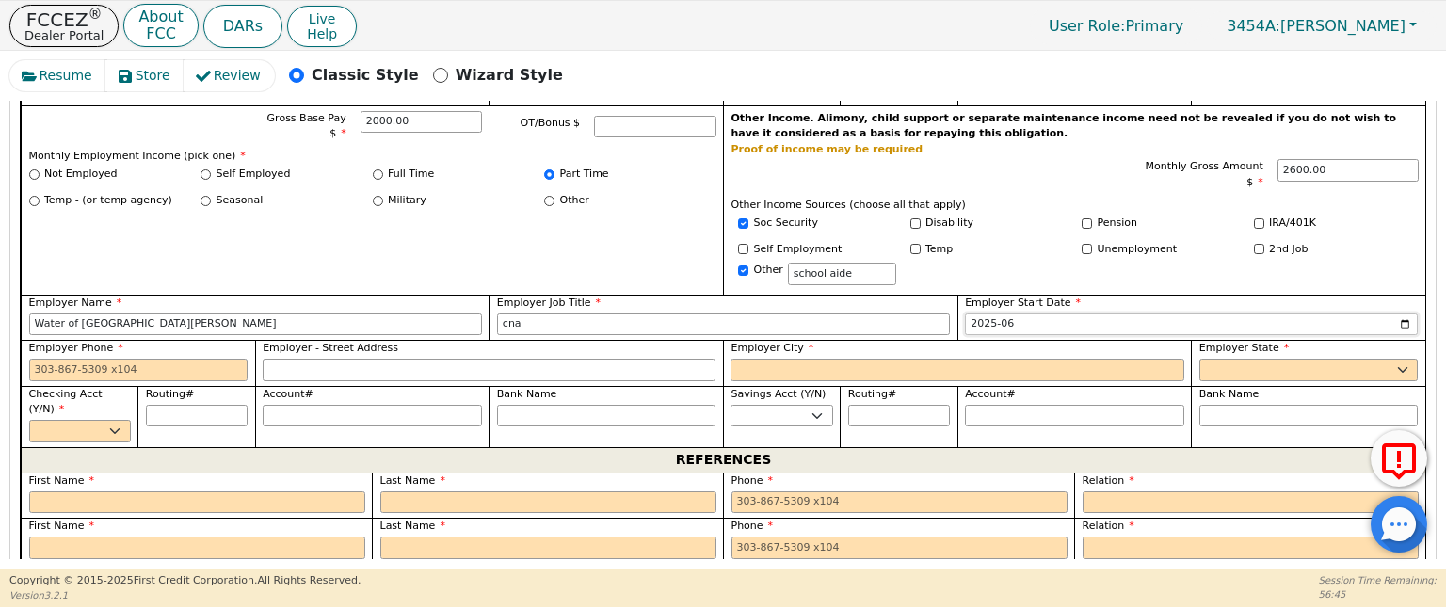
type input "2025-07"
click at [104, 359] on input "Employer Phone" at bounding box center [138, 370] width 219 height 23
type input "[PHONE_NUMBER]"
click at [60, 314] on input "Water of [GEOGRAPHIC_DATA][PERSON_NAME]" at bounding box center [255, 325] width 453 height 23
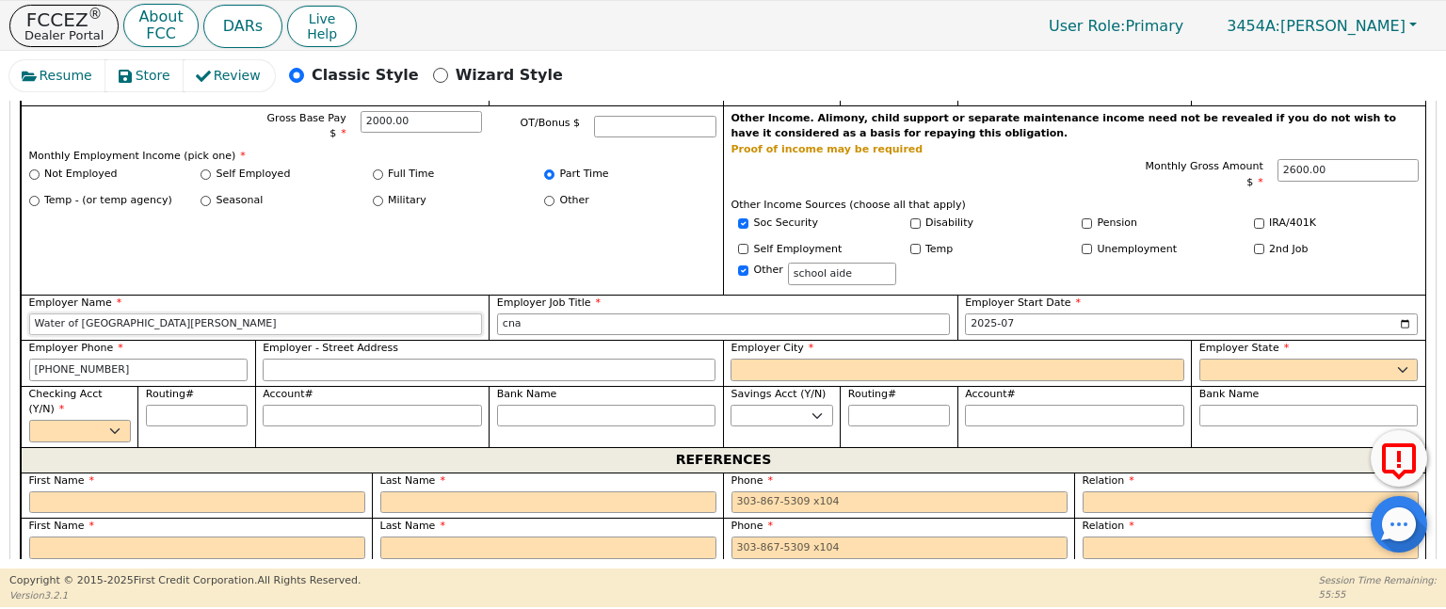
click at [60, 314] on input "Water of [GEOGRAPHIC_DATA][PERSON_NAME]" at bounding box center [255, 325] width 453 height 23
type input "Waters of [GEOGRAPHIC_DATA][PERSON_NAME]"
click at [348, 359] on input "Employer - Street Address" at bounding box center [489, 370] width 453 height 23
type input "[STREET_ADDRESS]"
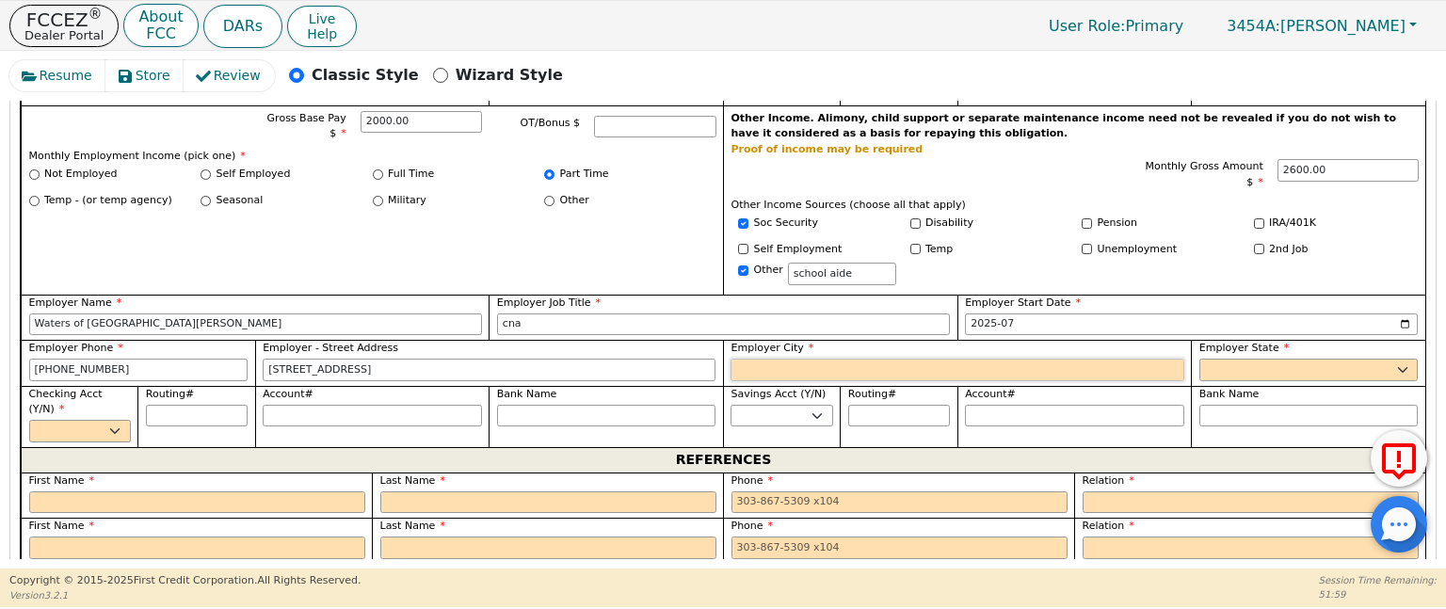
click at [770, 359] on input "Employer City" at bounding box center [957, 370] width 453 height 23
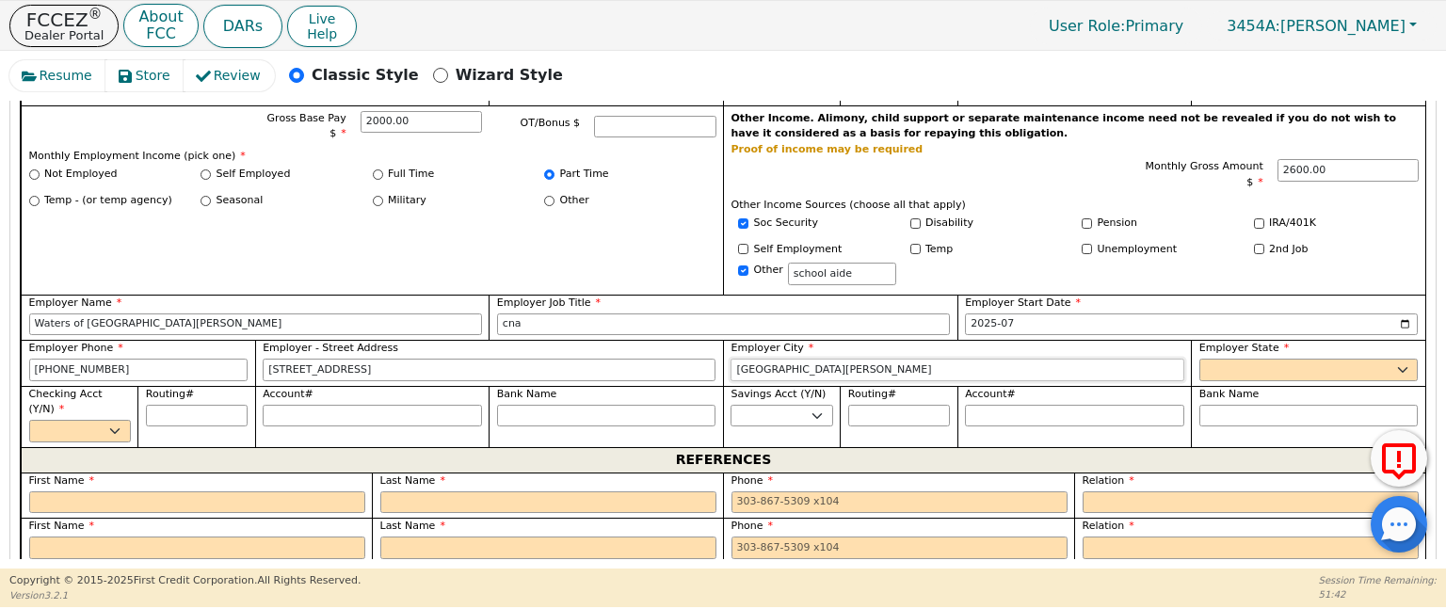
type input "[GEOGRAPHIC_DATA][PERSON_NAME]"
click at [1259, 359] on select "AK AL AR AZ CA CO CT DC DE FL [GEOGRAPHIC_DATA] HI IA ID [GEOGRAPHIC_DATA] IN K…" at bounding box center [1309, 370] width 219 height 23
select select "IN"
click at [1200, 359] on select "AK AL AR AZ CA CO CT DC DE FL [GEOGRAPHIC_DATA] HI IA ID [GEOGRAPHIC_DATA] IN K…" at bounding box center [1309, 370] width 219 height 23
click at [113, 420] on select "Yes No" at bounding box center [80, 431] width 102 height 23
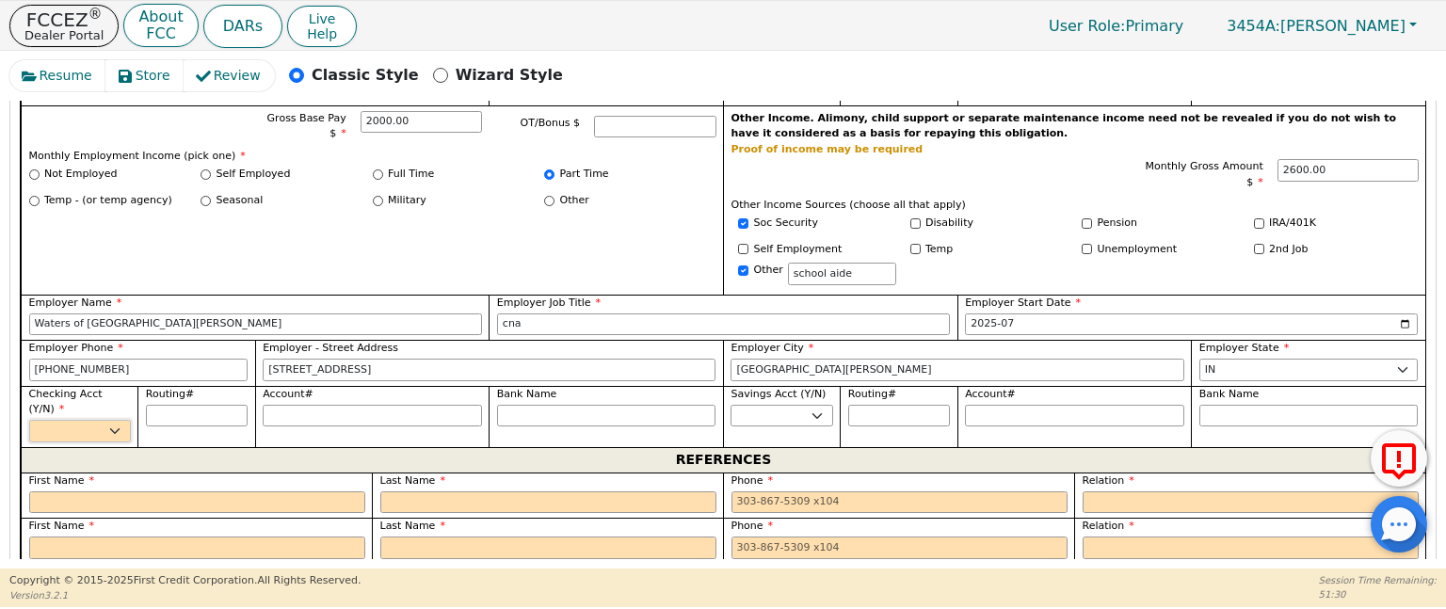
select select "y"
click at [29, 420] on select "Yes No" at bounding box center [80, 431] width 102 height 23
drag, startPoint x: 113, startPoint y: 410, endPoint x: 113, endPoint y: 438, distance: 28.2
click at [113, 447] on div "REFERENCES" at bounding box center [723, 459] width 1405 height 25
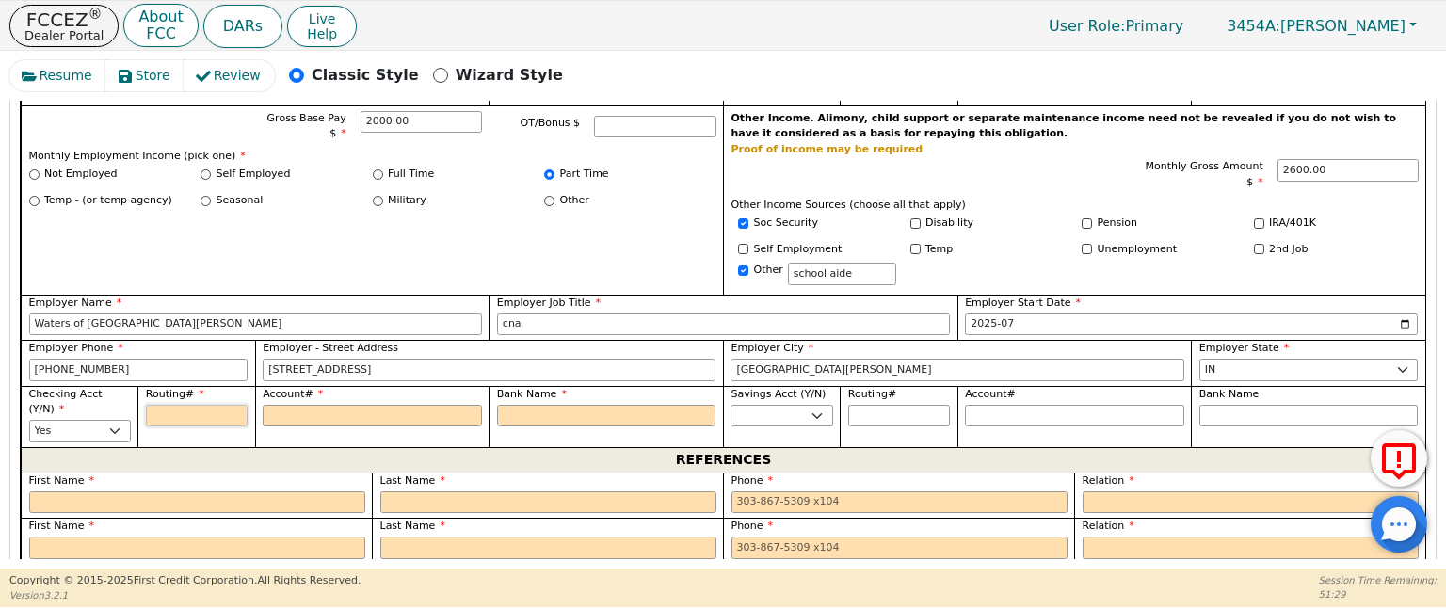
click at [211, 405] on input "Routing#" at bounding box center [197, 416] width 102 height 23
type input "3"
type input "*"
type input "35"
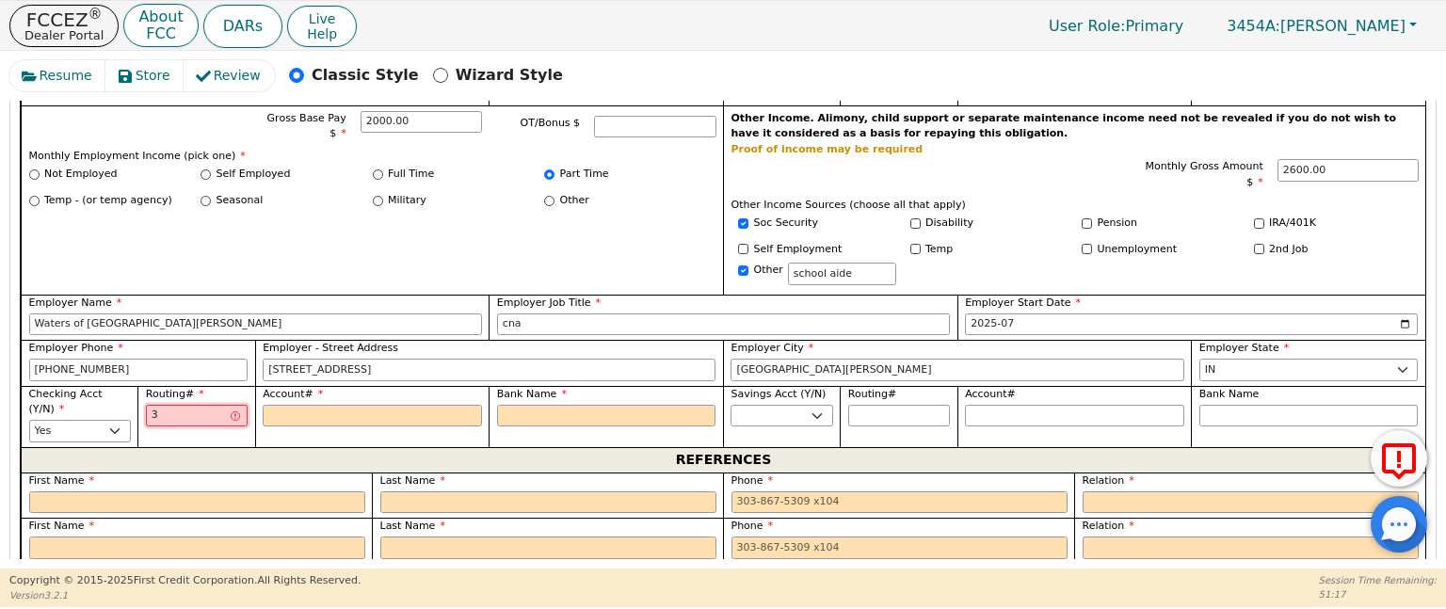
type input "**"
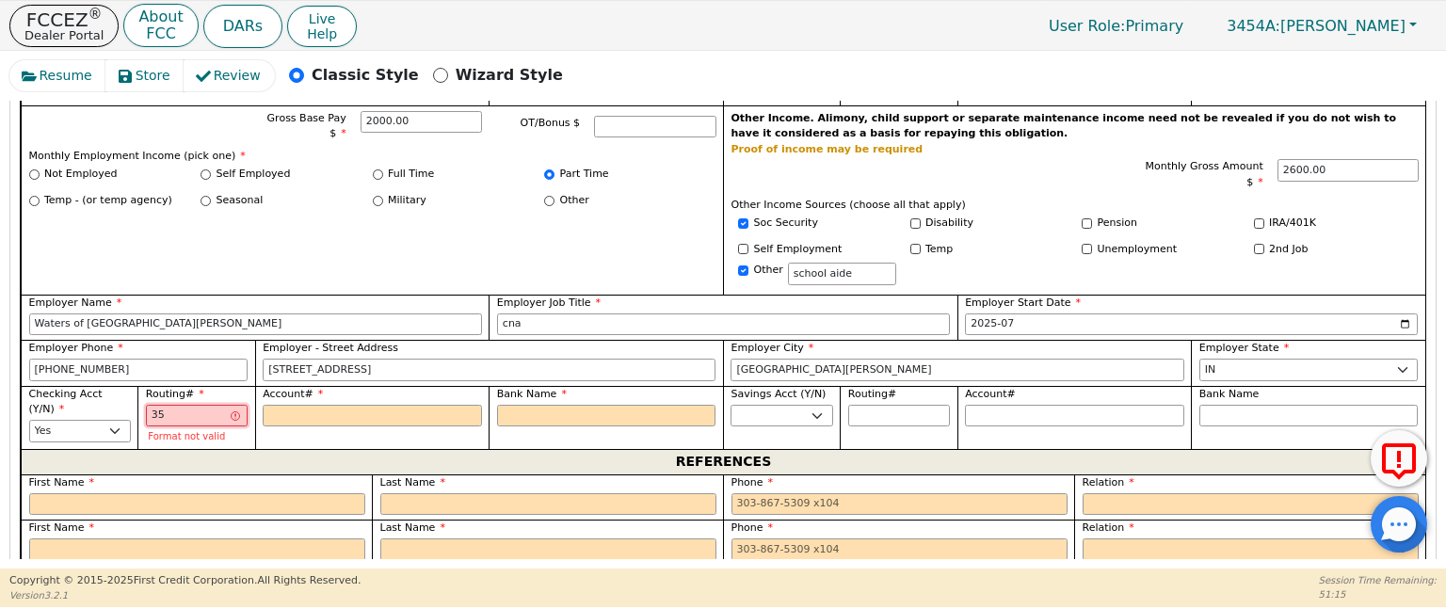
type input "358"
type input "***"
type input "3581"
type input "****"
type input "35815"
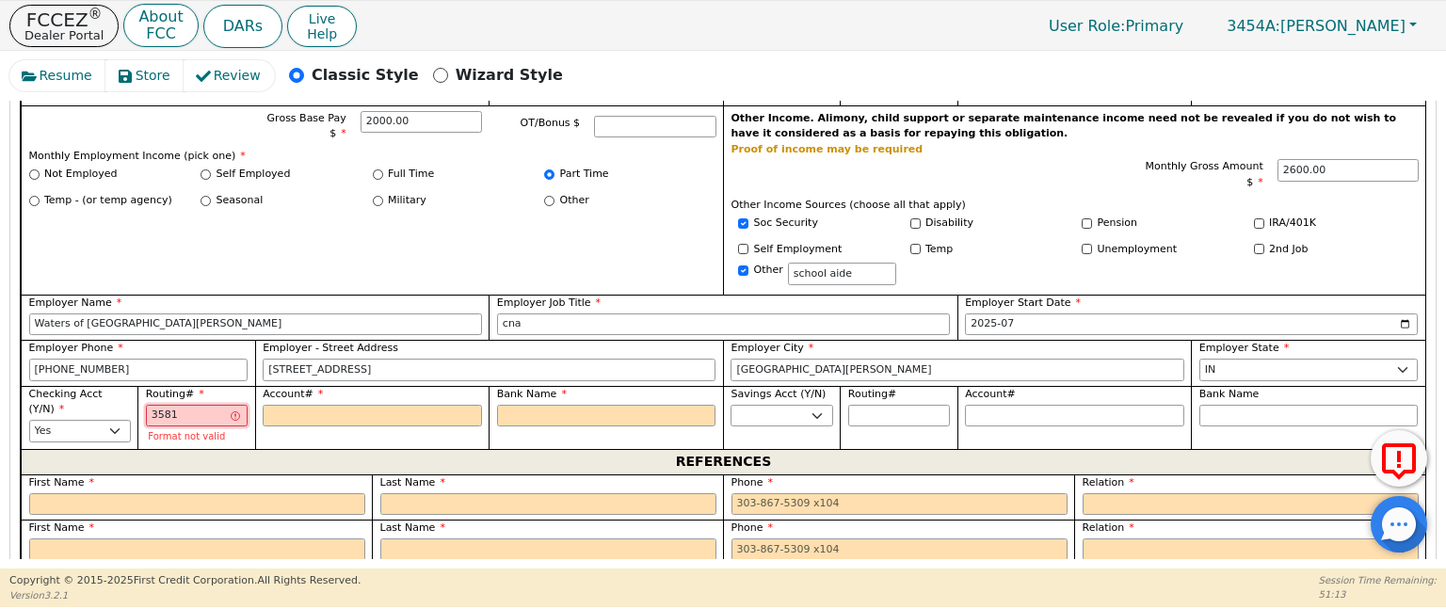
type input "*****"
type input "358154"
type input "******"
type input "3581549"
type input "*******"
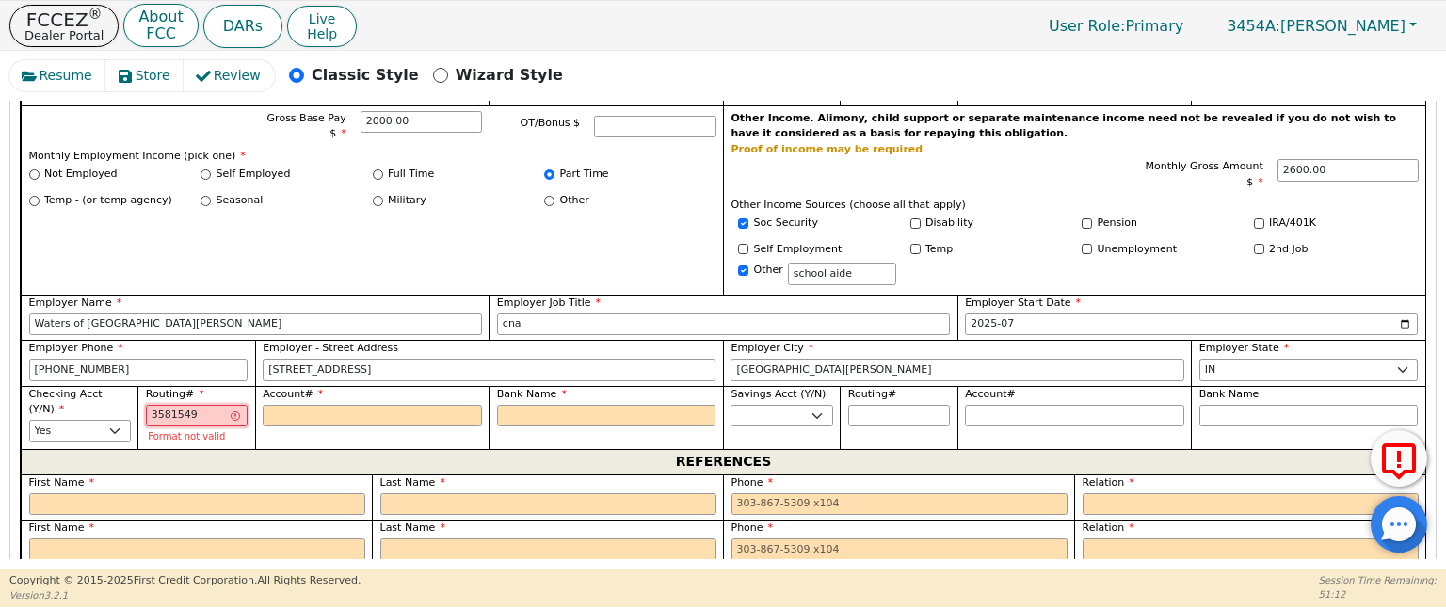
type input "35815497"
type input "********"
type input "3581549"
type input "*******"
type input "358154"
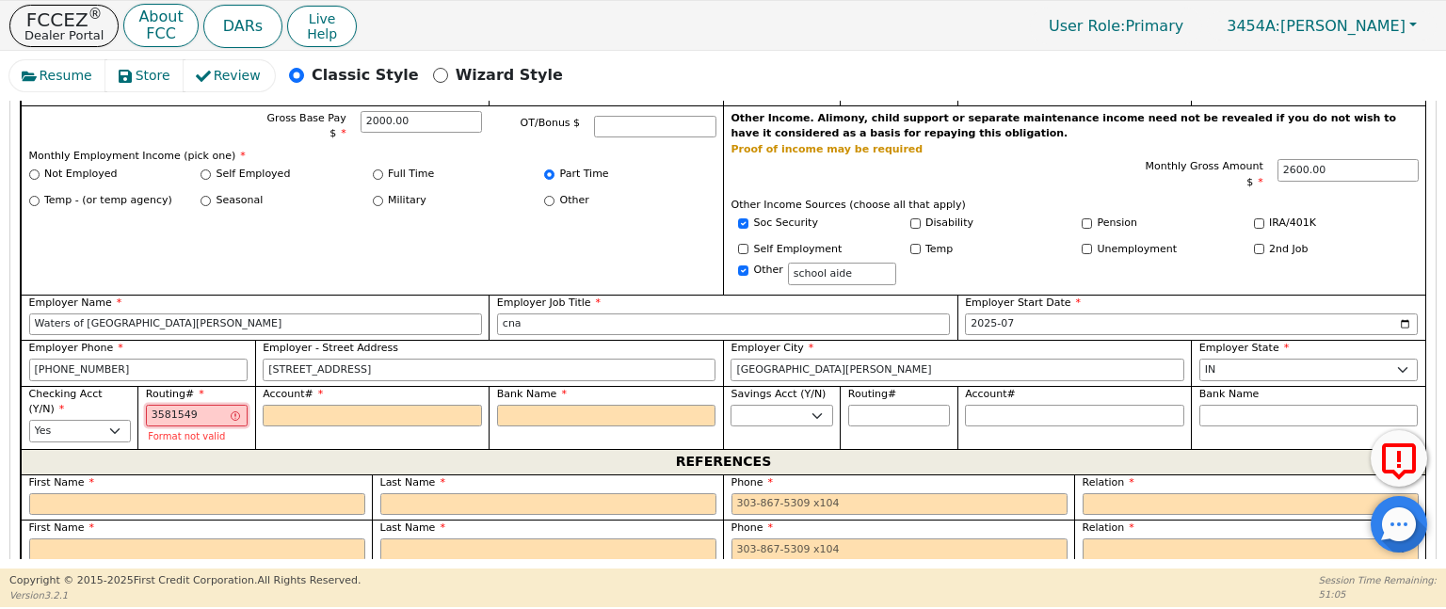
type input "******"
type input "35815"
type input "*****"
type input "3581"
type input "****"
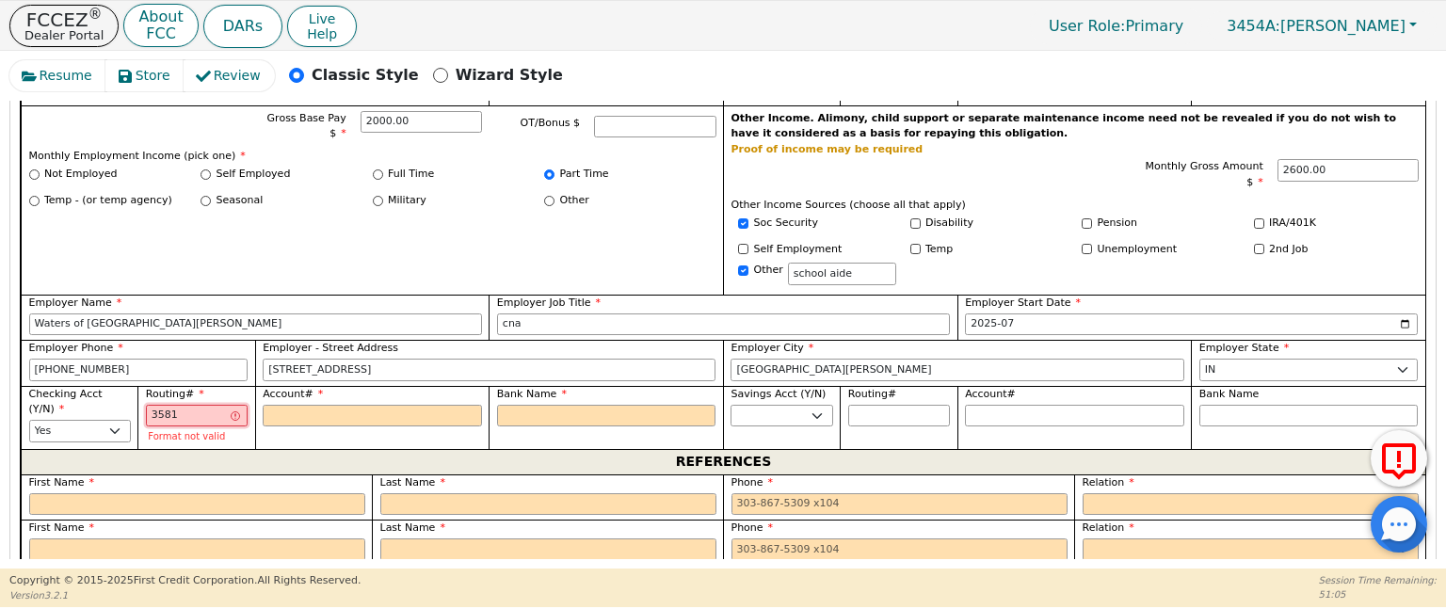
type input "358"
type input "***"
type input "35"
type input "**"
type input "3"
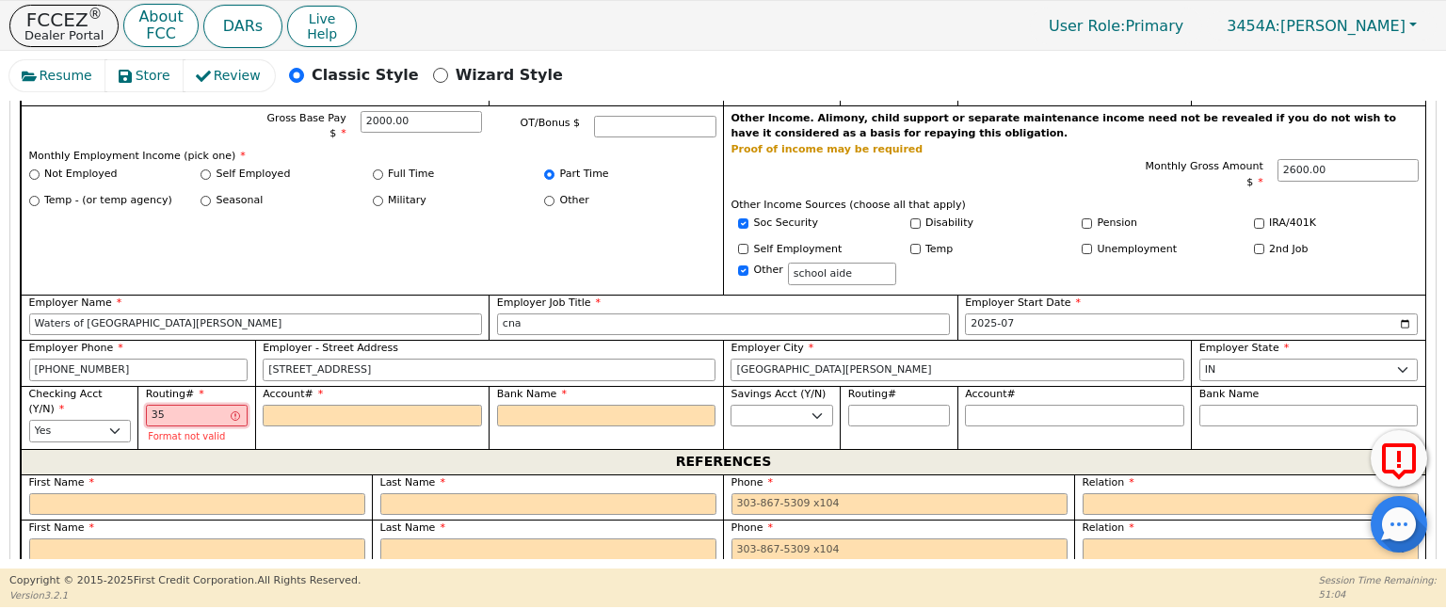
type input "*"
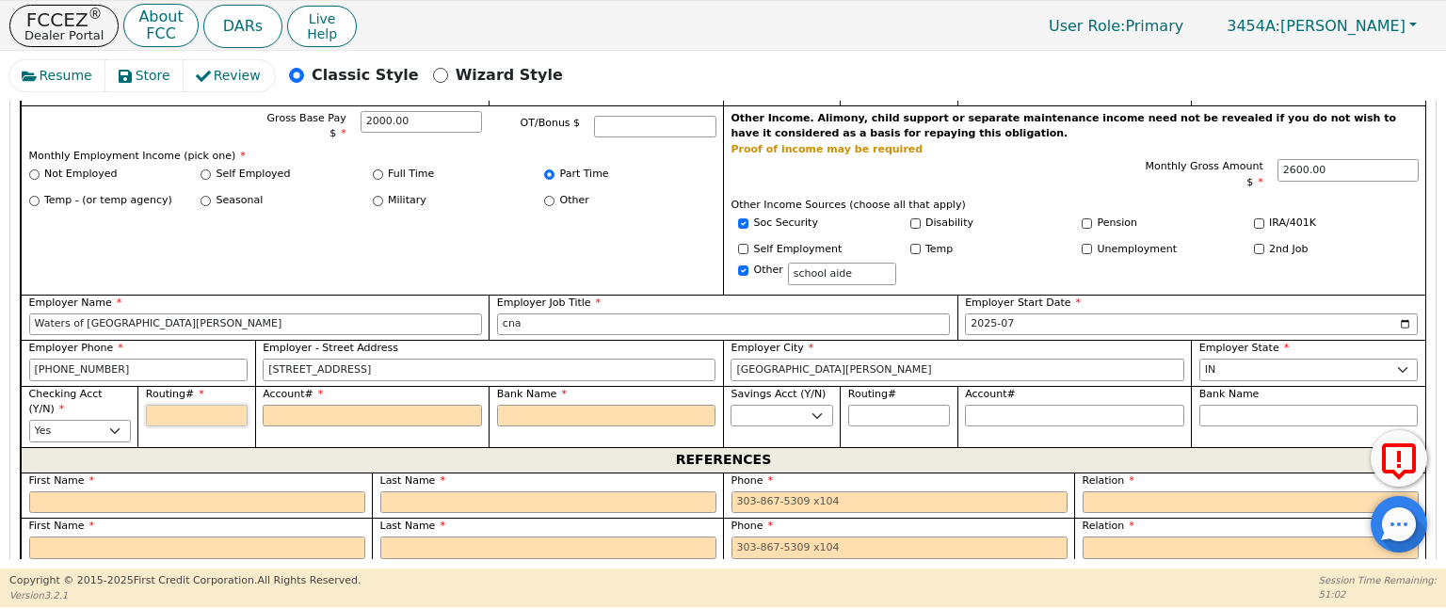
type input "1"
type input "*"
type input "12"
type input "**"
type input "124"
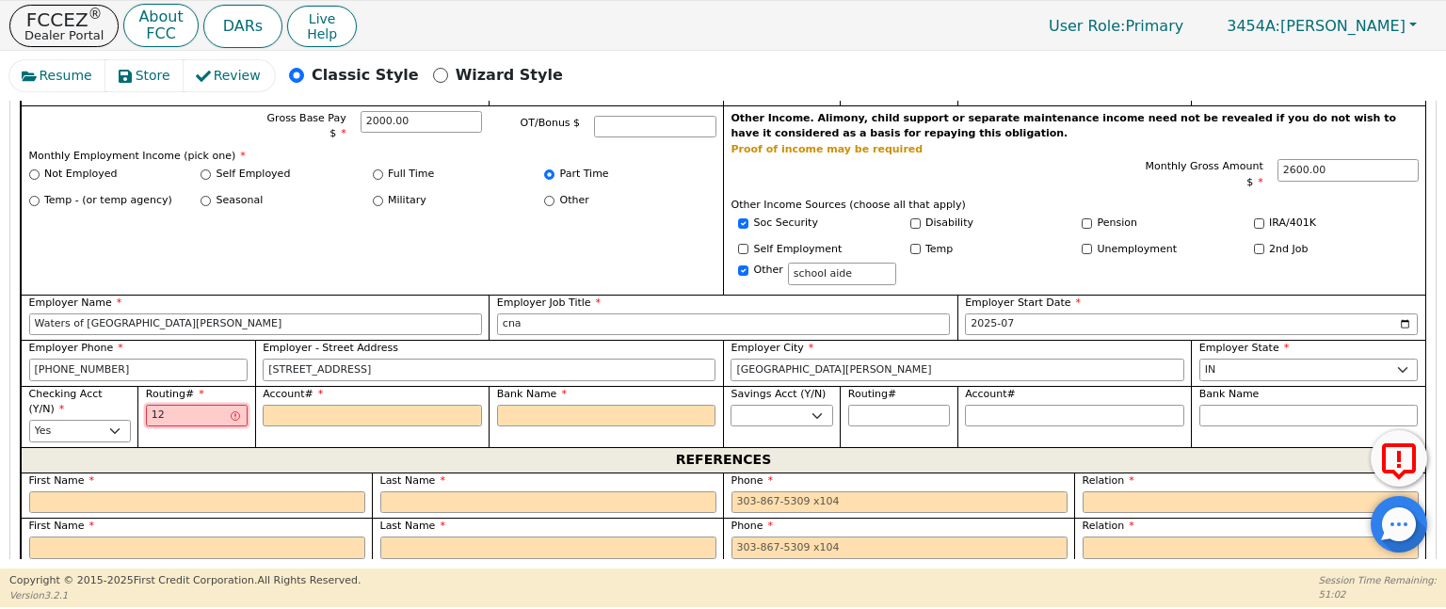
type input "***"
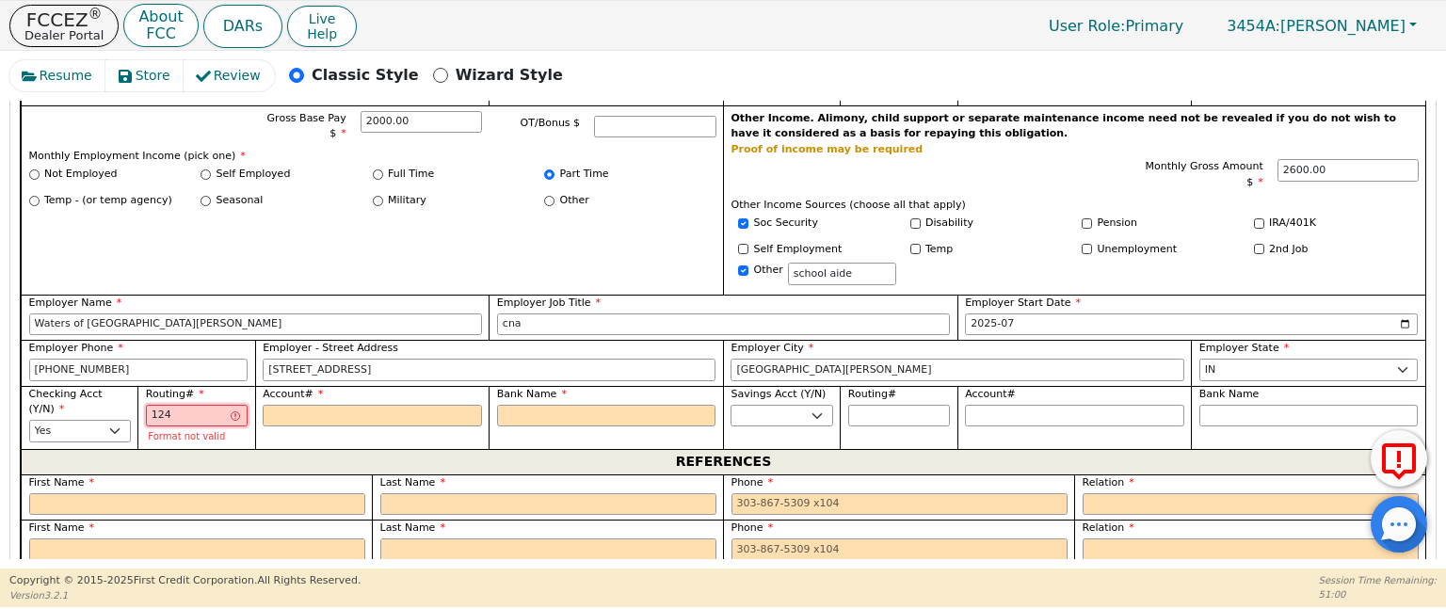
type input "1243"
type input "****"
type input "12430"
type input "*****"
type input "124303"
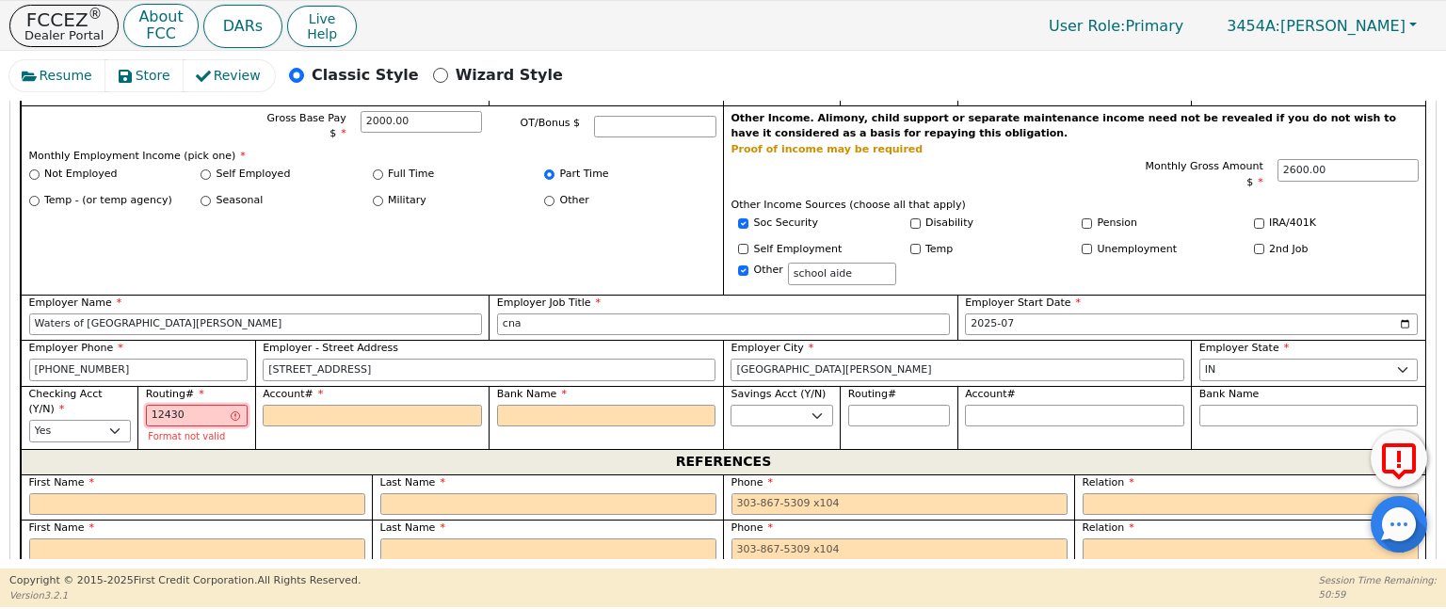
type input "******"
type input "1243032"
type input "*******"
type input "12430320"
type input "********"
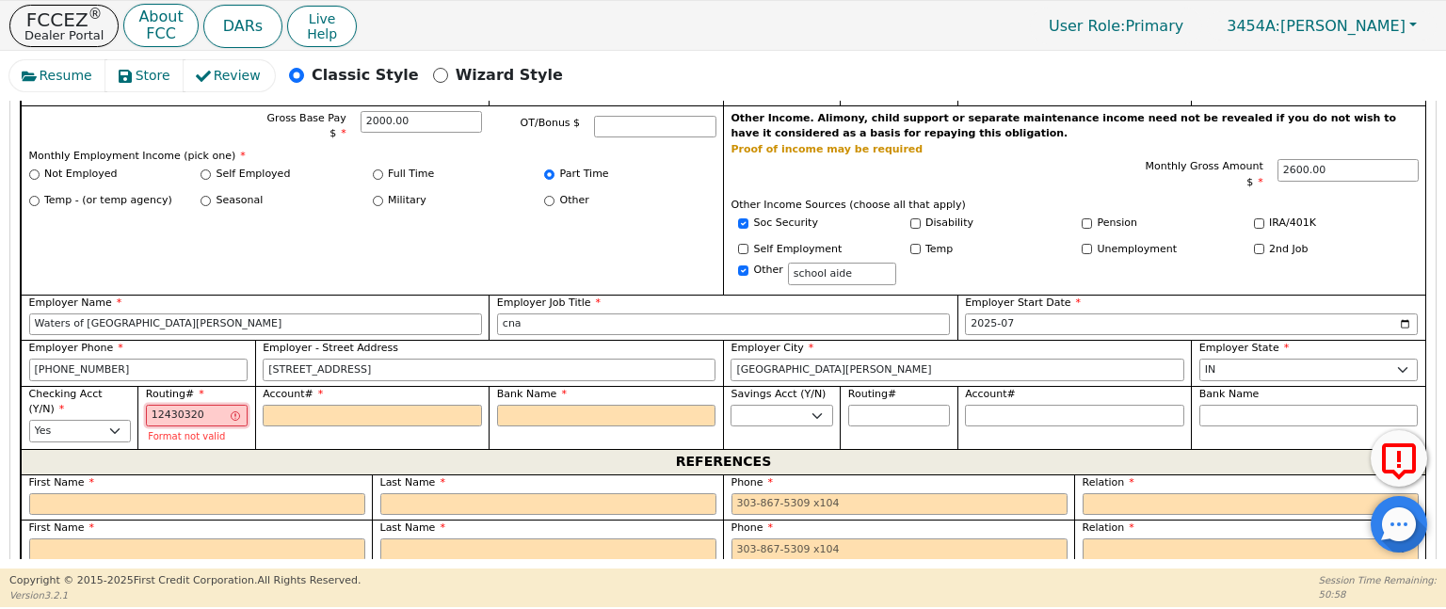
type input "124303201"
type input "*********"
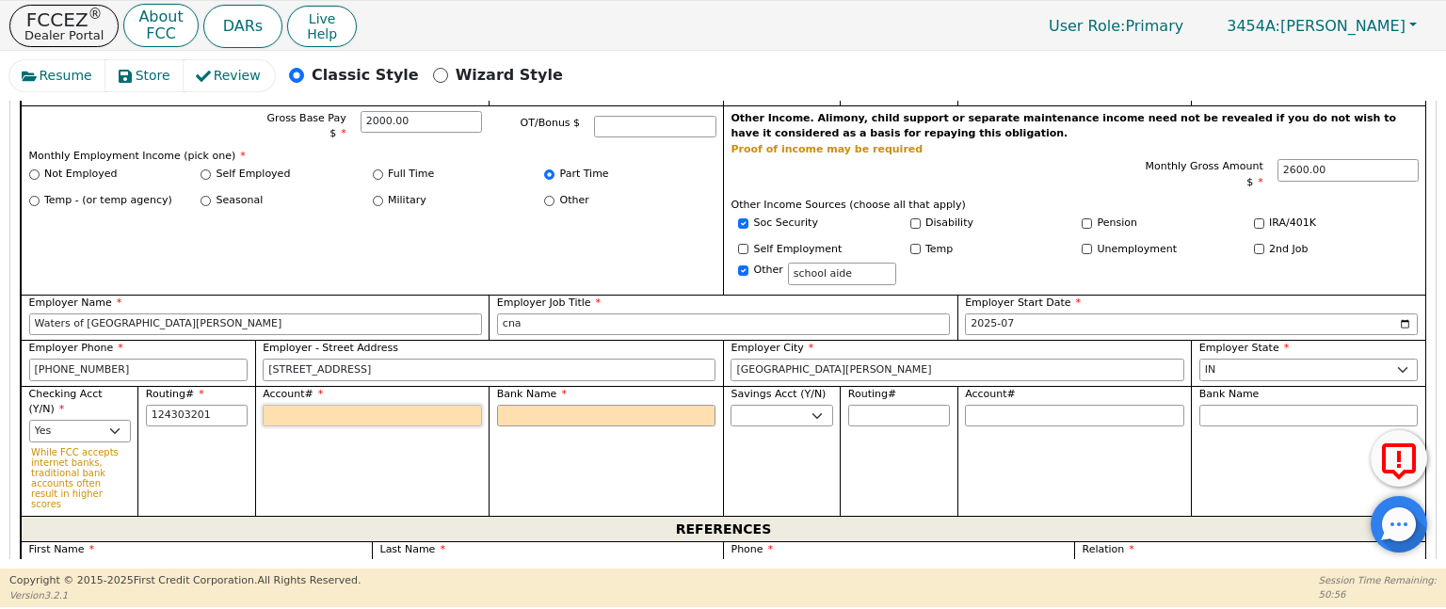
type input "*********"
click at [381, 405] on input "Account#" at bounding box center [372, 416] width 219 height 23
type input "3"
type input "*"
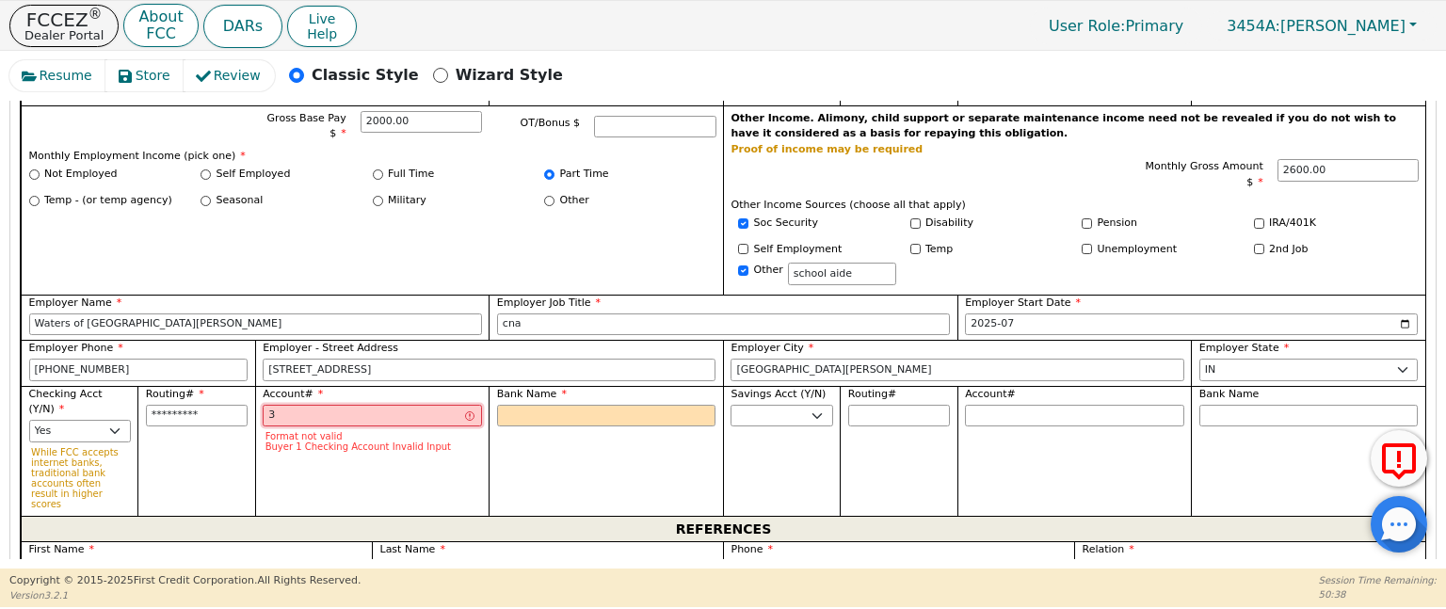
type input "35"
type input "**"
type input "358"
type input "***"
type input "3581"
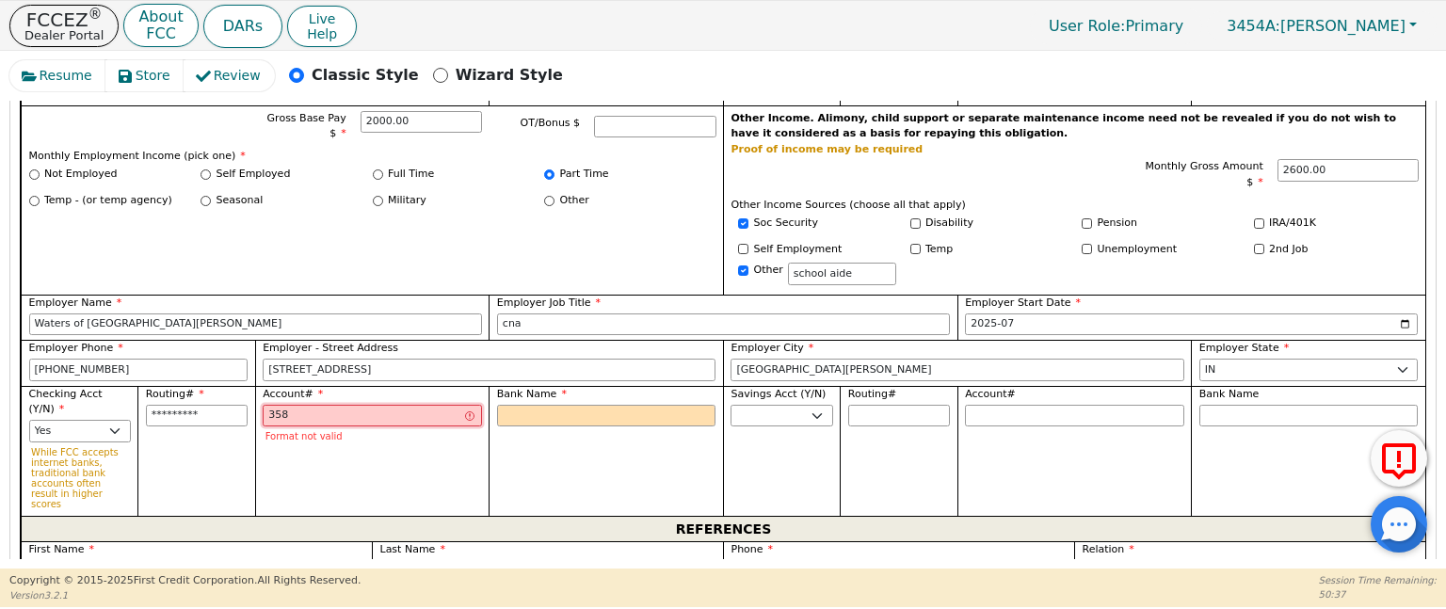
type input "****"
type input "35815"
type input "*****"
type input "358154"
type input "******"
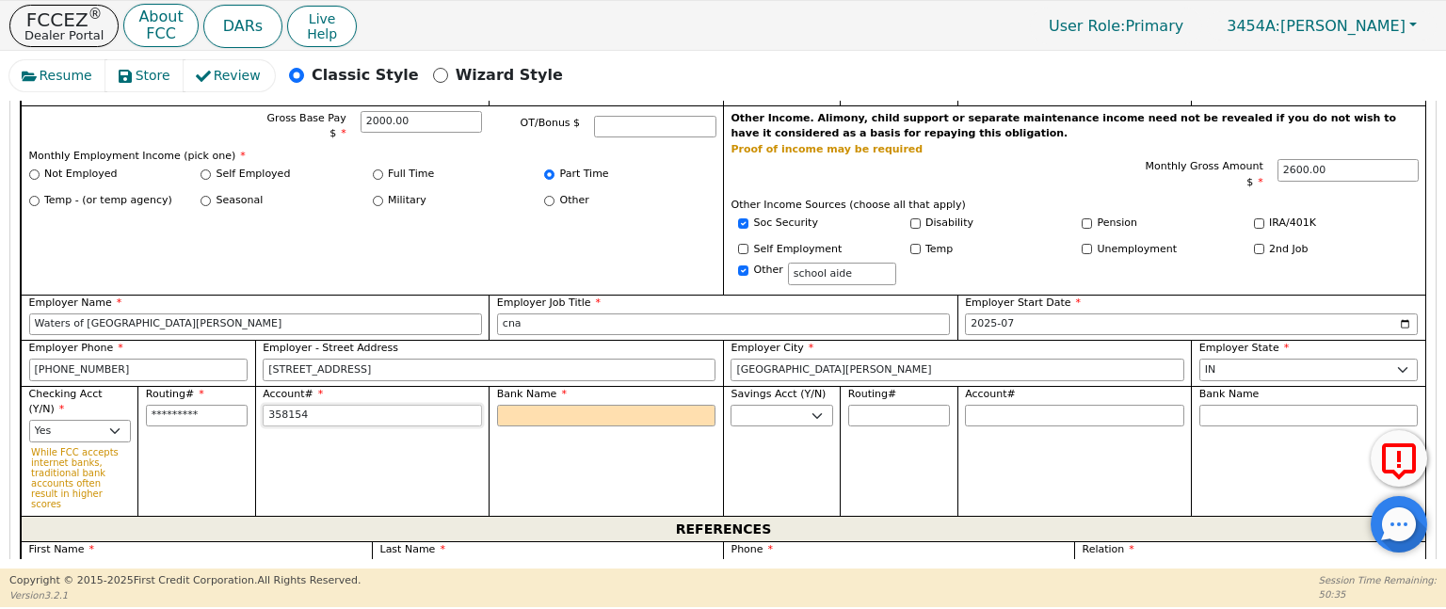
type input "3581549"
type input "*******"
type input "35815497"
type input "********"
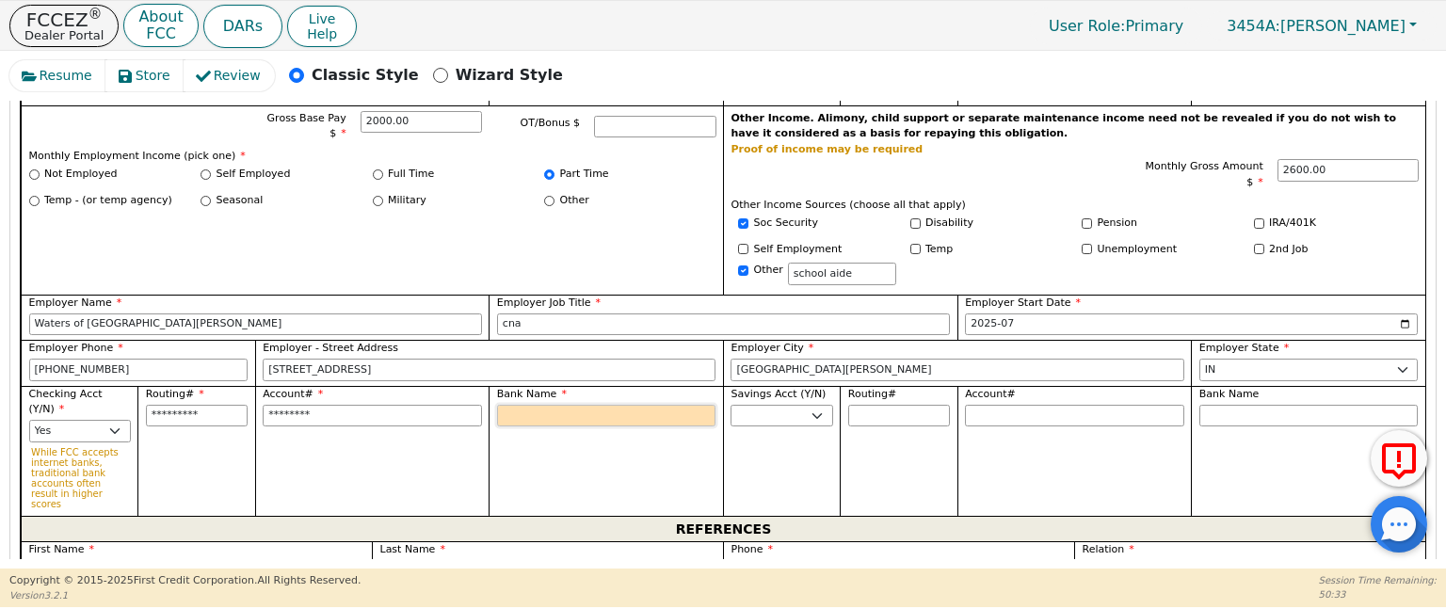
click at [565, 405] on input "Bank Name" at bounding box center [606, 416] width 219 height 23
type input "V"
type input "Va"
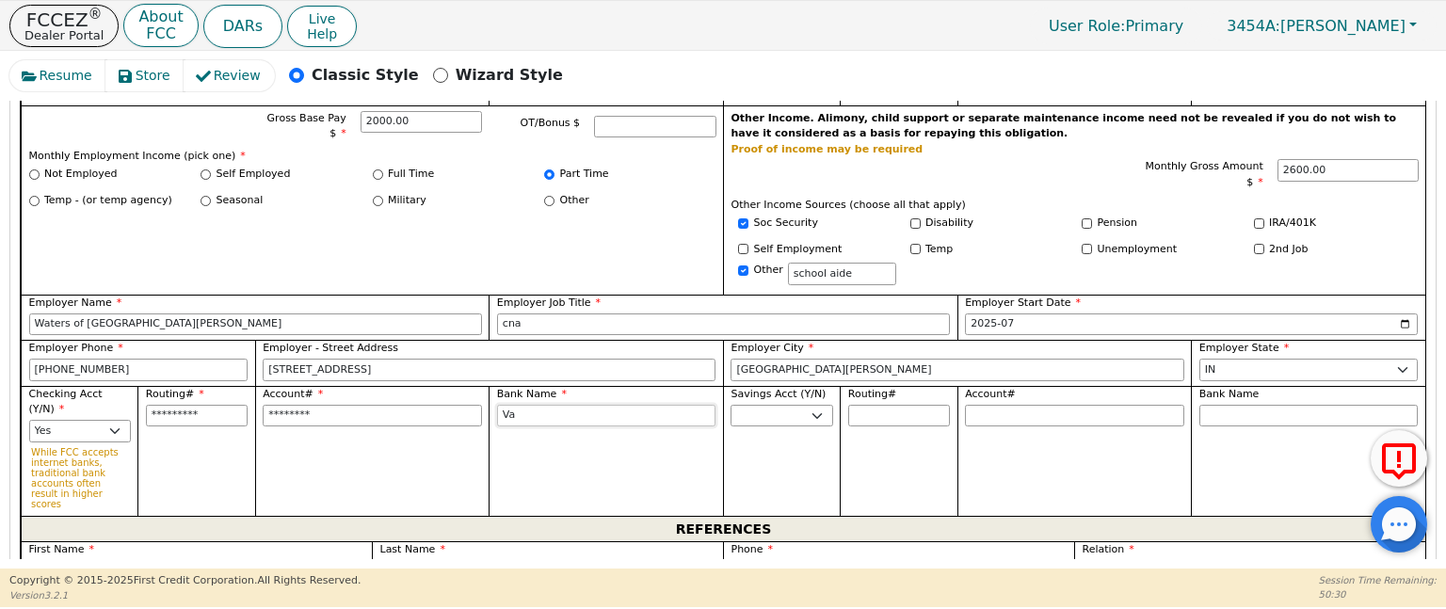
type input "Var"
type input "Varo"
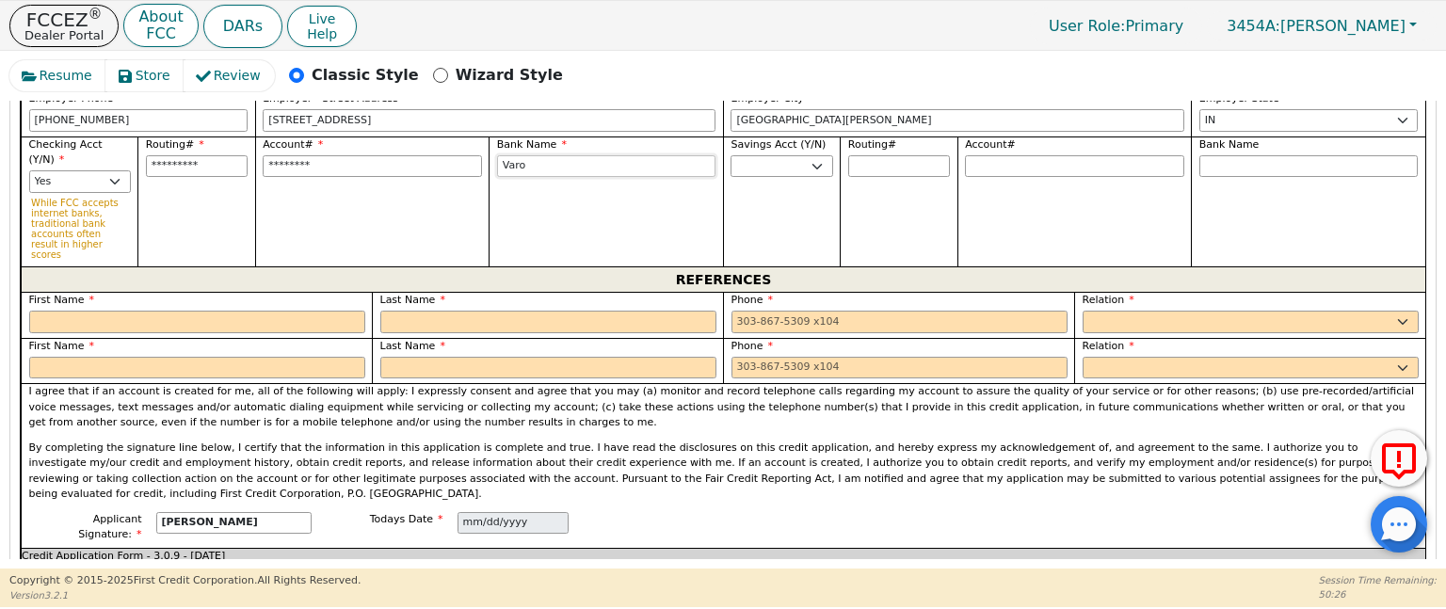
scroll to position [1385, 0]
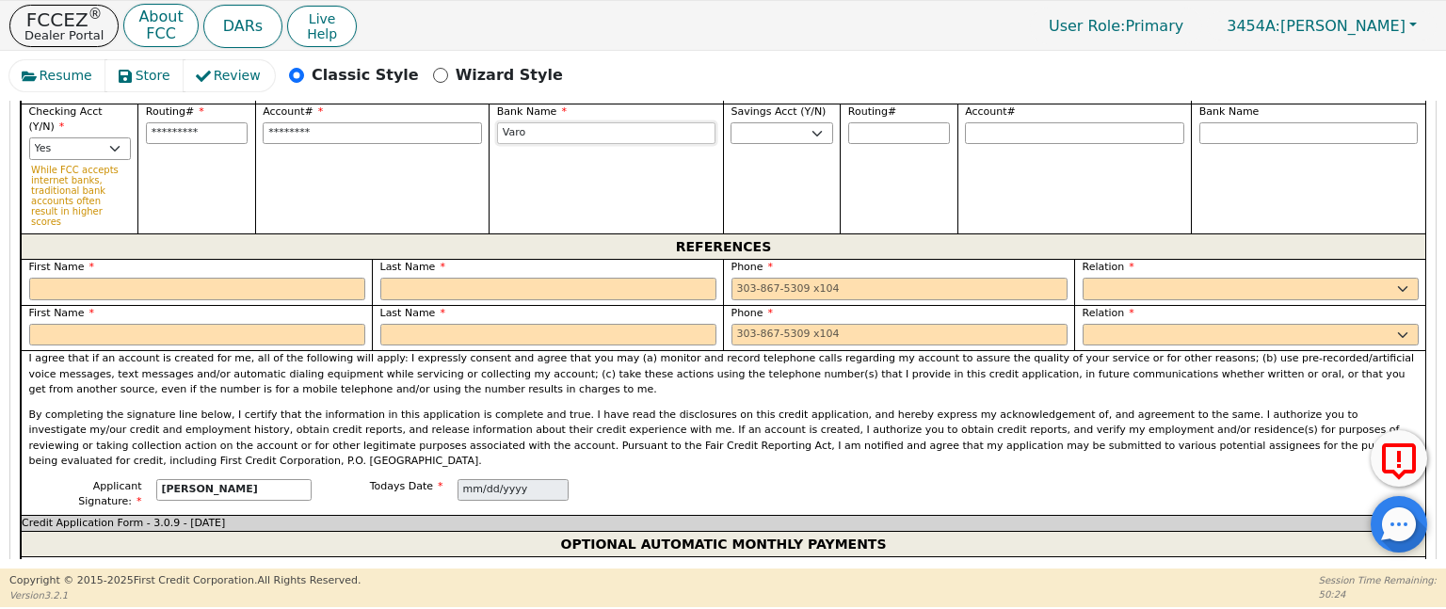
type input "Varo"
click at [316, 278] on input "text" at bounding box center [197, 289] width 336 height 23
type input "Kadasha"
click at [426, 278] on input "text" at bounding box center [548, 289] width 336 height 23
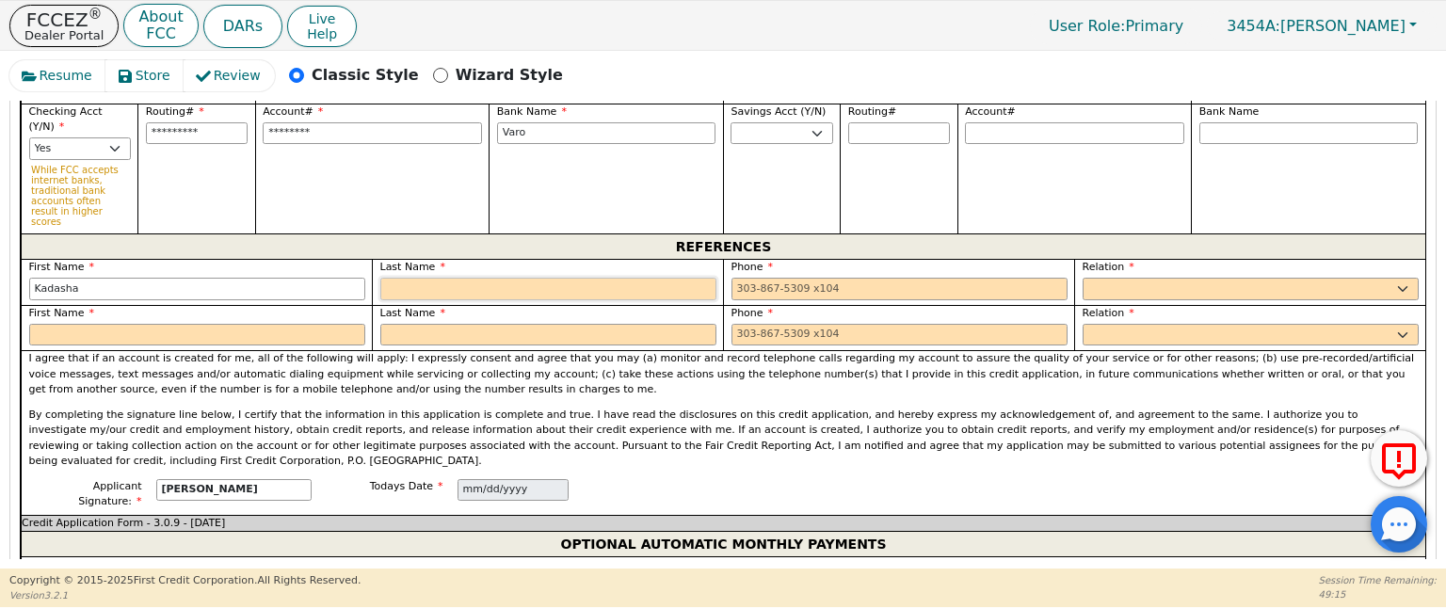
click at [426, 278] on input "text" at bounding box center [548, 289] width 336 height 23
type input "Royal"
click at [742, 278] on input "tel" at bounding box center [900, 289] width 336 height 23
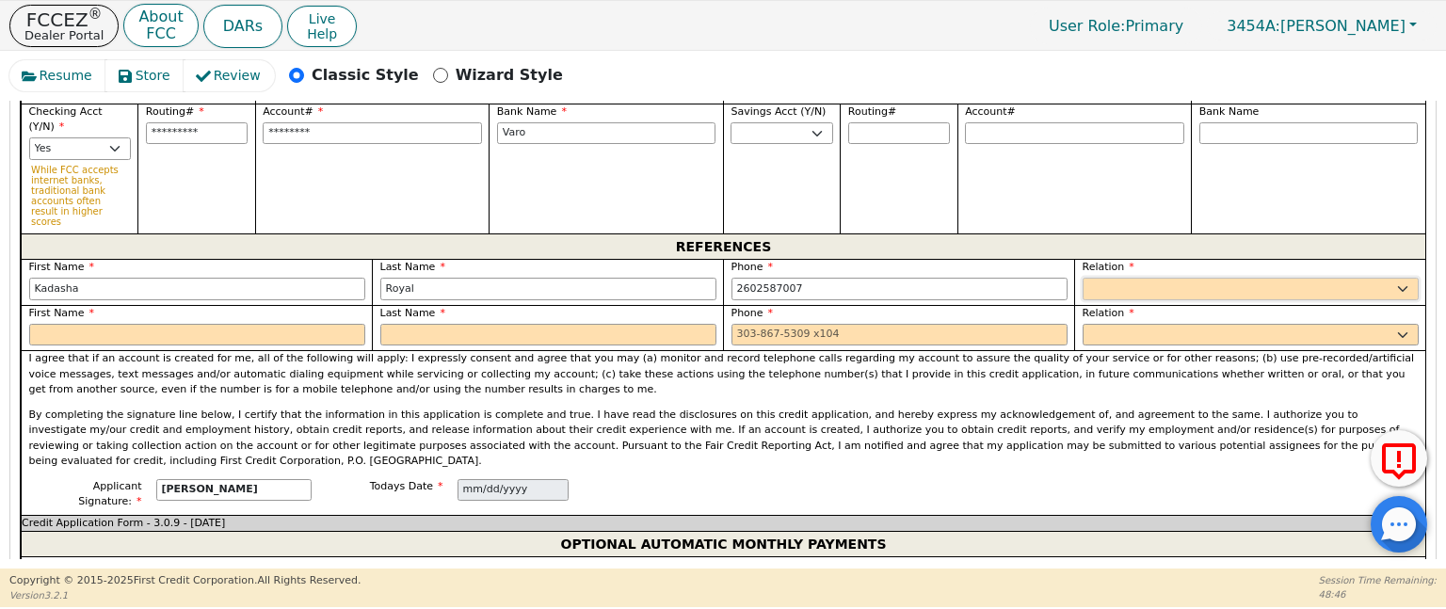
type input "[PHONE_NUMBER]"
click at [1132, 278] on select "FATHER MOTHER SISTER BROTHER DAUGHTER SON CO-WORKER NEIGHBOR FRIEND COUSIN G-MO…" at bounding box center [1251, 289] width 336 height 23
select select "COUSIN"
click at [1083, 278] on select "FATHER MOTHER SISTER BROTHER DAUGHTER SON CO-WORKER NEIGHBOR FRIEND COUSIN G-MO…" at bounding box center [1251, 289] width 336 height 23
click at [249, 324] on input "text" at bounding box center [197, 335] width 336 height 23
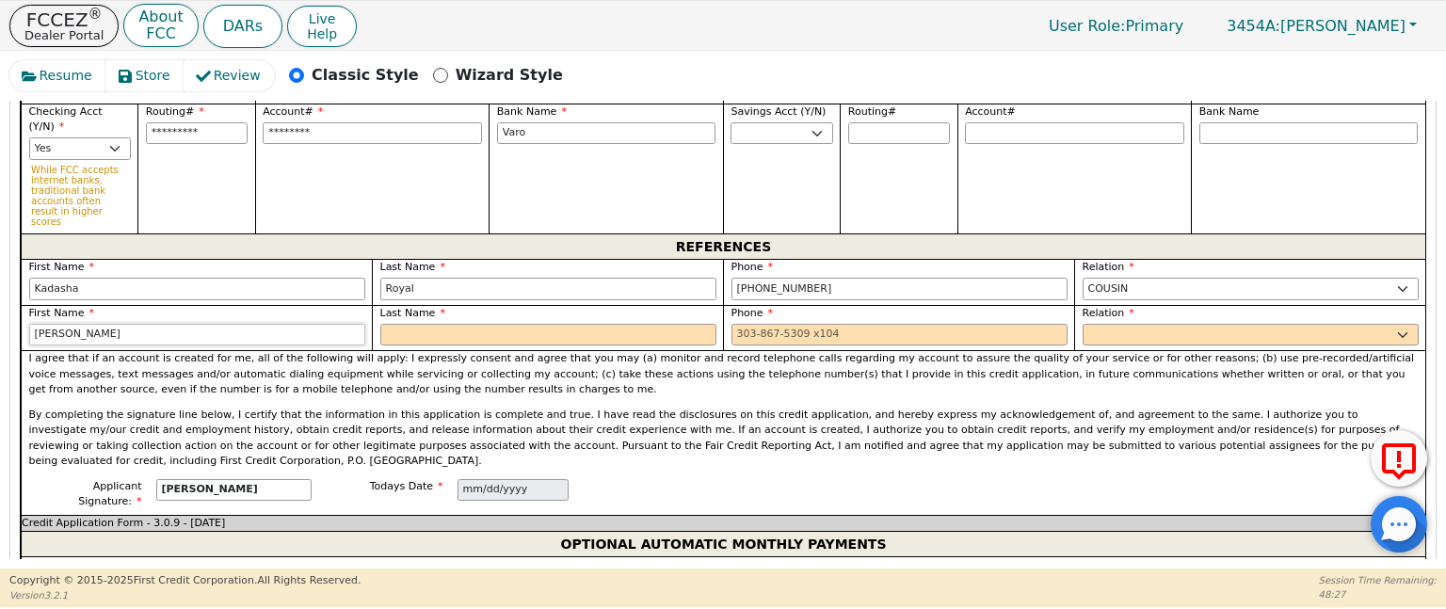
type input "[PERSON_NAME]"
click at [454, 324] on input "text" at bounding box center [548, 335] width 336 height 23
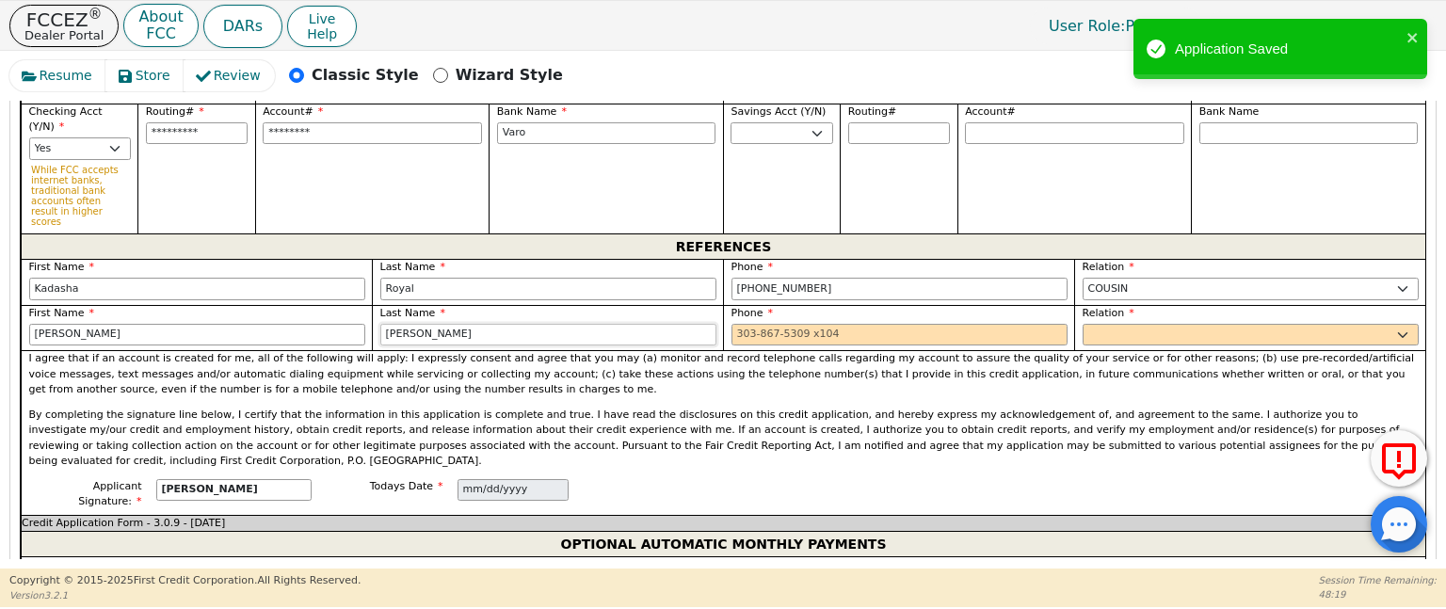
type input "[PERSON_NAME]"
click at [750, 324] on input "tel" at bounding box center [900, 335] width 336 height 23
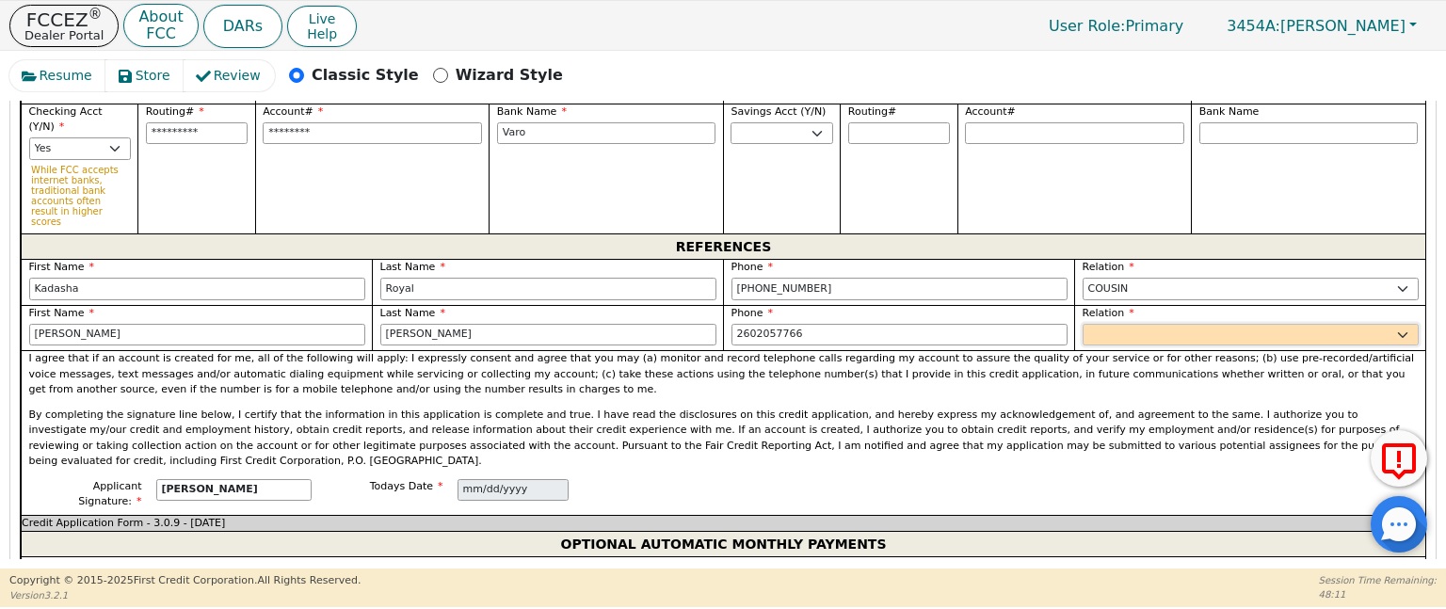
type input "[PHONE_NUMBER]"
click at [1124, 324] on select "FATHER MOTHER SISTER BROTHER DAUGHTER SON CO-WORKER NEIGHBOR FRIEND COUSIN G-MO…" at bounding box center [1251, 335] width 336 height 23
click at [1130, 324] on select "FATHER MOTHER SISTER BROTHER DAUGHTER SON CO-WORKER NEIGHBOR FRIEND COUSIN G-MO…" at bounding box center [1251, 335] width 336 height 23
select select "SISTER"
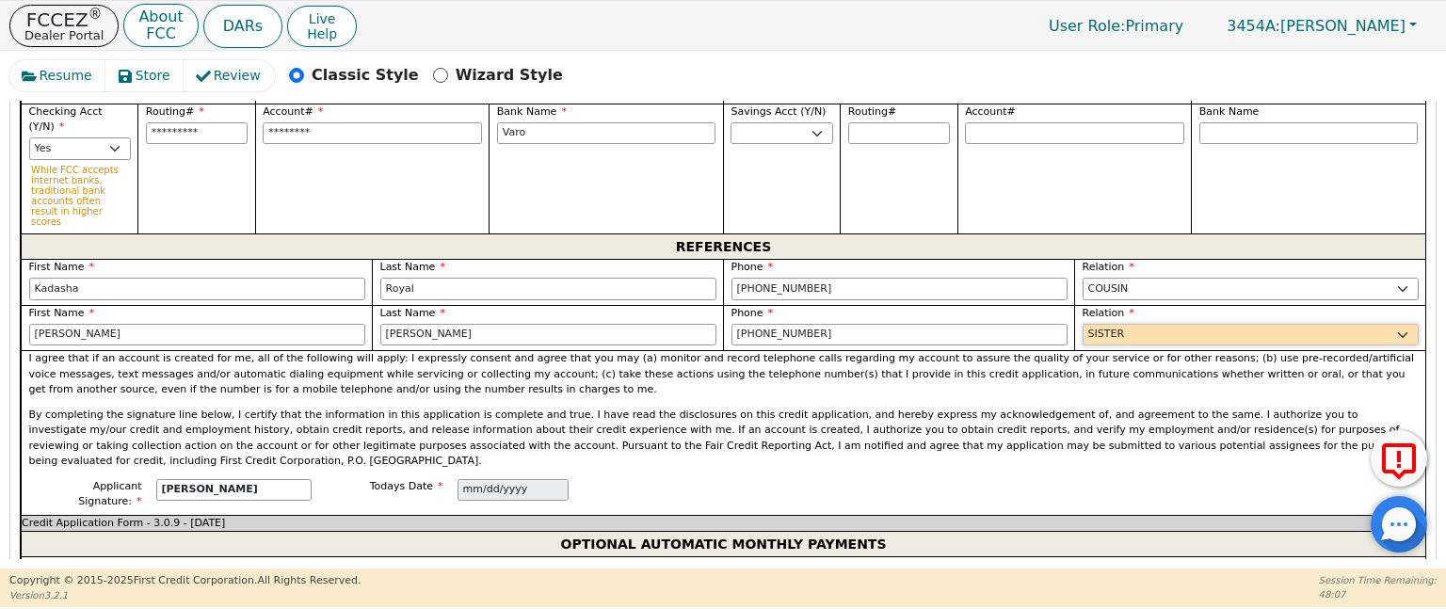
click at [1083, 324] on select "FATHER MOTHER SISTER BROTHER DAUGHTER SON CO-WORKER NEIGHBOR FRIEND COUSIN G-MO…" at bounding box center [1251, 335] width 336 height 23
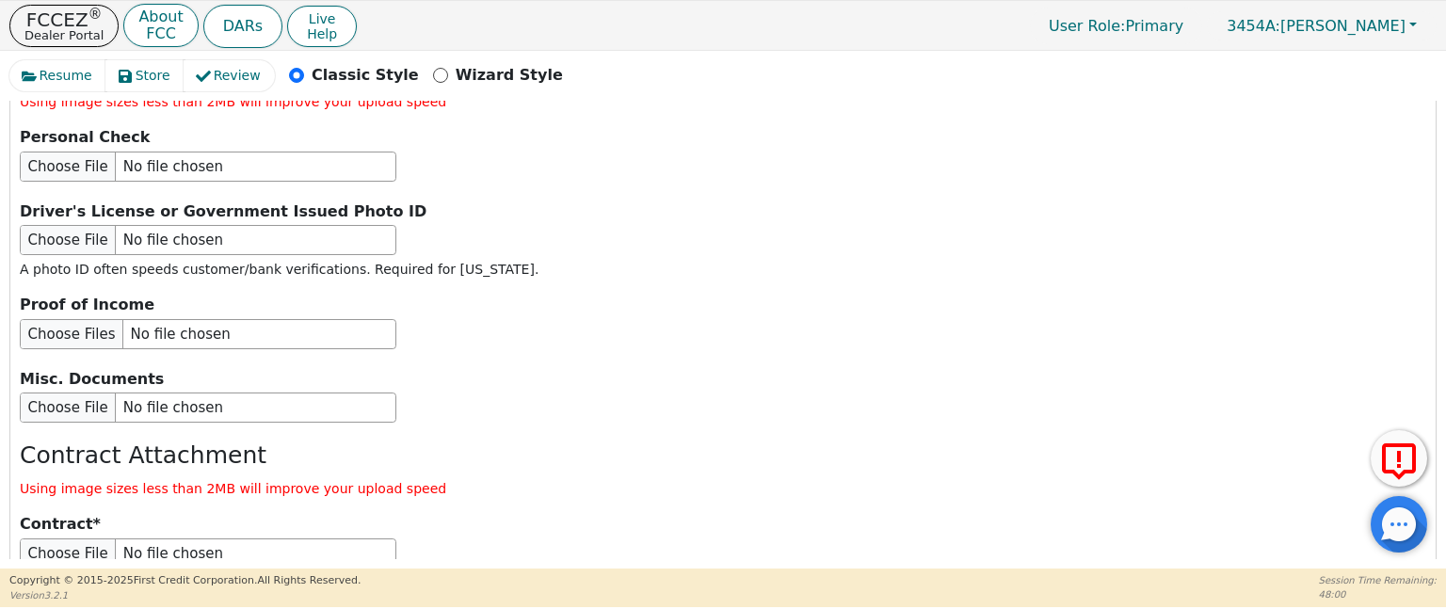
scroll to position [2332, 0]
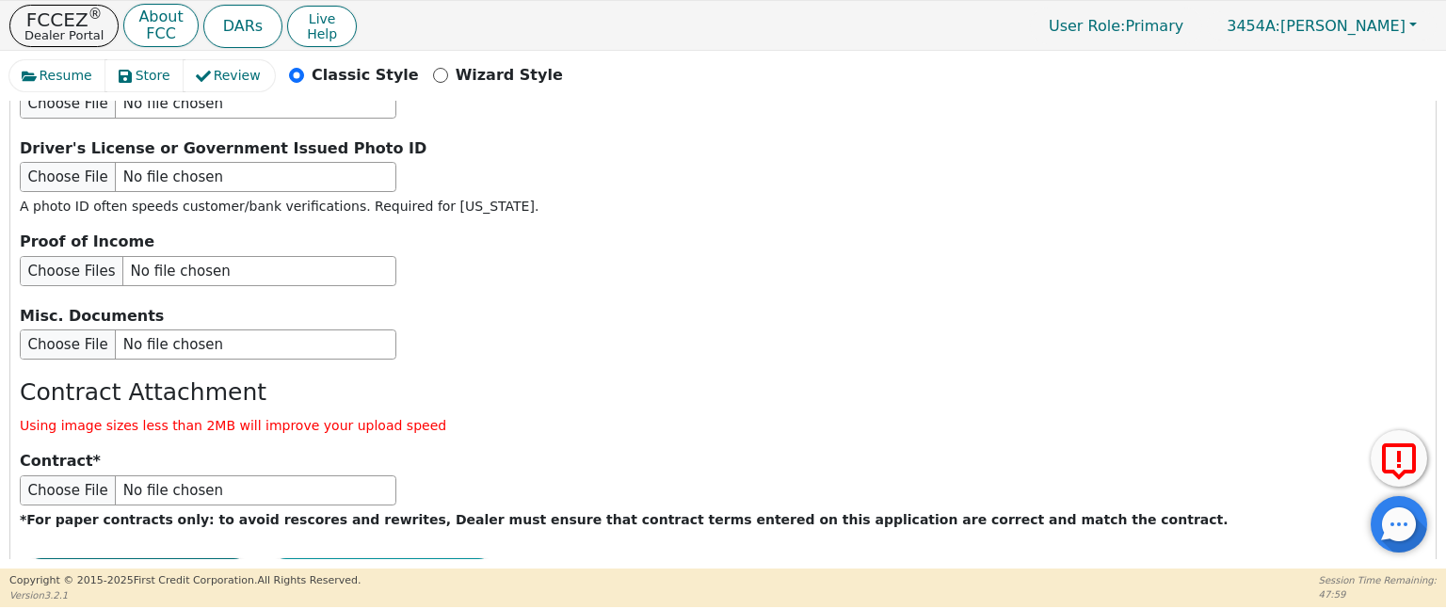
click at [321, 558] on button "Submit Application" at bounding box center [382, 579] width 235 height 43
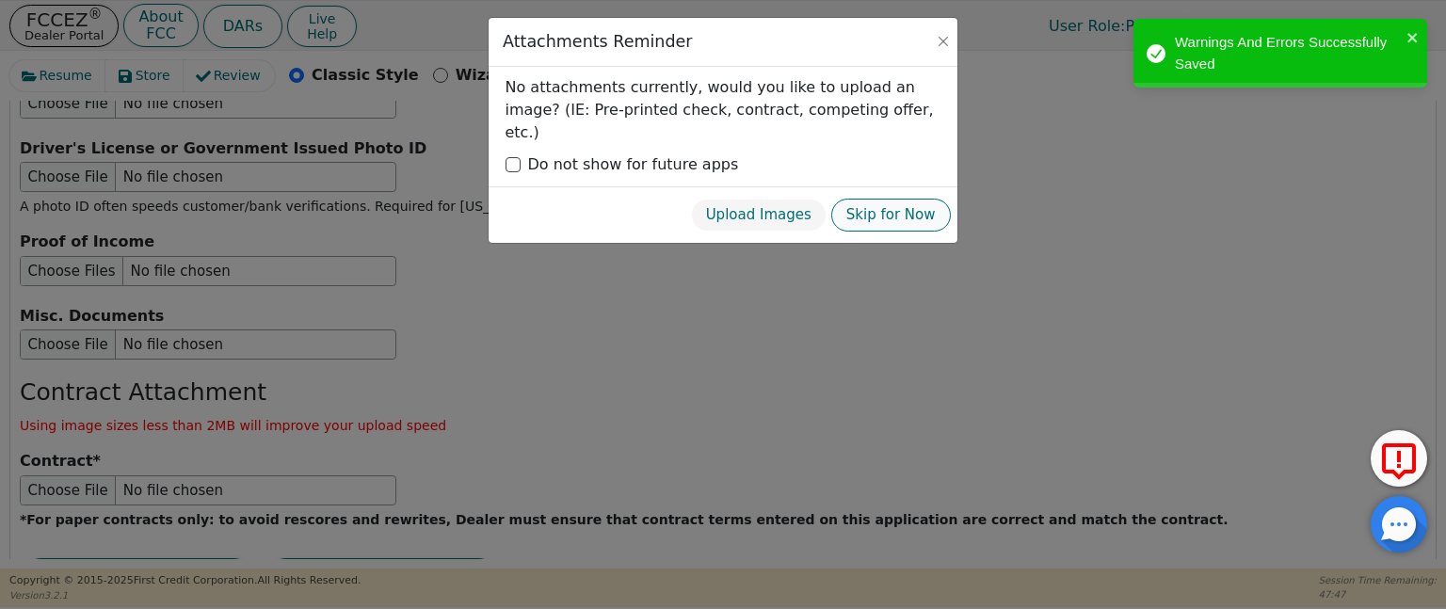
click at [900, 202] on button "Skip for Now" at bounding box center [891, 215] width 120 height 33
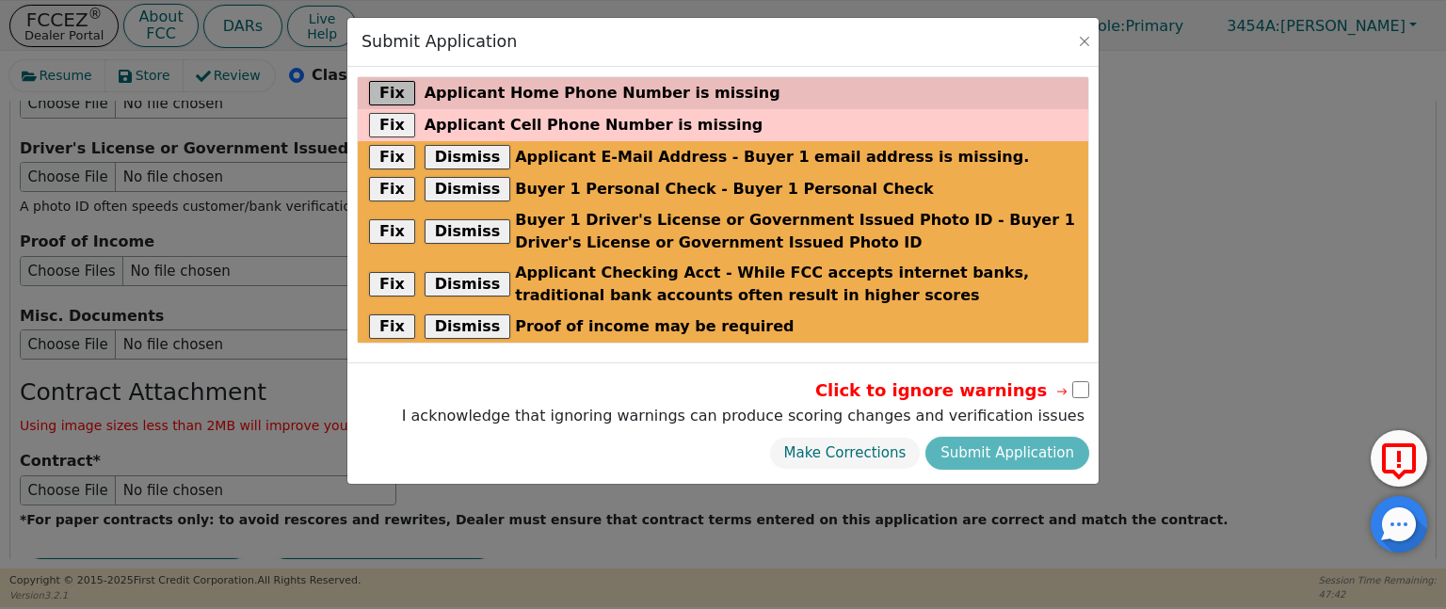
click at [380, 95] on button "Fix" at bounding box center [392, 93] width 46 height 24
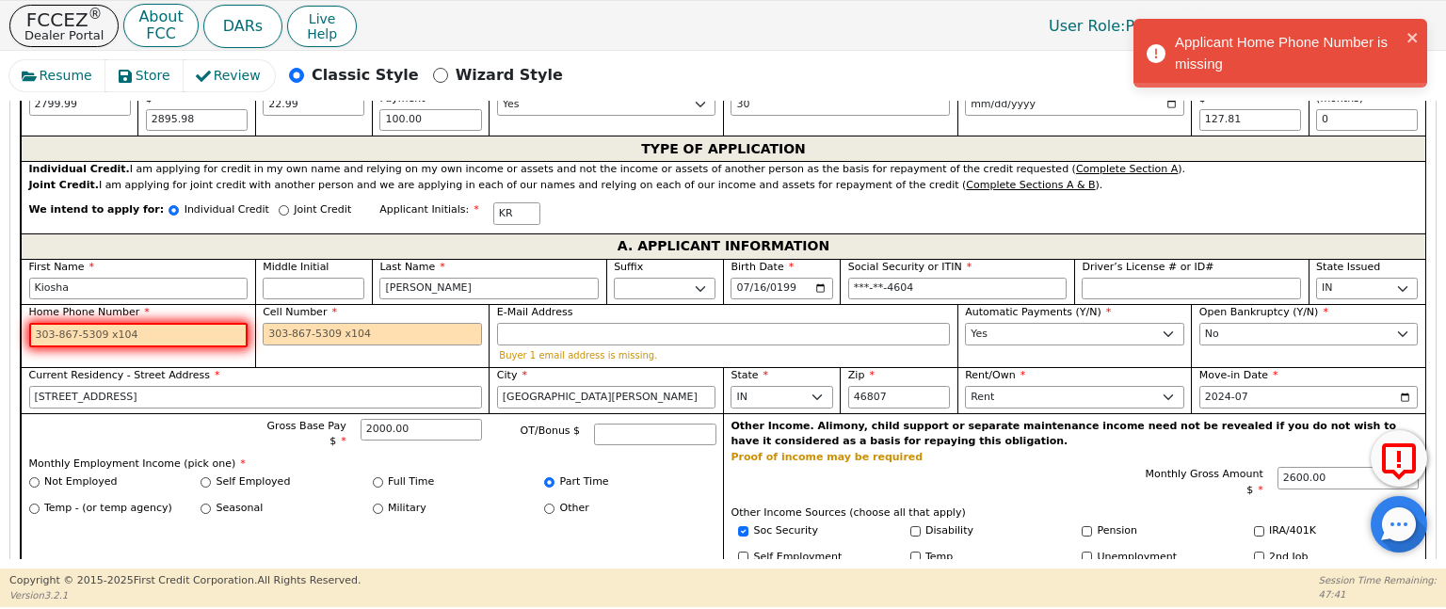
scroll to position [795, 0]
click at [193, 330] on input "Home Phone Number" at bounding box center [138, 335] width 219 height 24
click at [298, 330] on input "Cell Number" at bounding box center [372, 334] width 219 height 23
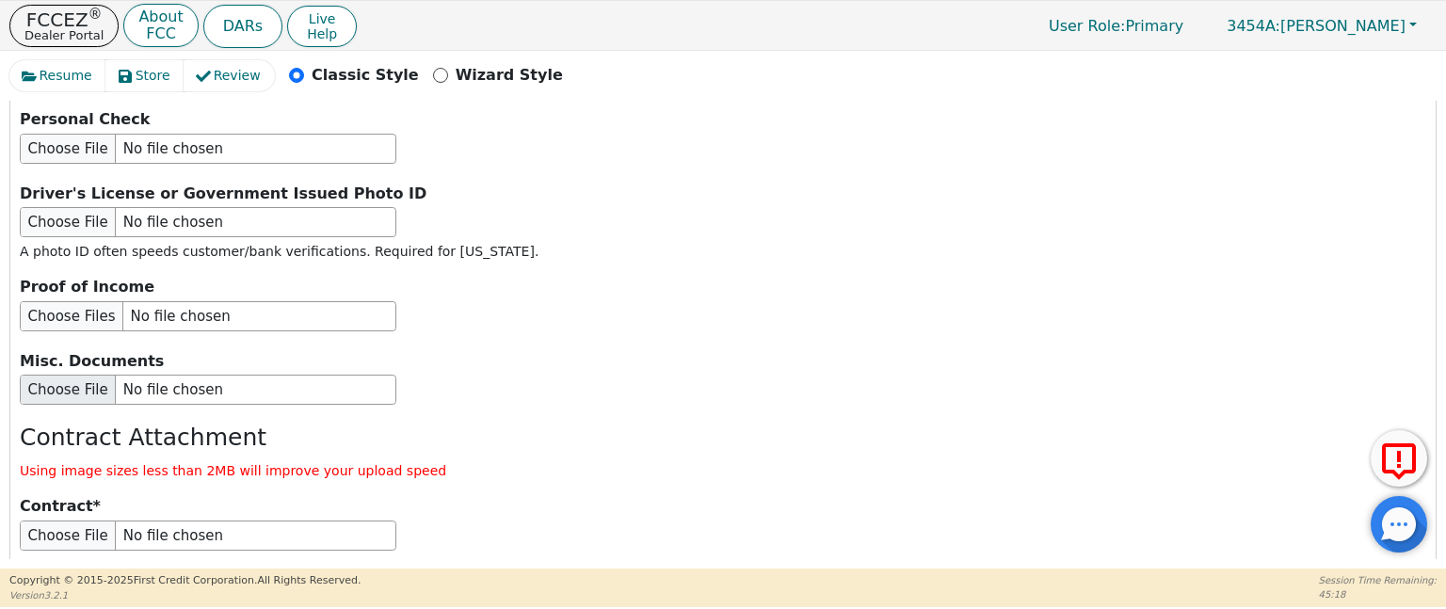
scroll to position [2332, 0]
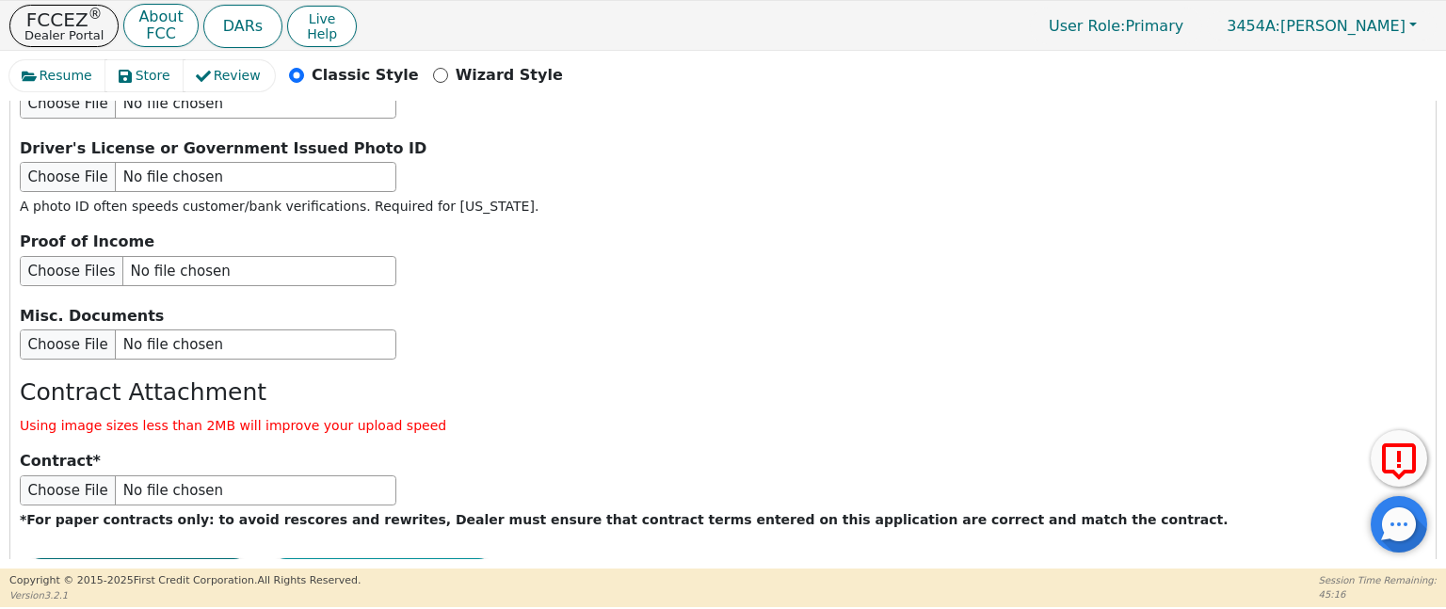
type input "[PHONE_NUMBER]"
click at [395, 558] on button "Submit Application" at bounding box center [382, 579] width 235 height 43
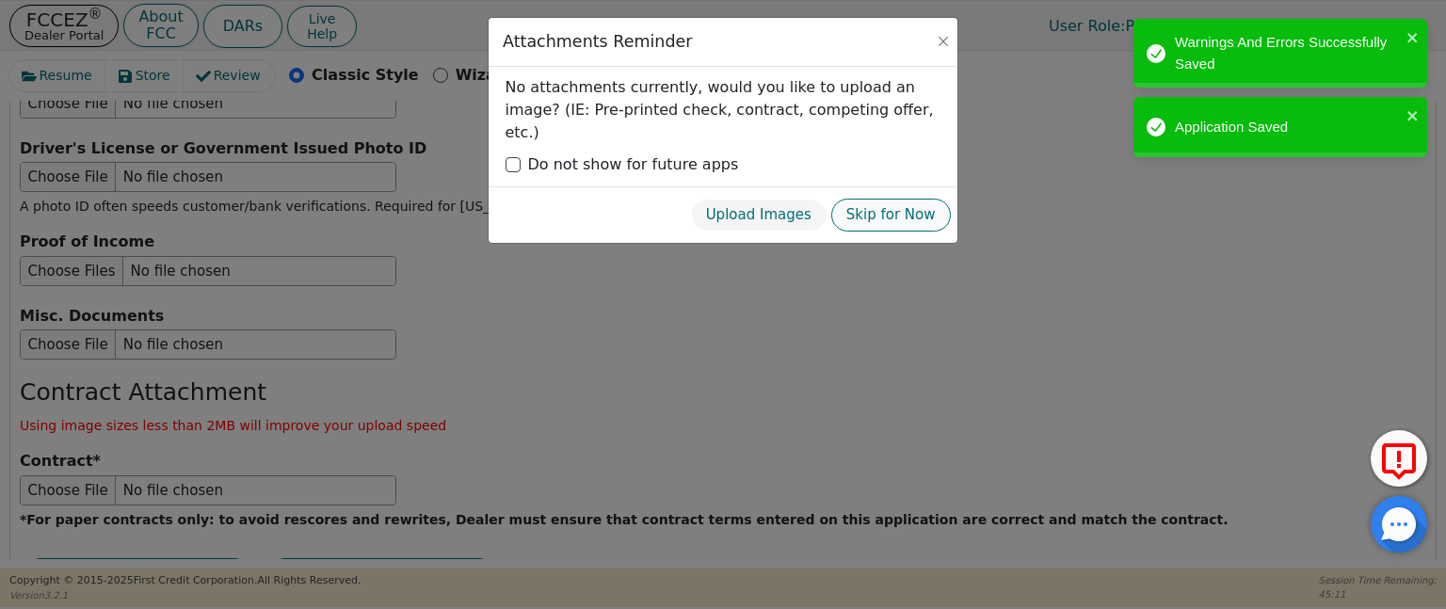
click at [880, 205] on button "Skip for Now" at bounding box center [891, 215] width 120 height 33
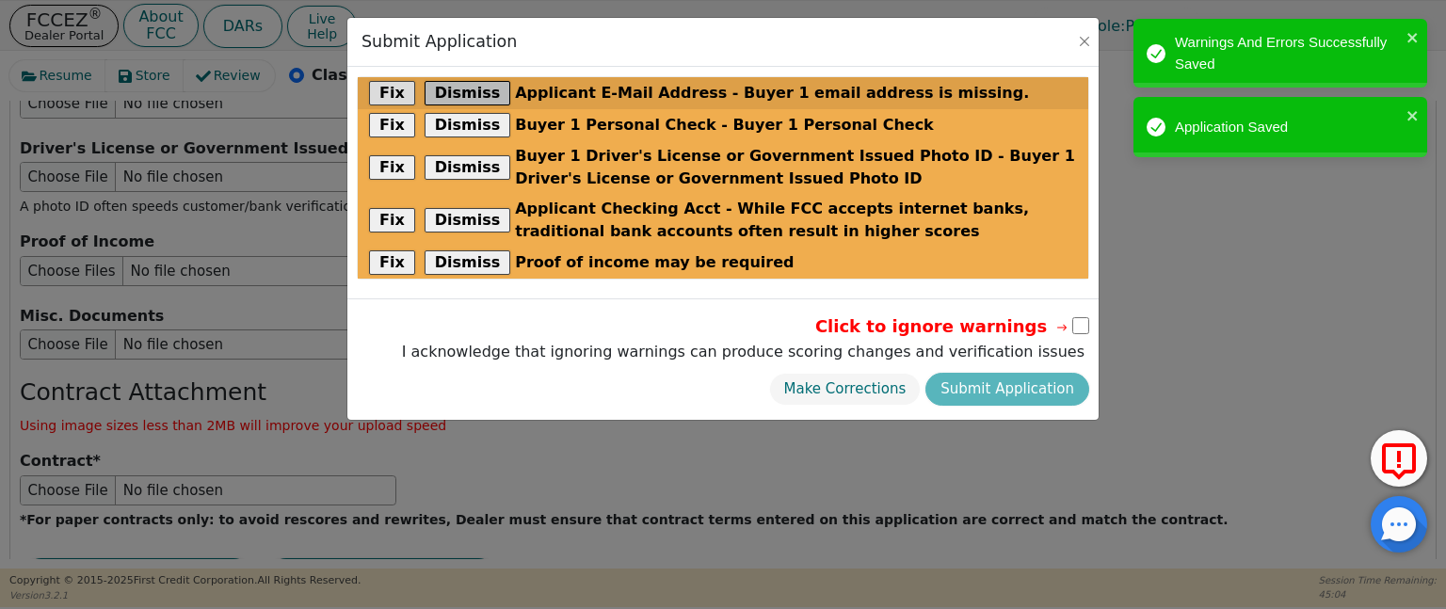
click at [469, 86] on button "Dismiss" at bounding box center [468, 93] width 87 height 24
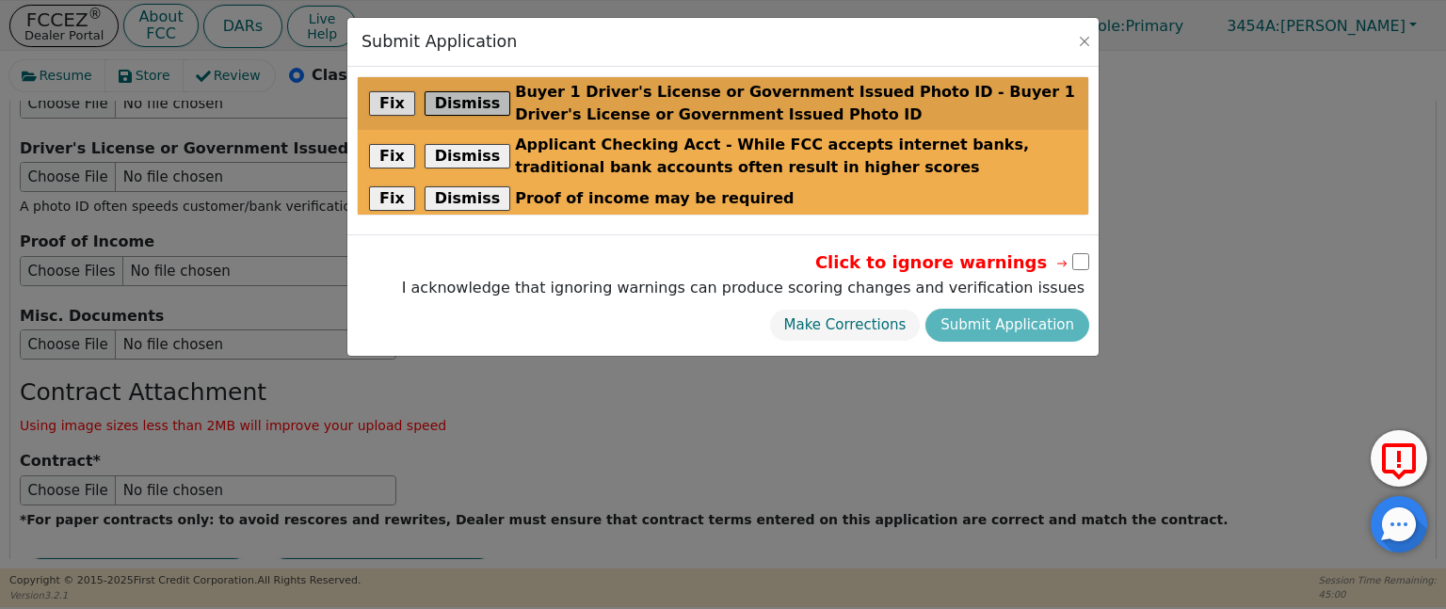
click at [459, 104] on button "Dismiss" at bounding box center [468, 103] width 87 height 24
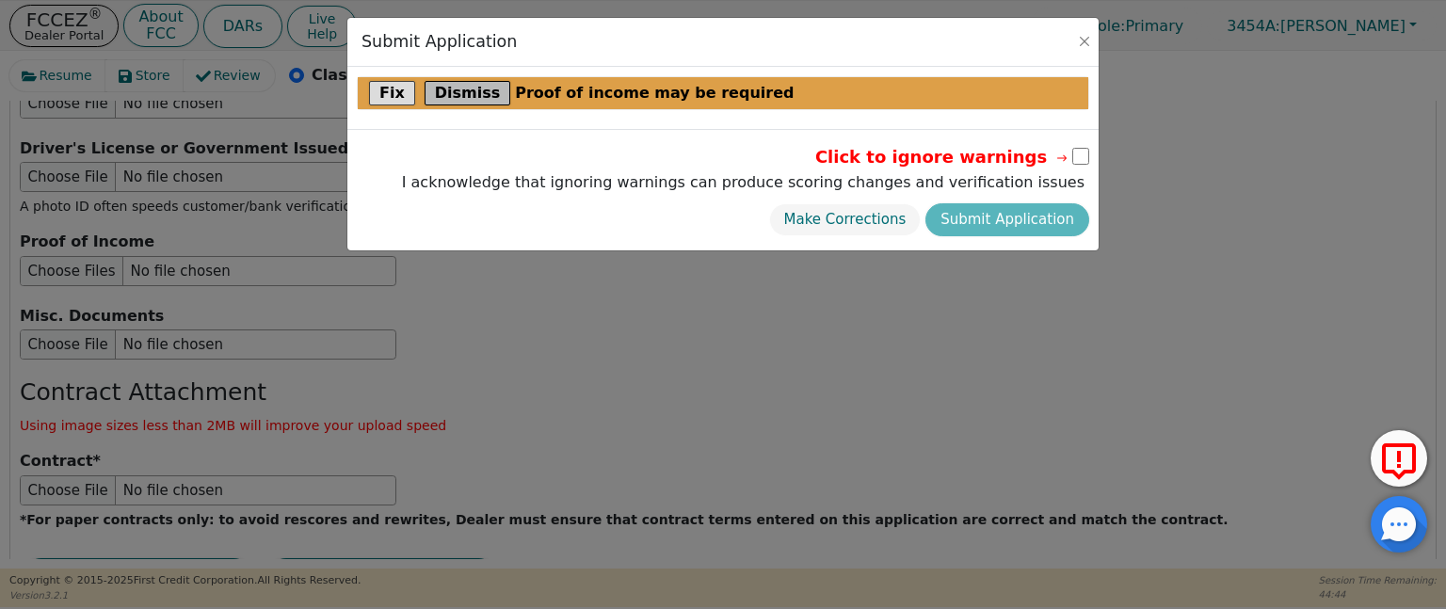
click at [464, 93] on button "Dismiss" at bounding box center [468, 93] width 87 height 24
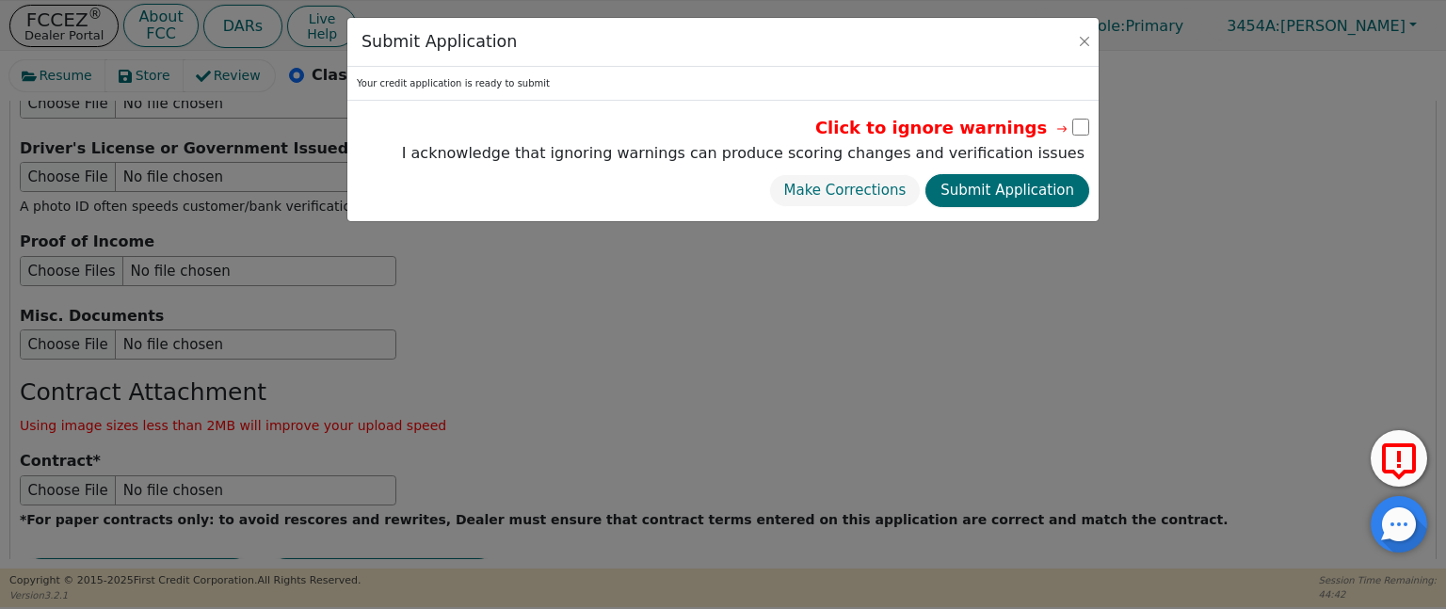
click at [1081, 124] on input "checkbox" at bounding box center [1081, 127] width 17 height 17
click at [1081, 123] on input "checkbox" at bounding box center [1081, 127] width 17 height 17
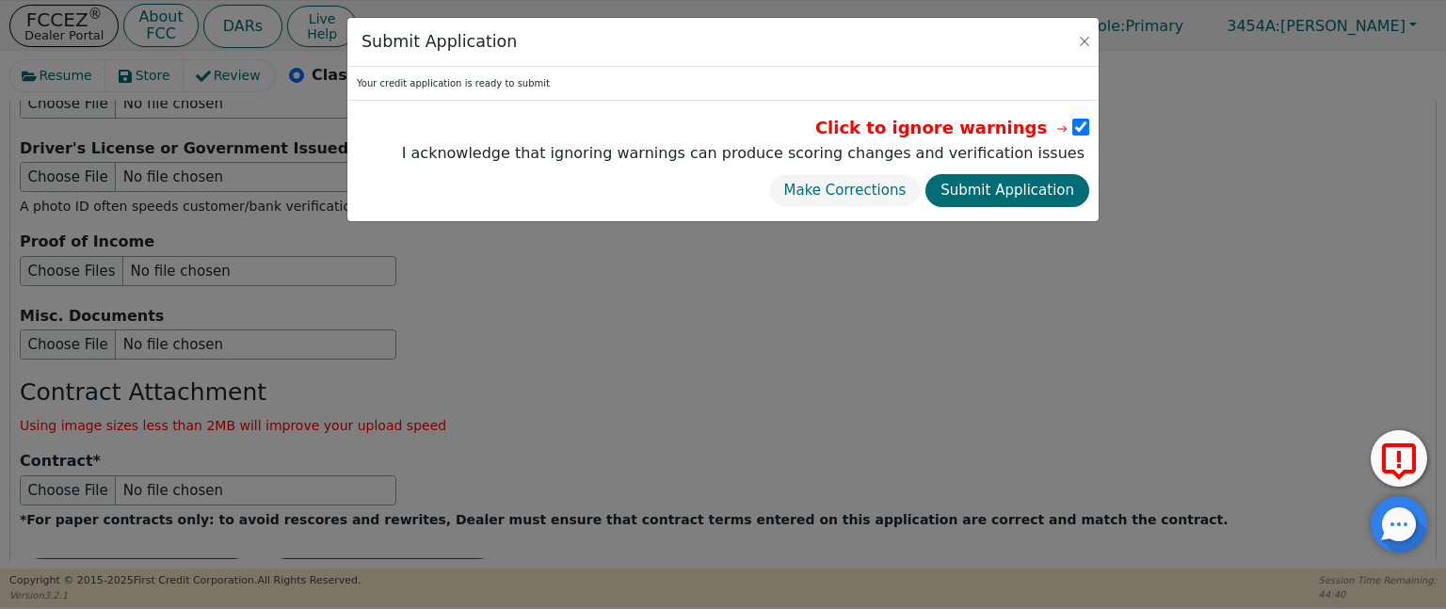
checkbox input "true"
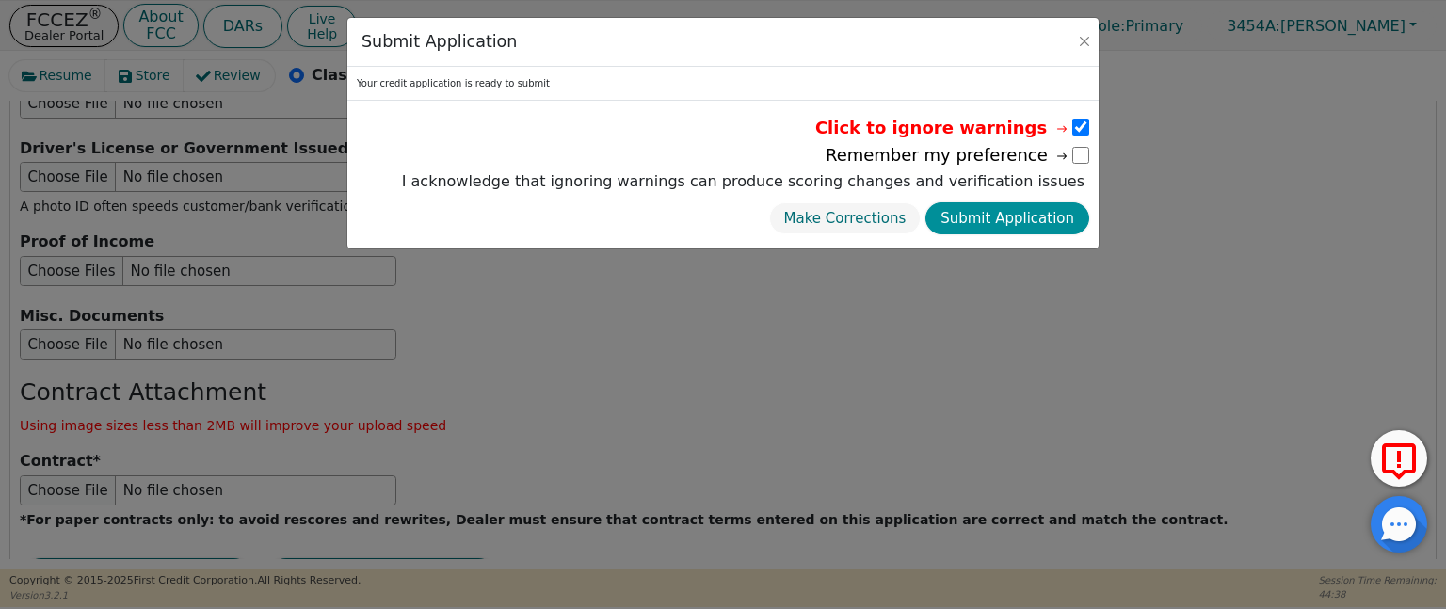
click at [1041, 215] on button "Submit Application" at bounding box center [1008, 218] width 164 height 33
click at [1041, 193] on label "I acknowledge that ignoring warnings can produce scoring changes and verificati…" at bounding box center [743, 181] width 692 height 23
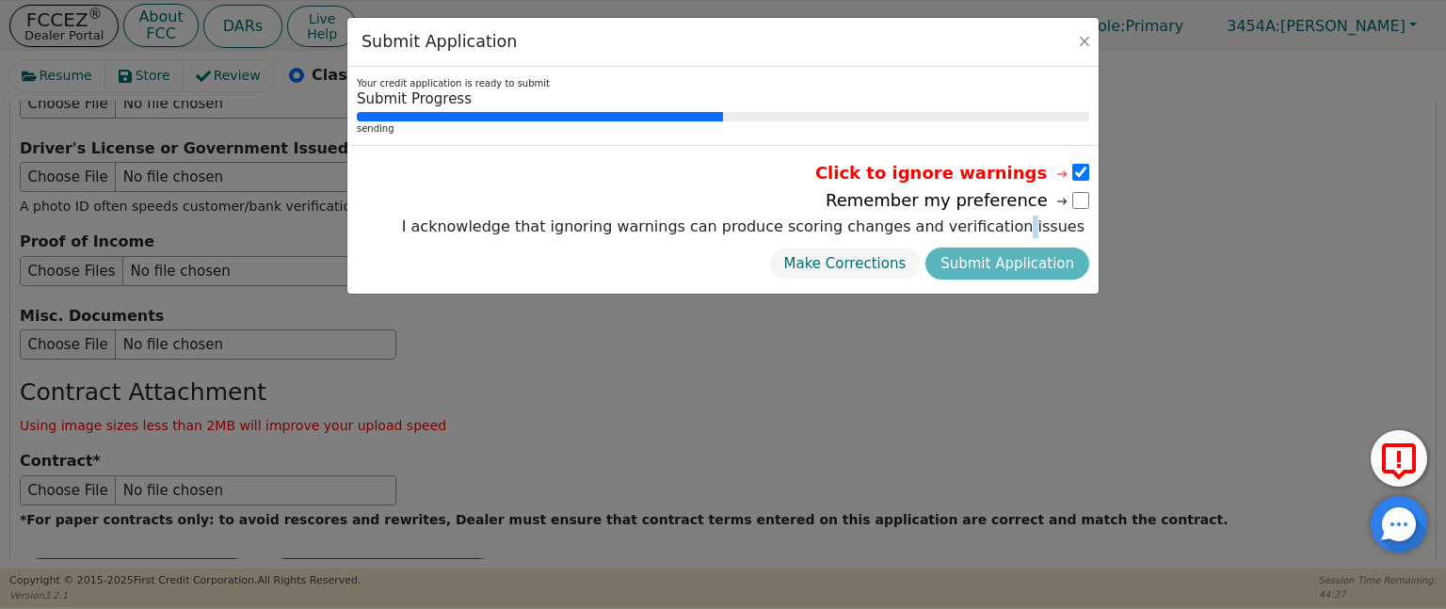
radio input "false"
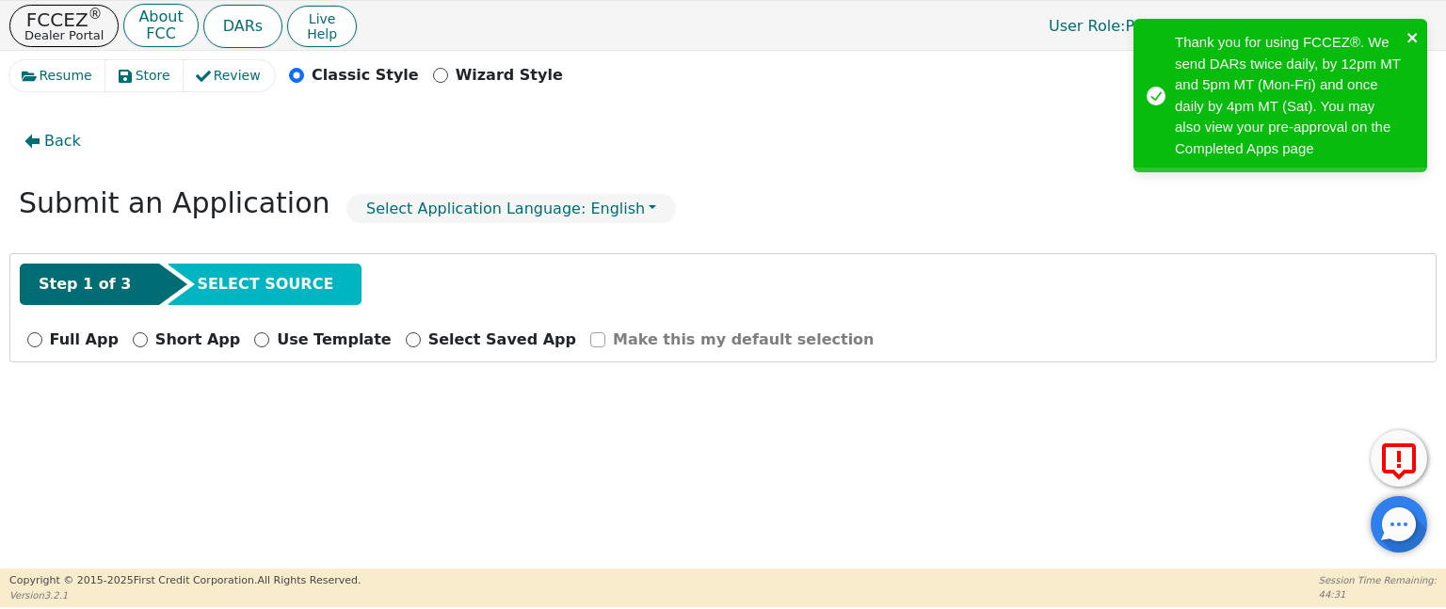
click at [1407, 33] on icon "close" at bounding box center [1413, 37] width 13 height 15
